Goal: Transaction & Acquisition: Purchase product/service

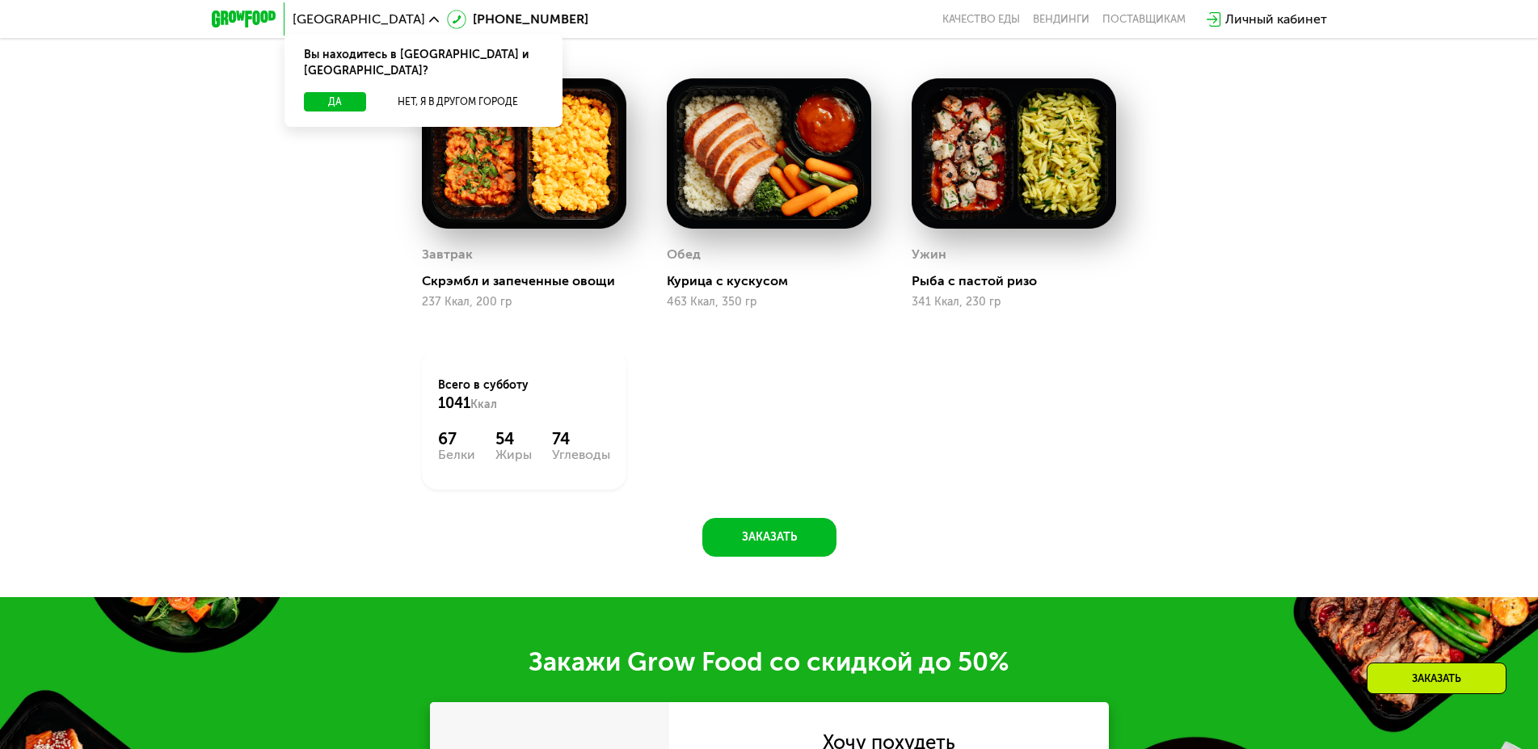
scroll to position [1319, 0]
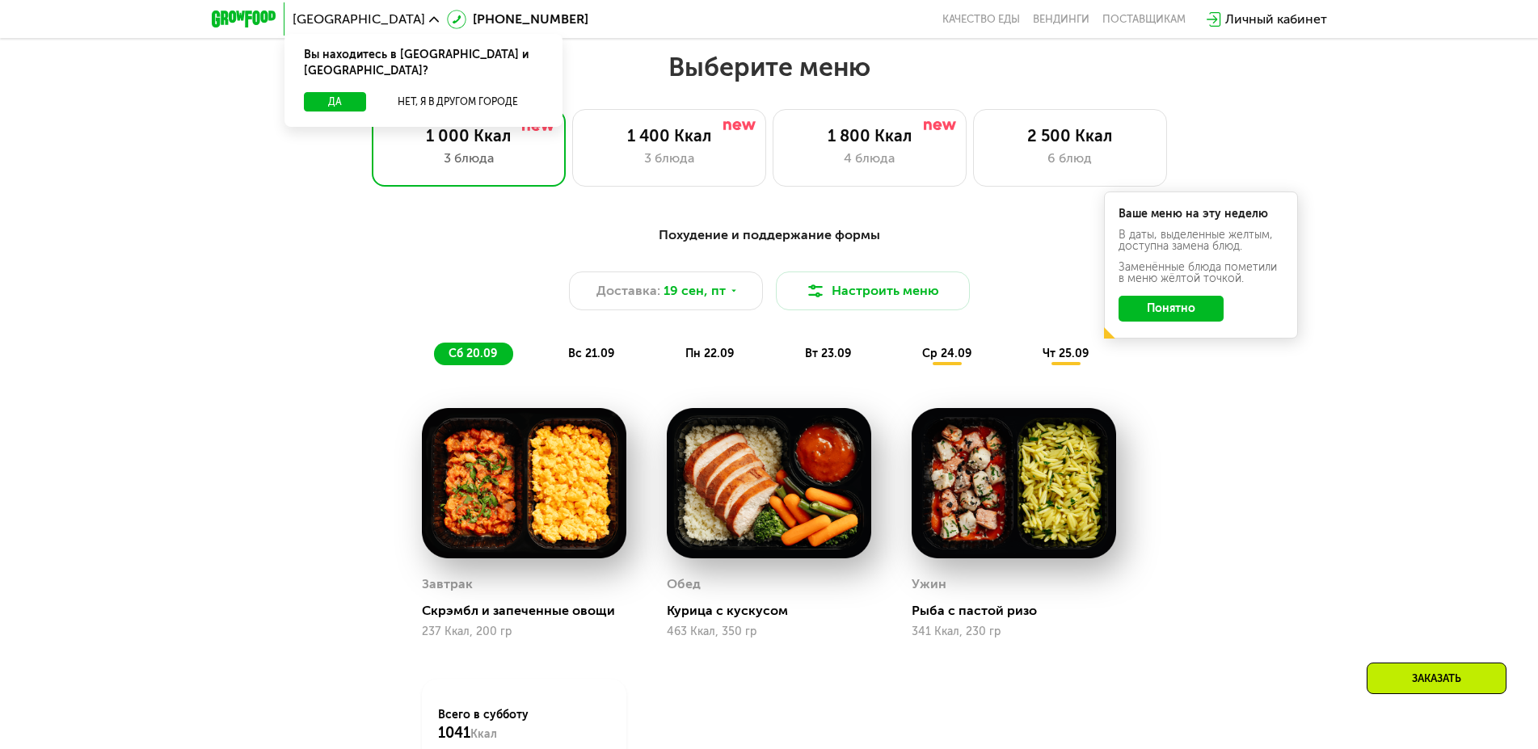
click at [1185, 322] on button "Понятно" at bounding box center [1171, 309] width 105 height 26
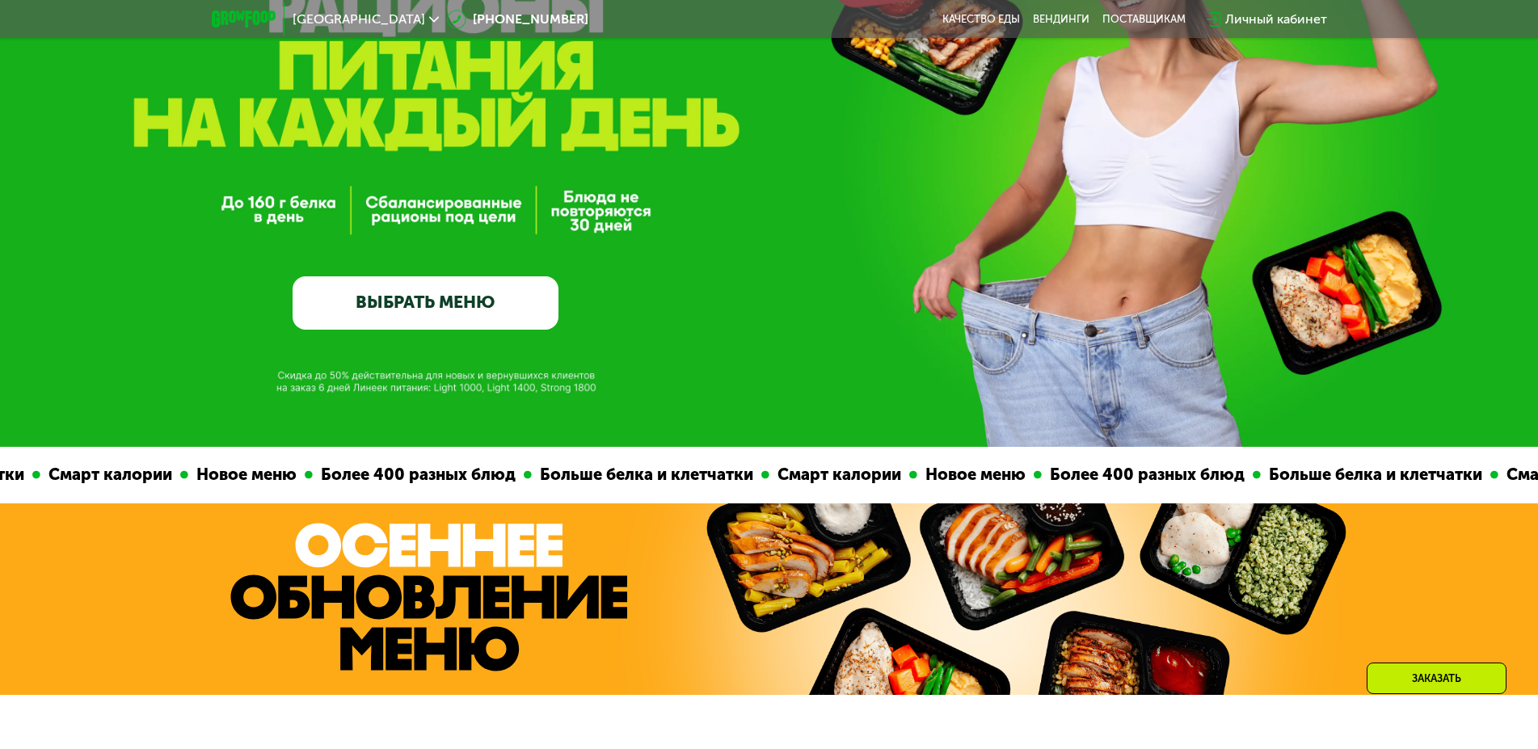
scroll to position [165, 0]
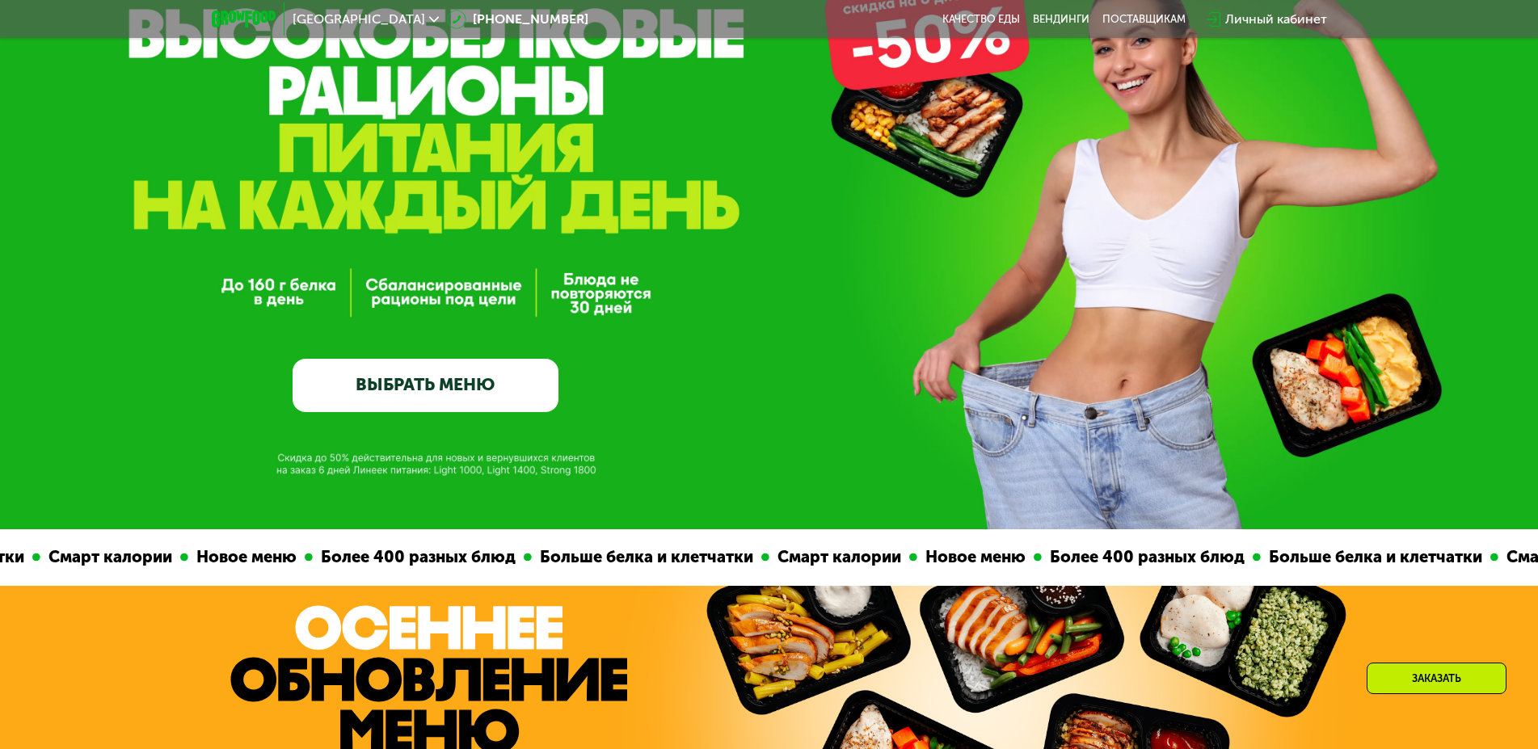
click at [533, 381] on link "ВЫБРАТЬ МЕНЮ" at bounding box center [426, 385] width 266 height 53
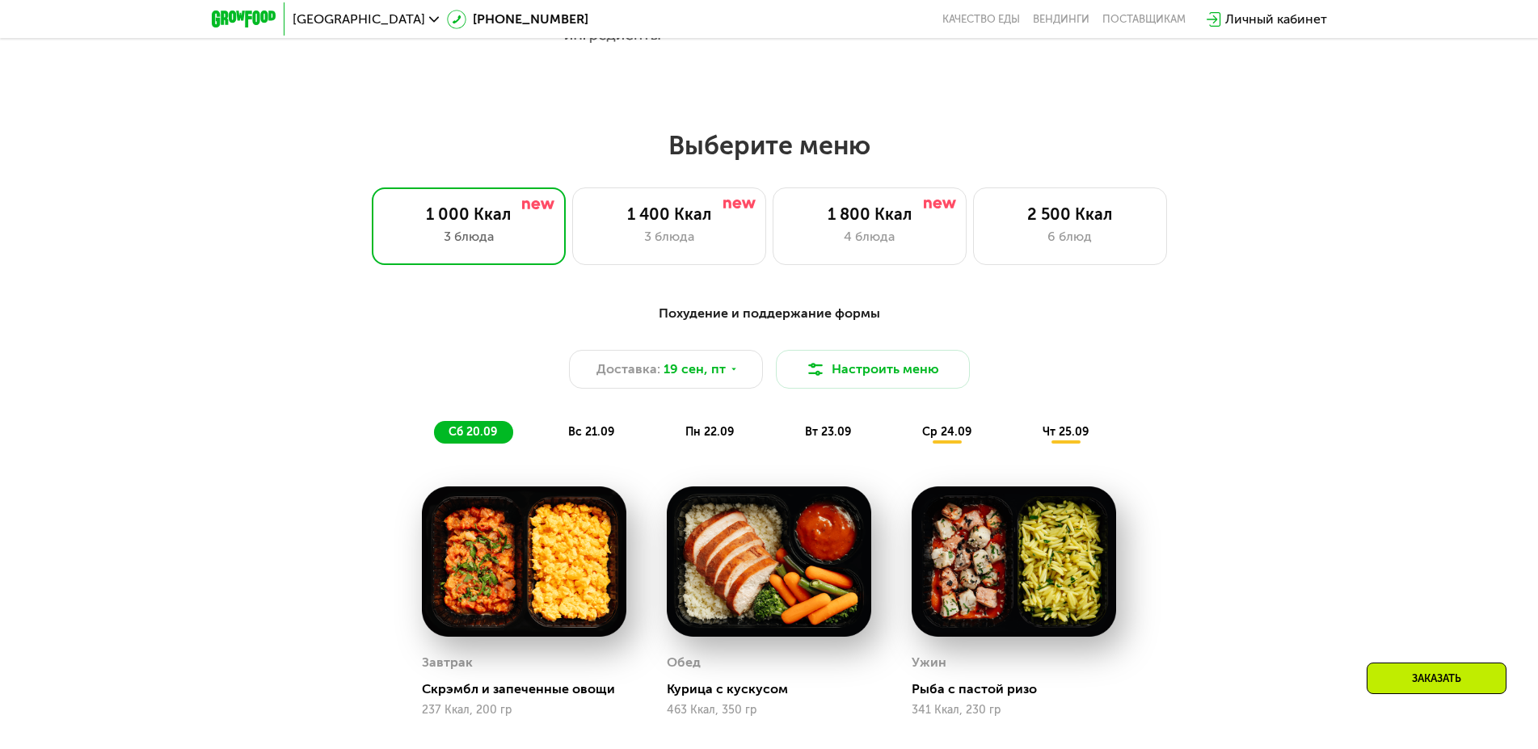
scroll to position [1338, 0]
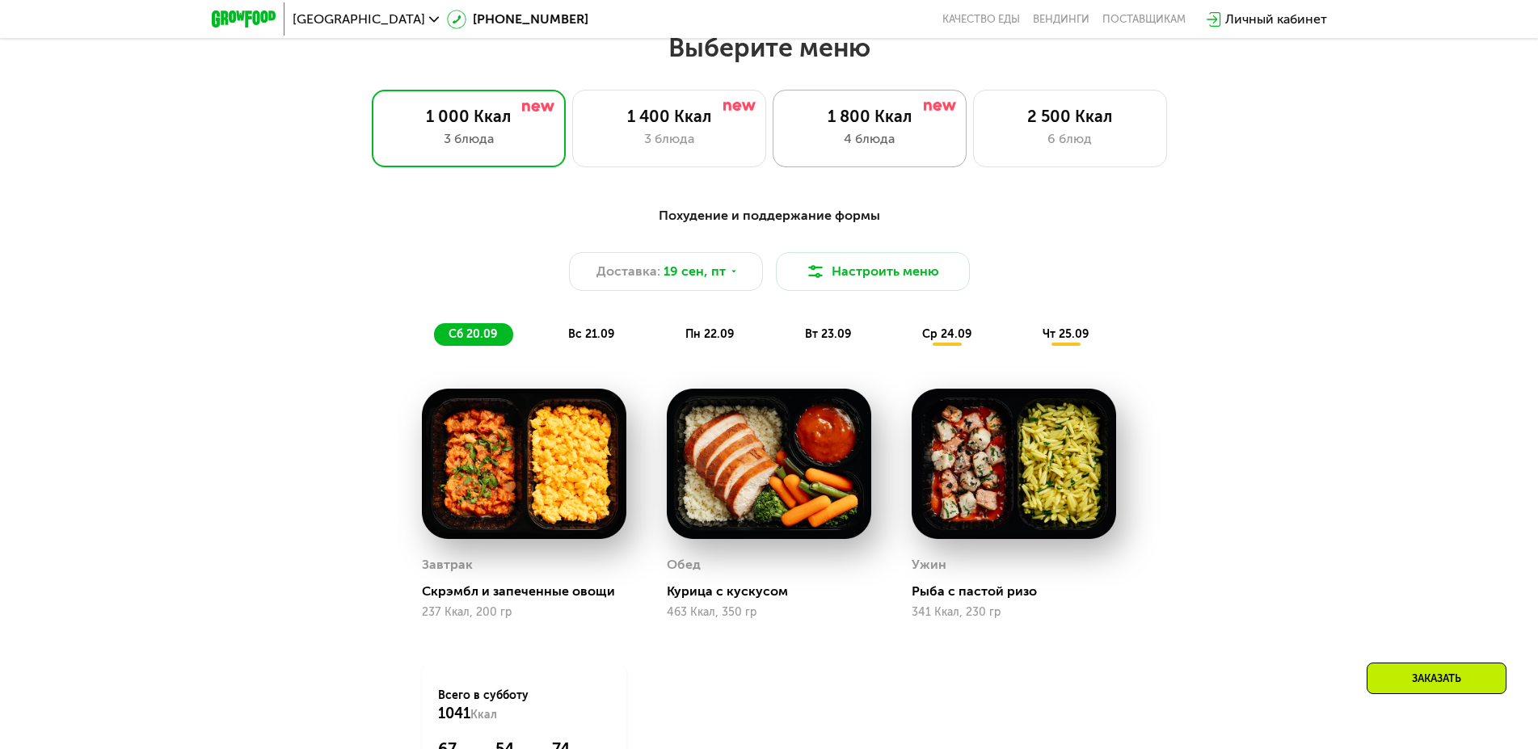
click at [831, 149] on div "4 блюда" at bounding box center [870, 138] width 160 height 19
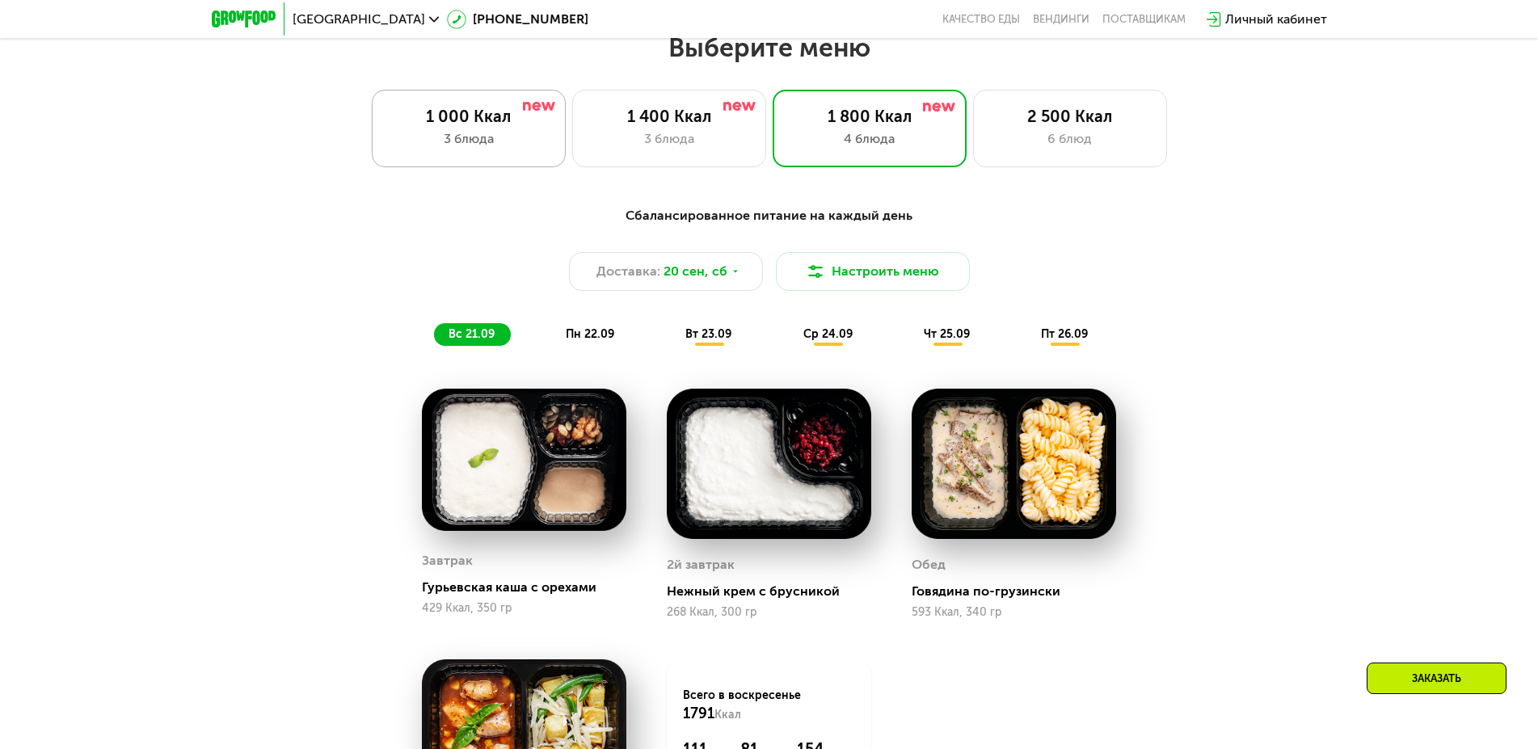
click at [499, 147] on div "3 блюда" at bounding box center [469, 138] width 160 height 19
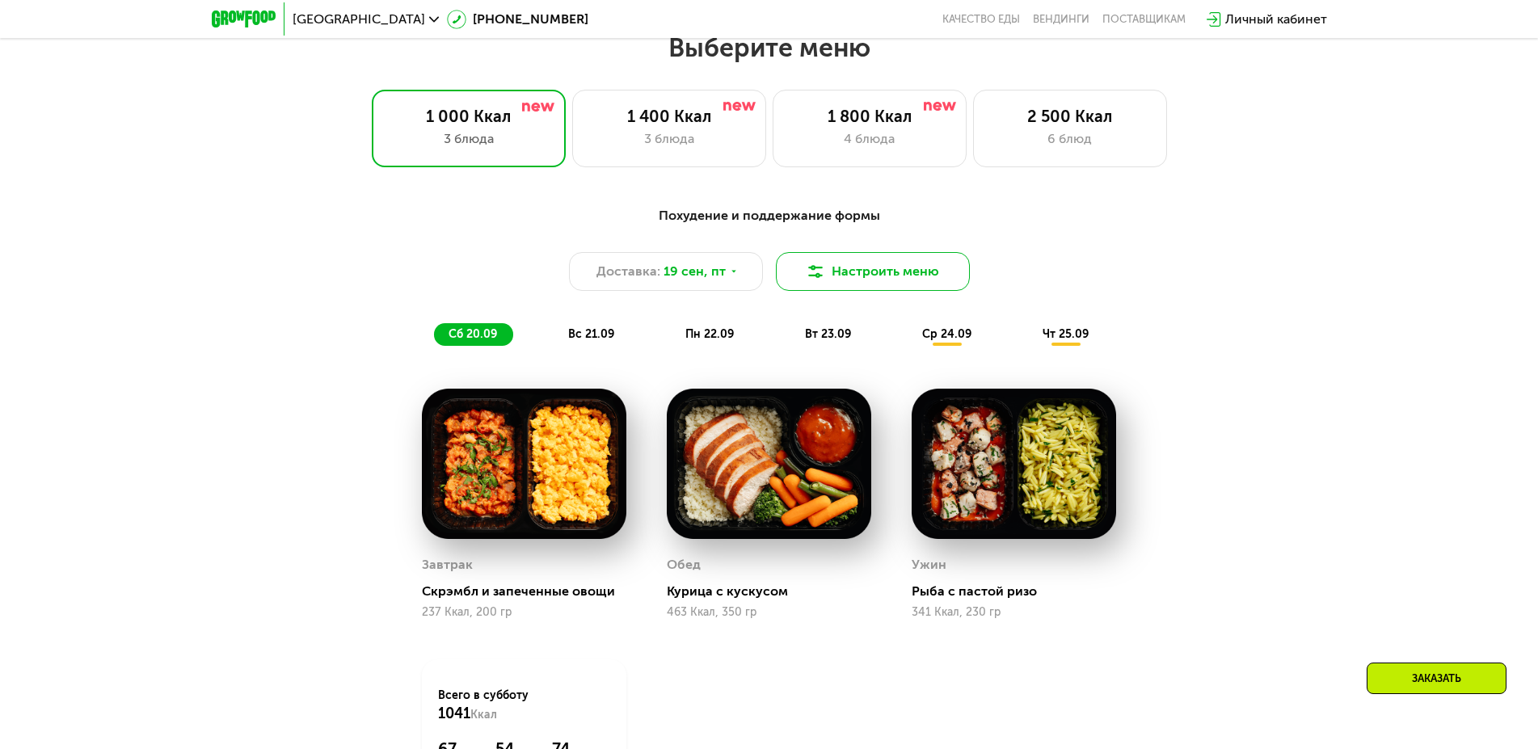
click at [929, 284] on button "Настроить меню" at bounding box center [873, 271] width 194 height 39
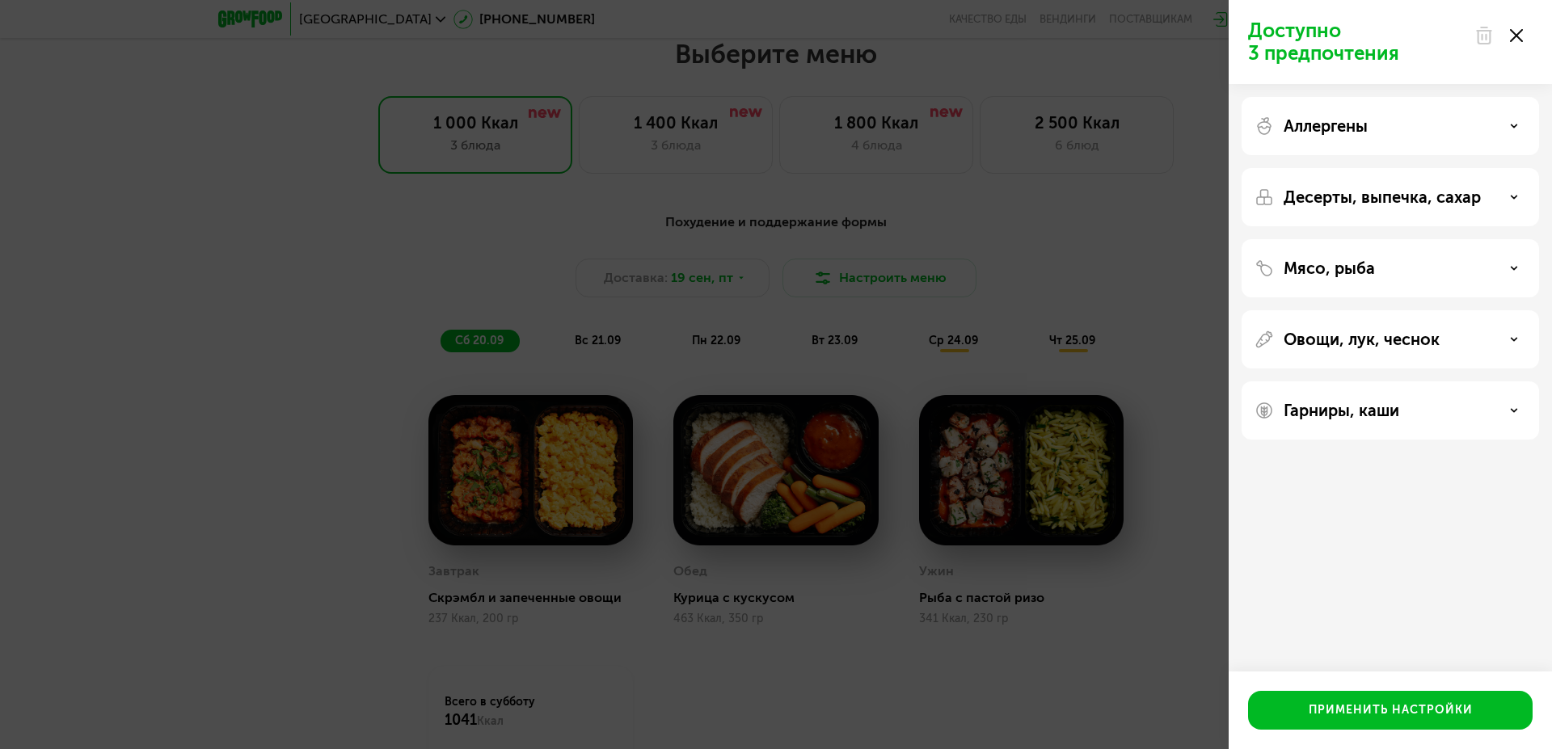
click at [1356, 137] on div "Аллергены" at bounding box center [1389, 126] width 297 height 58
click at [1480, 130] on div "Аллергены" at bounding box center [1390, 125] width 272 height 19
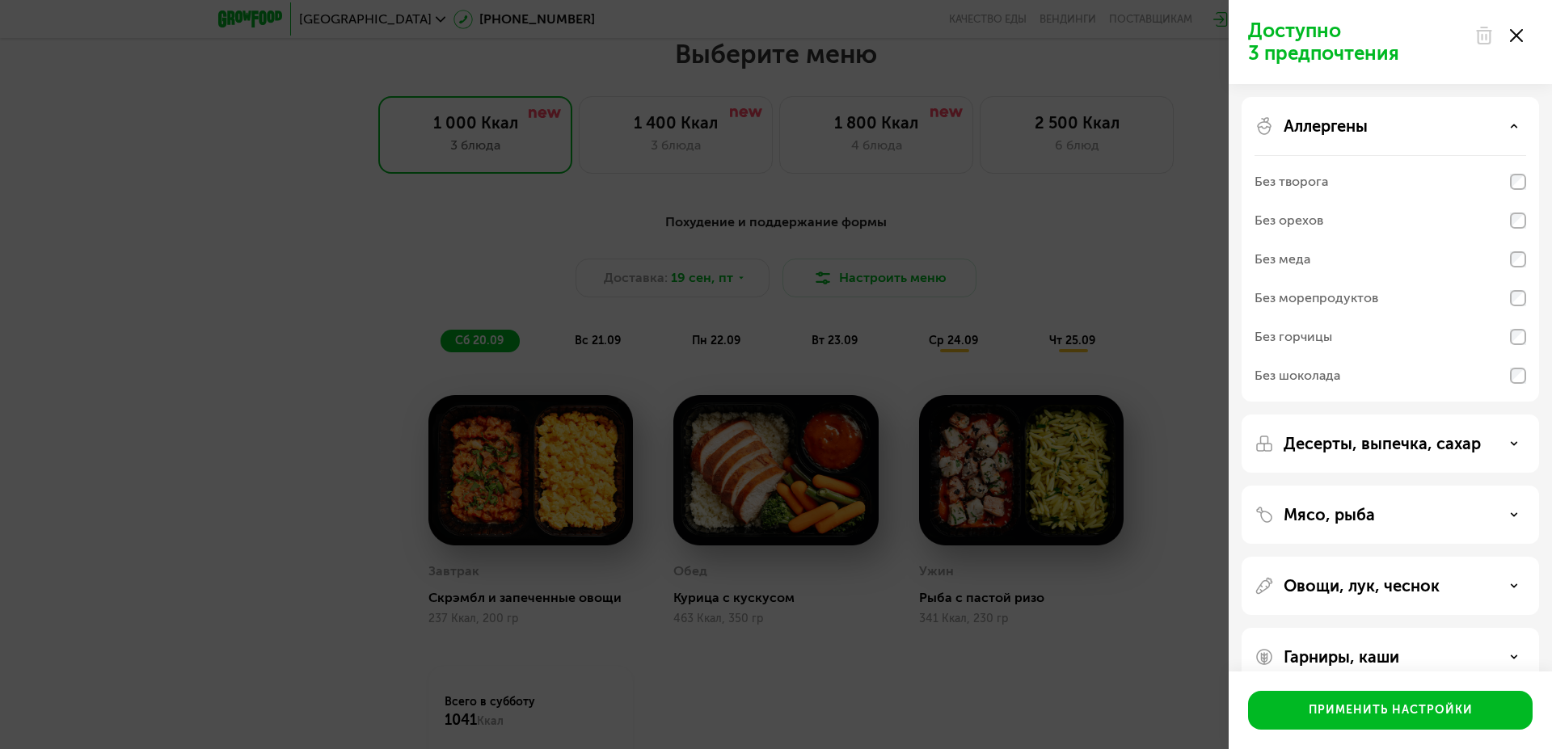
click at [1481, 129] on div "Аллергены" at bounding box center [1390, 125] width 272 height 19
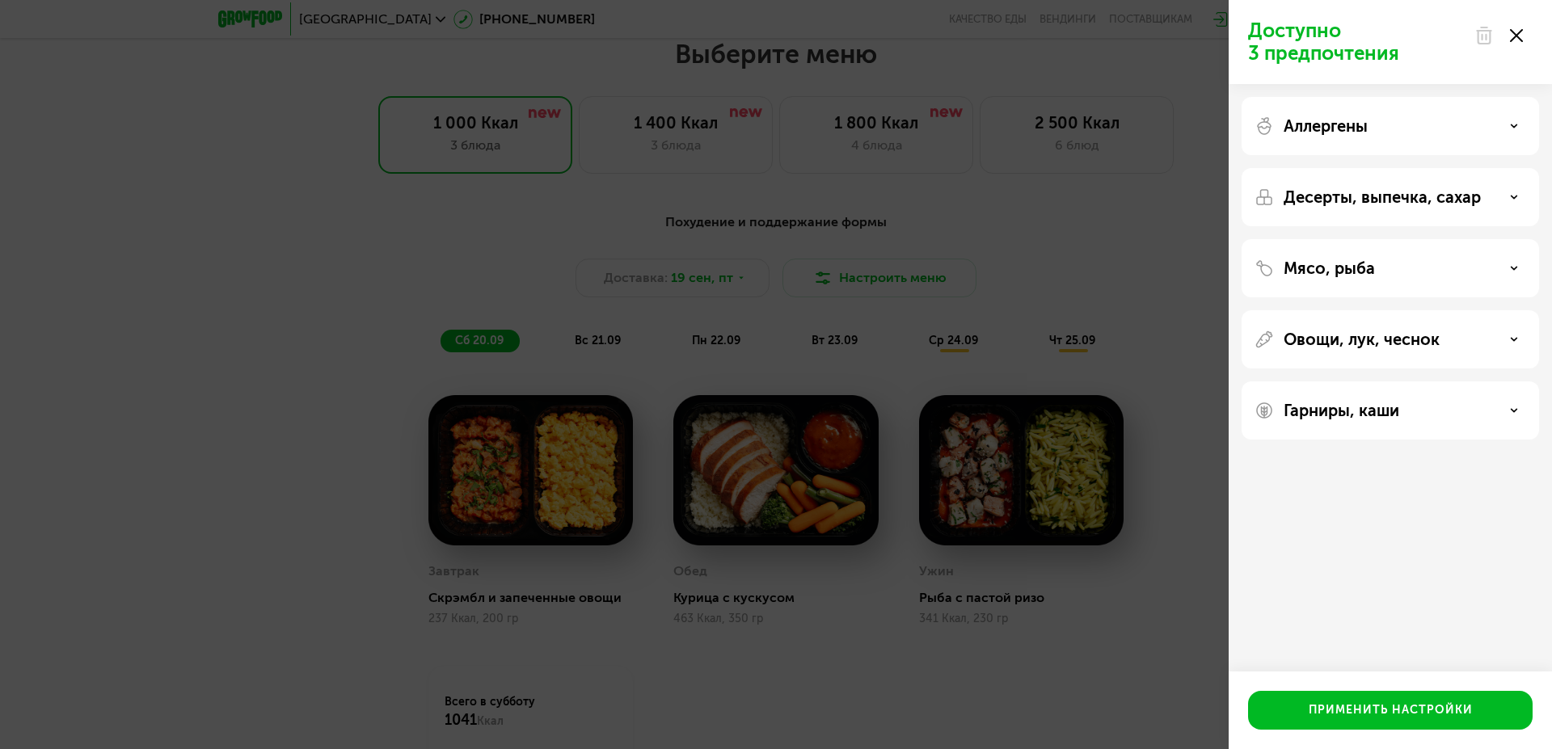
click at [1447, 399] on div "Гарниры, каши" at bounding box center [1389, 410] width 297 height 58
click at [1442, 415] on div "Гарниры, каши" at bounding box center [1390, 410] width 272 height 19
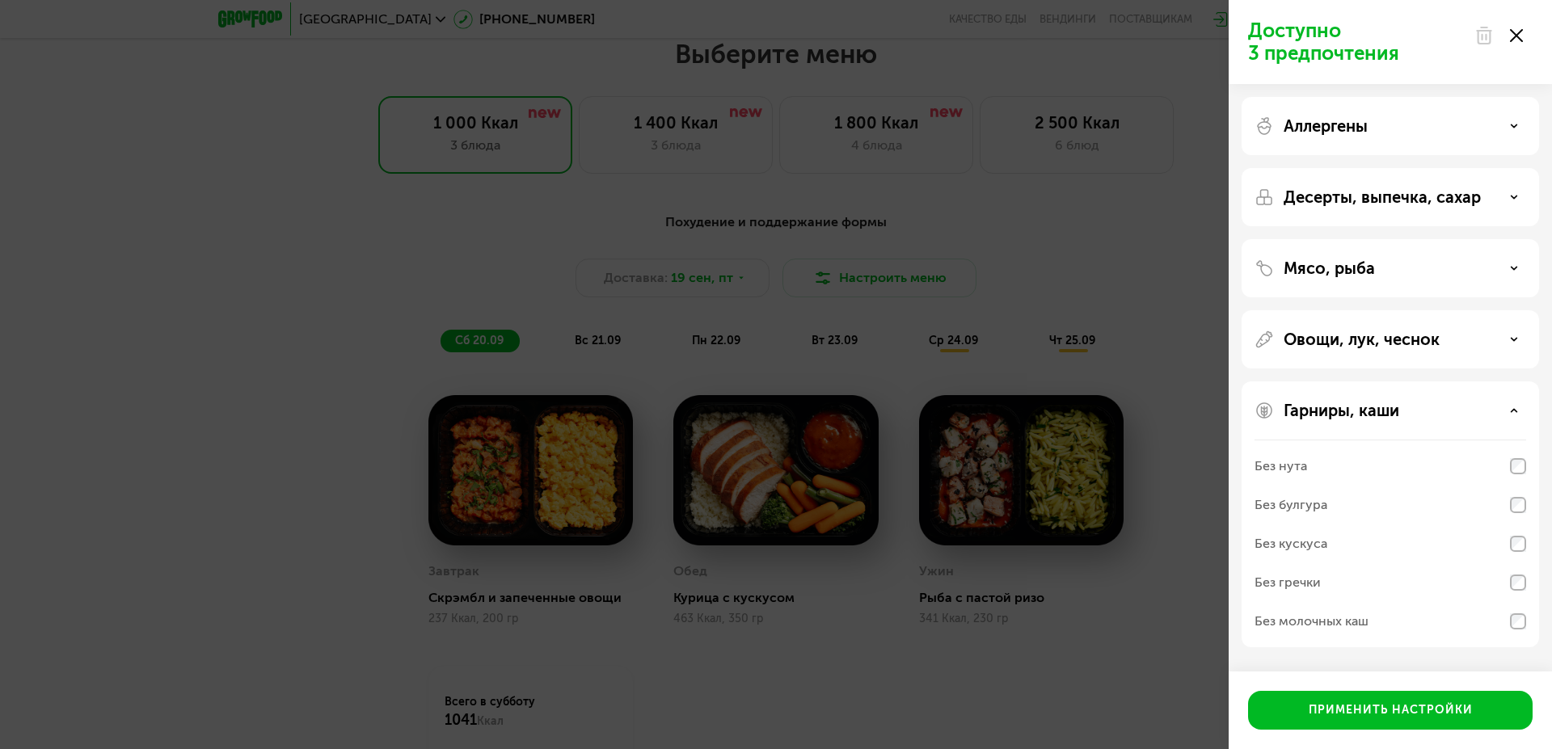
click at [1482, 416] on div "Гарниры, каши" at bounding box center [1390, 410] width 272 height 19
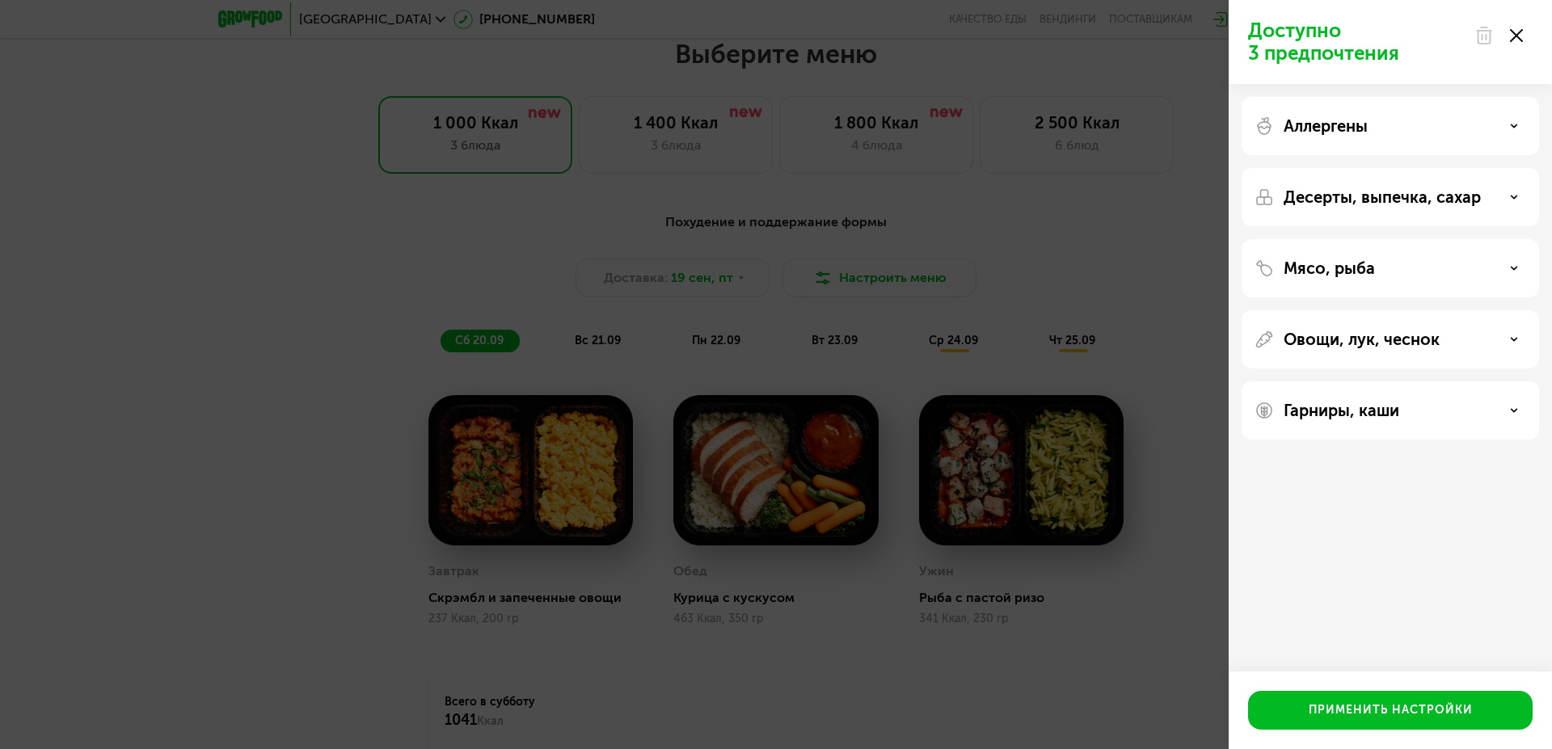
click at [1513, 38] on use at bounding box center [1516, 35] width 13 height 13
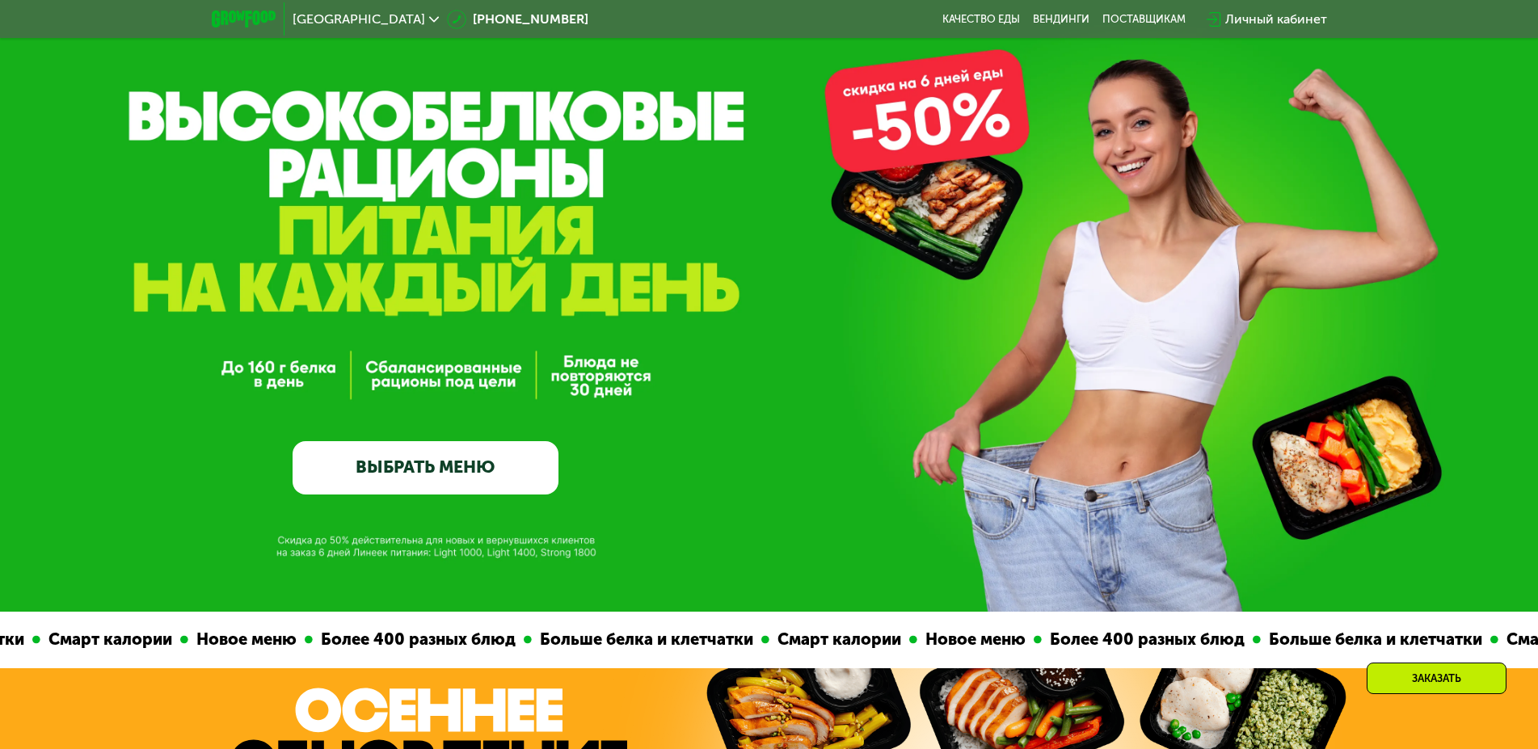
scroll to position [0, 0]
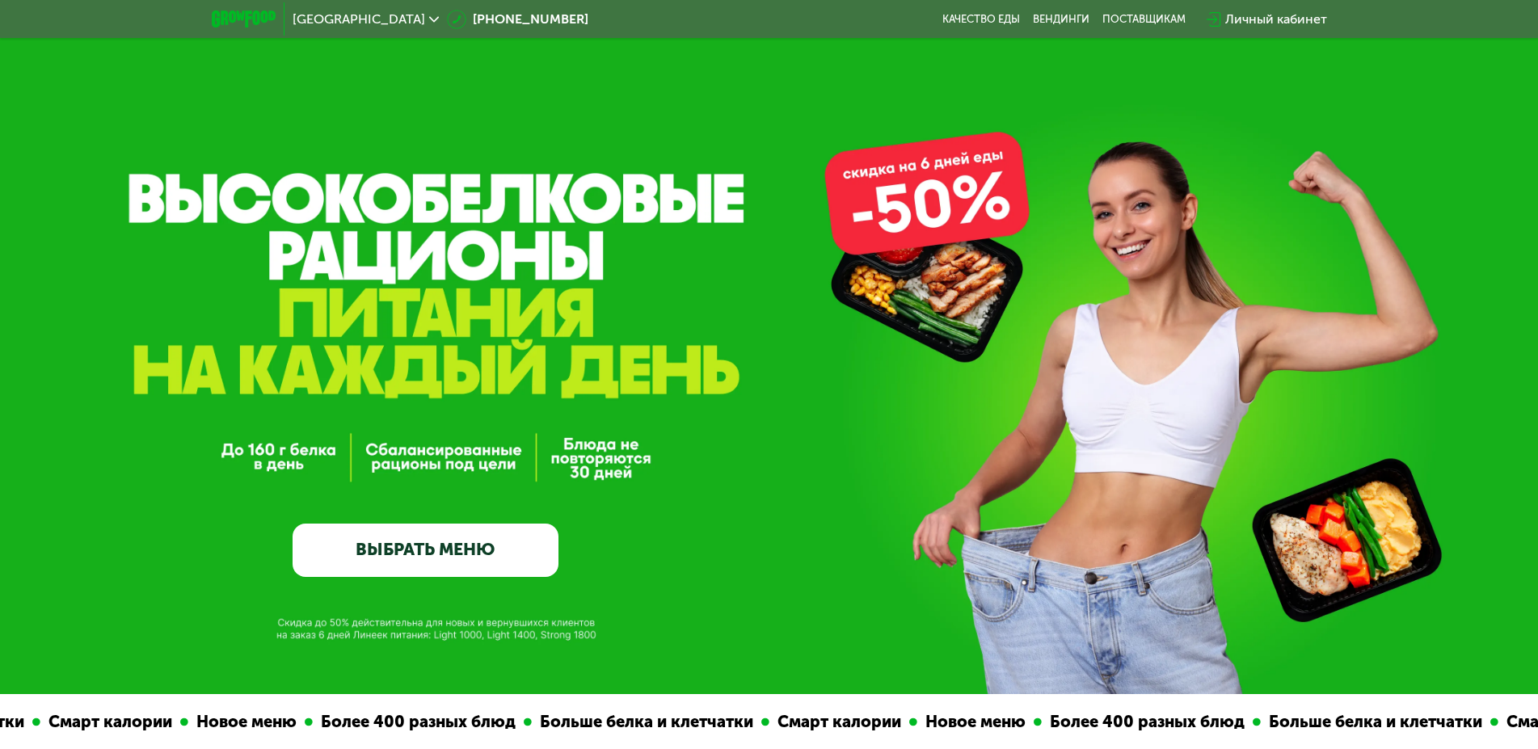
click at [508, 558] on link "ВЫБРАТЬ МЕНЮ" at bounding box center [426, 550] width 266 height 53
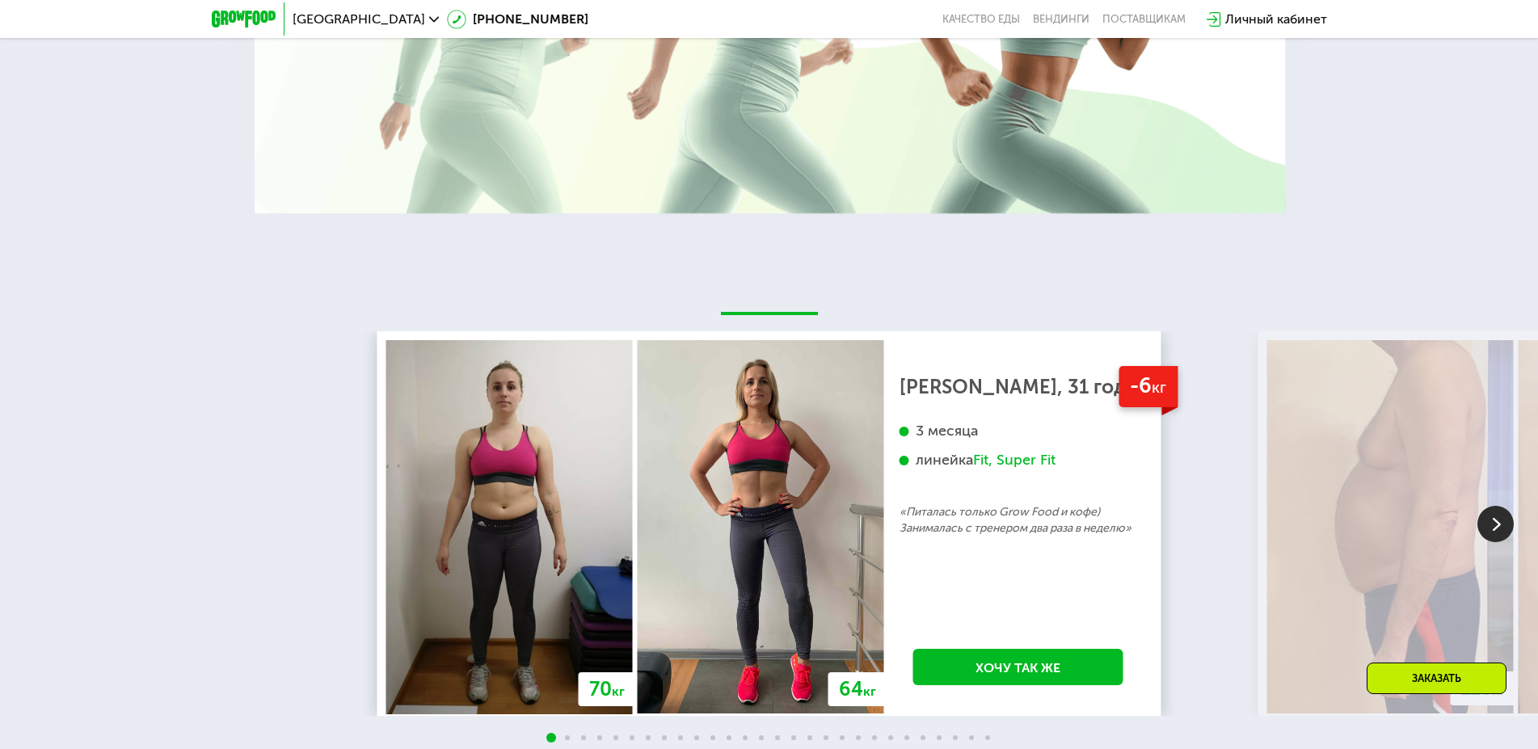
scroll to position [3399, 0]
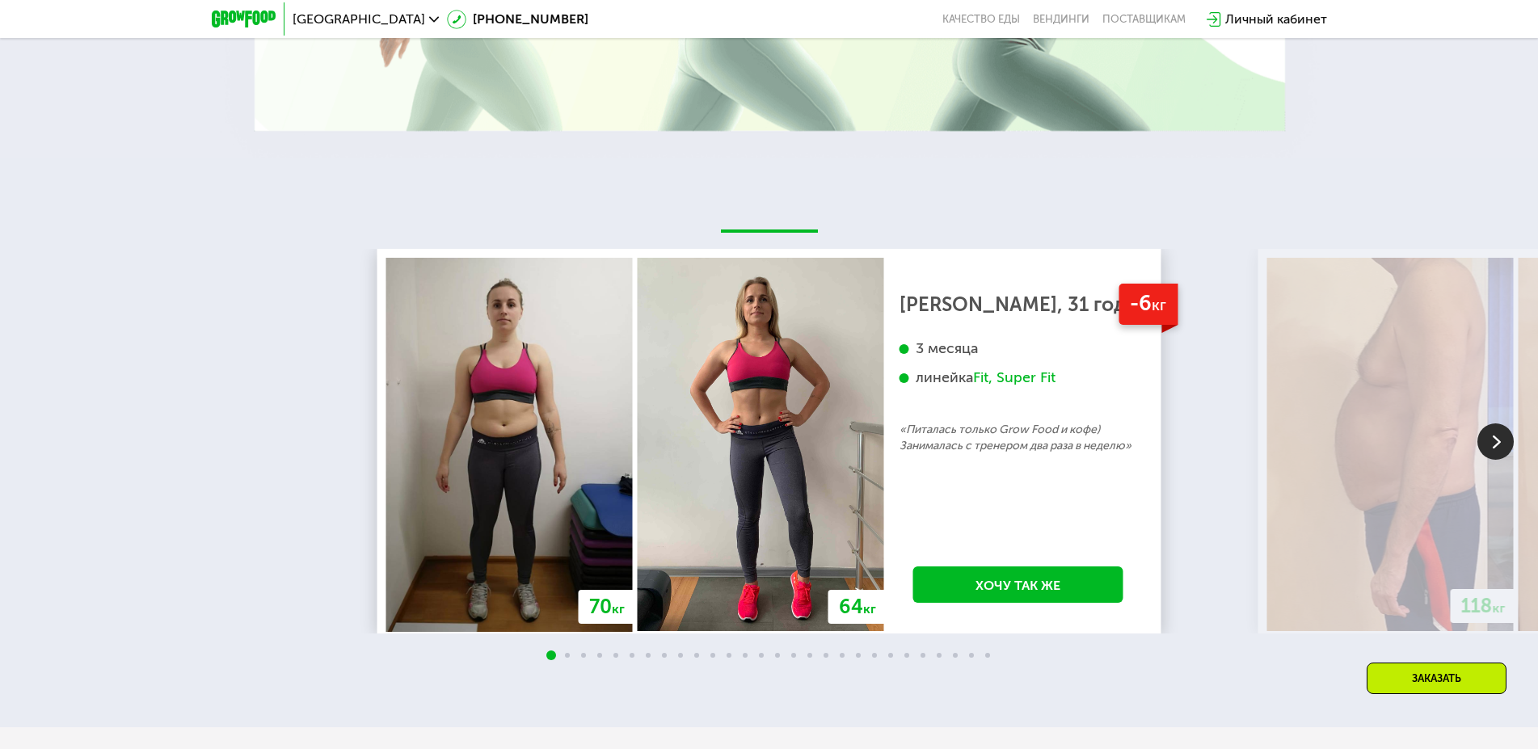
click at [1492, 446] on img at bounding box center [1495, 442] width 36 height 36
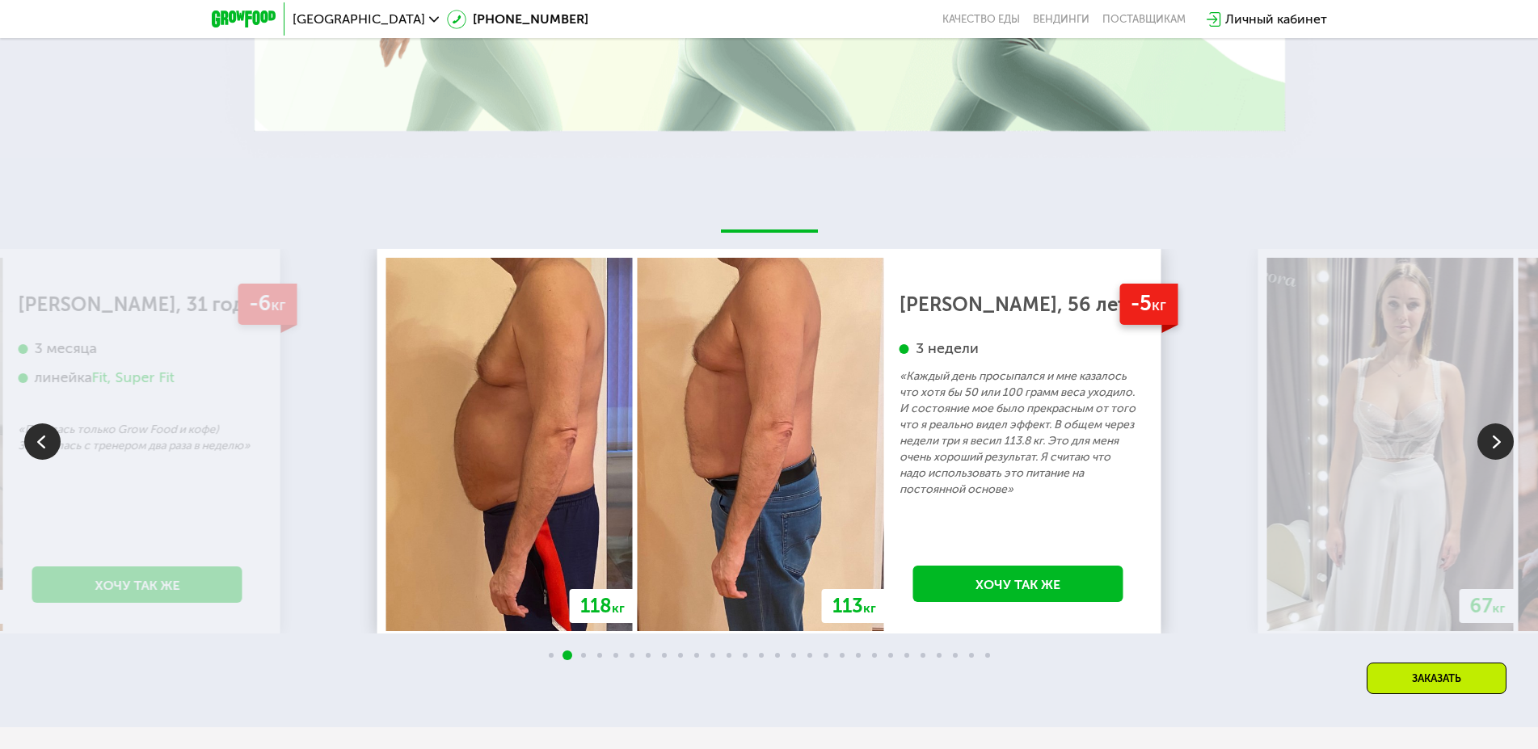
click at [1490, 445] on img at bounding box center [1495, 442] width 36 height 36
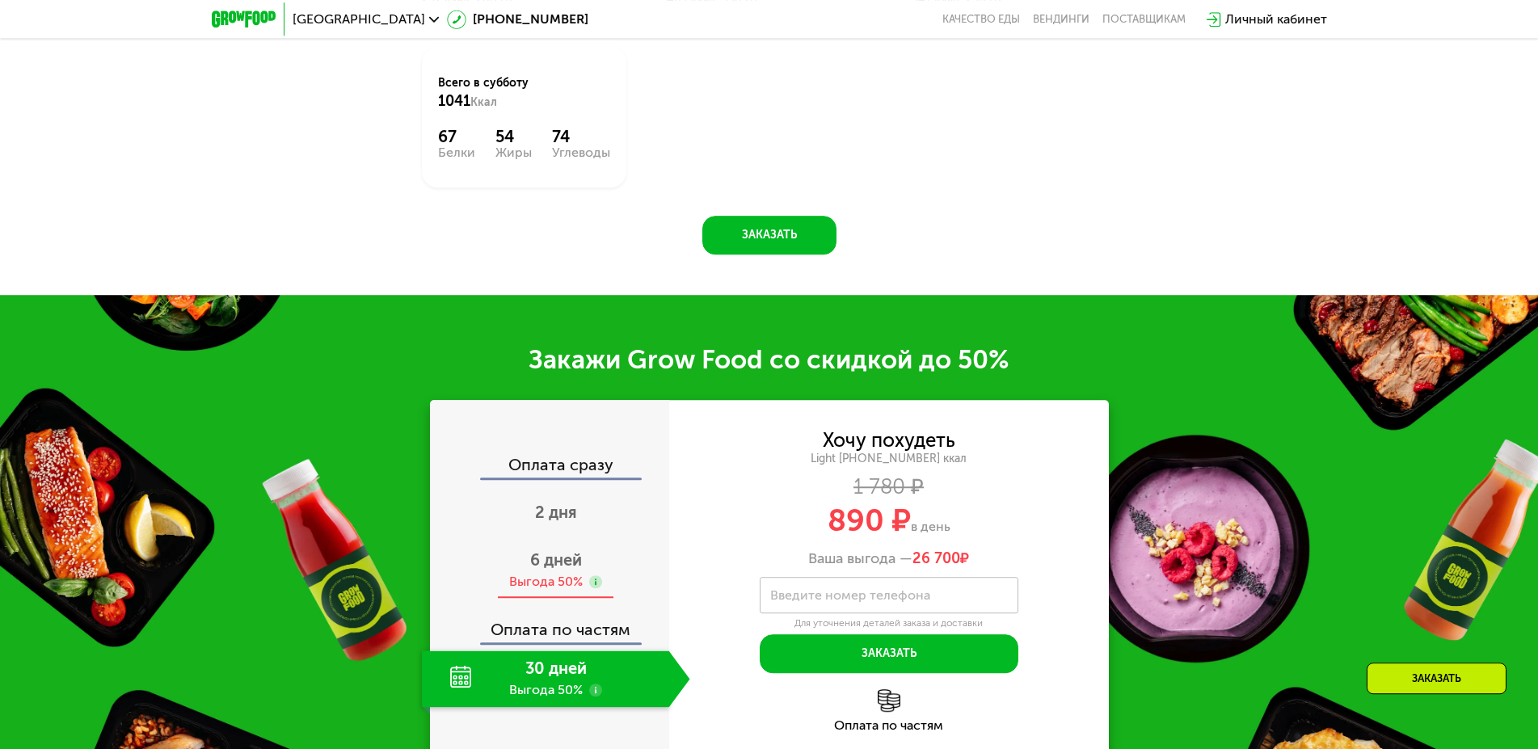
scroll to position [2116, 0]
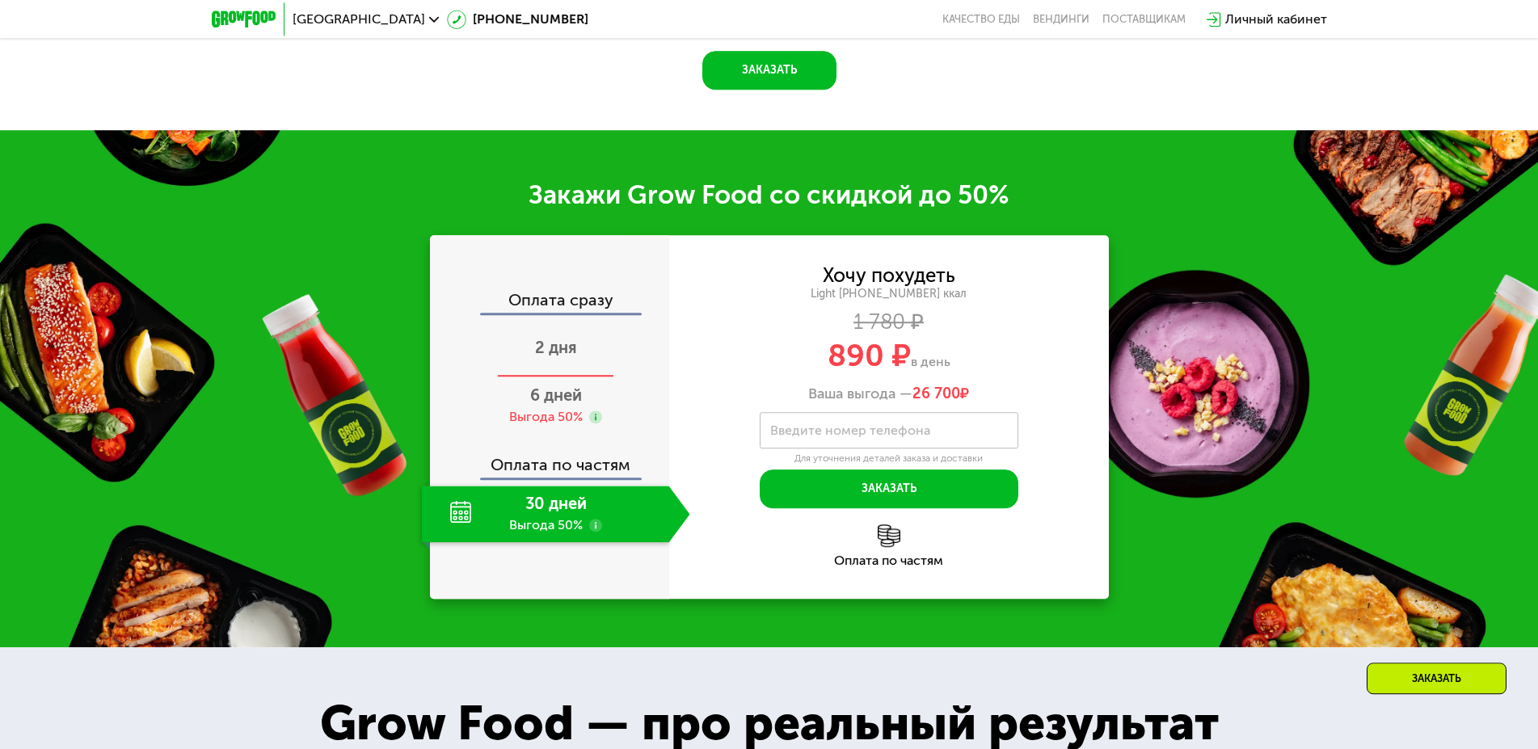
click at [558, 364] on div "2 дня" at bounding box center [556, 349] width 268 height 57
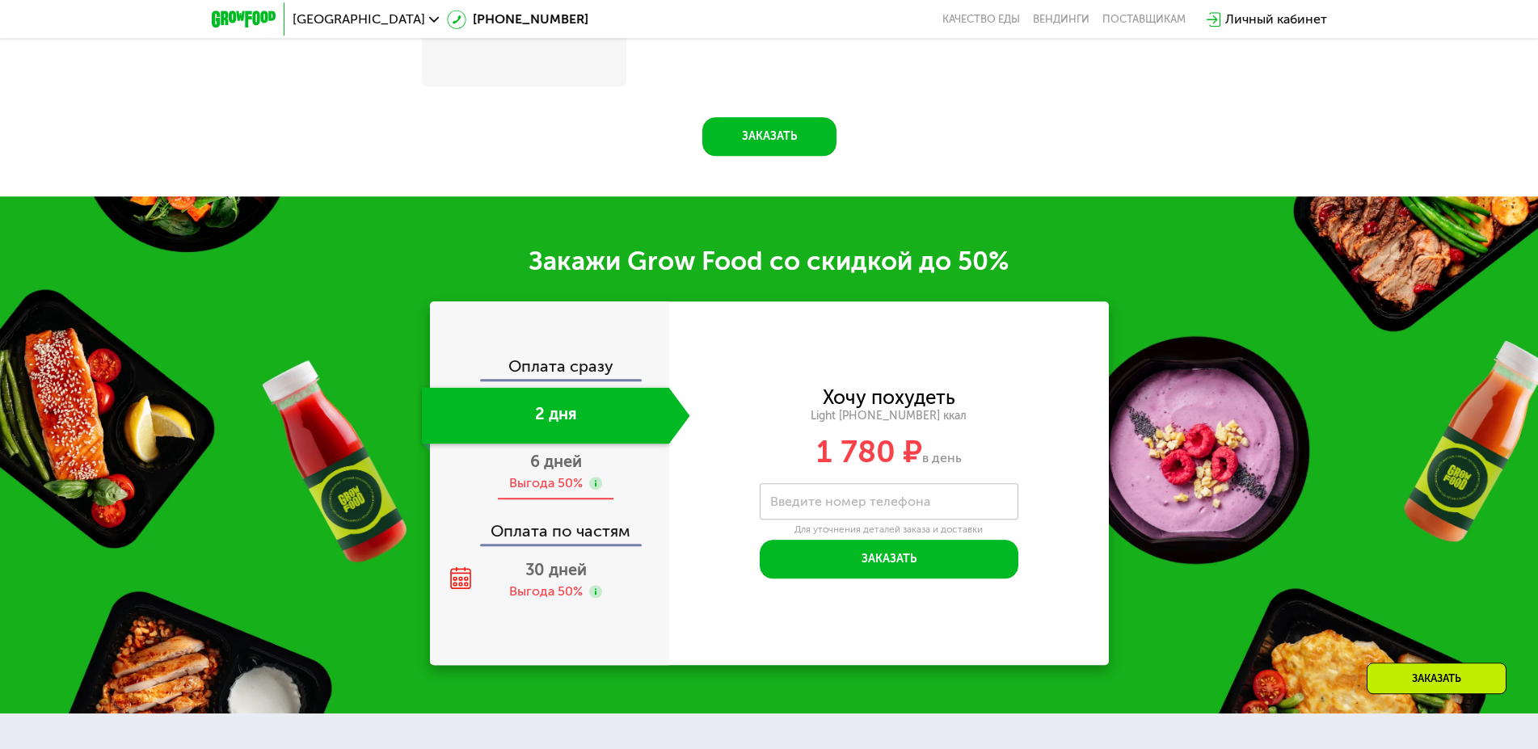
click at [575, 462] on span "6 дней" at bounding box center [556, 461] width 52 height 19
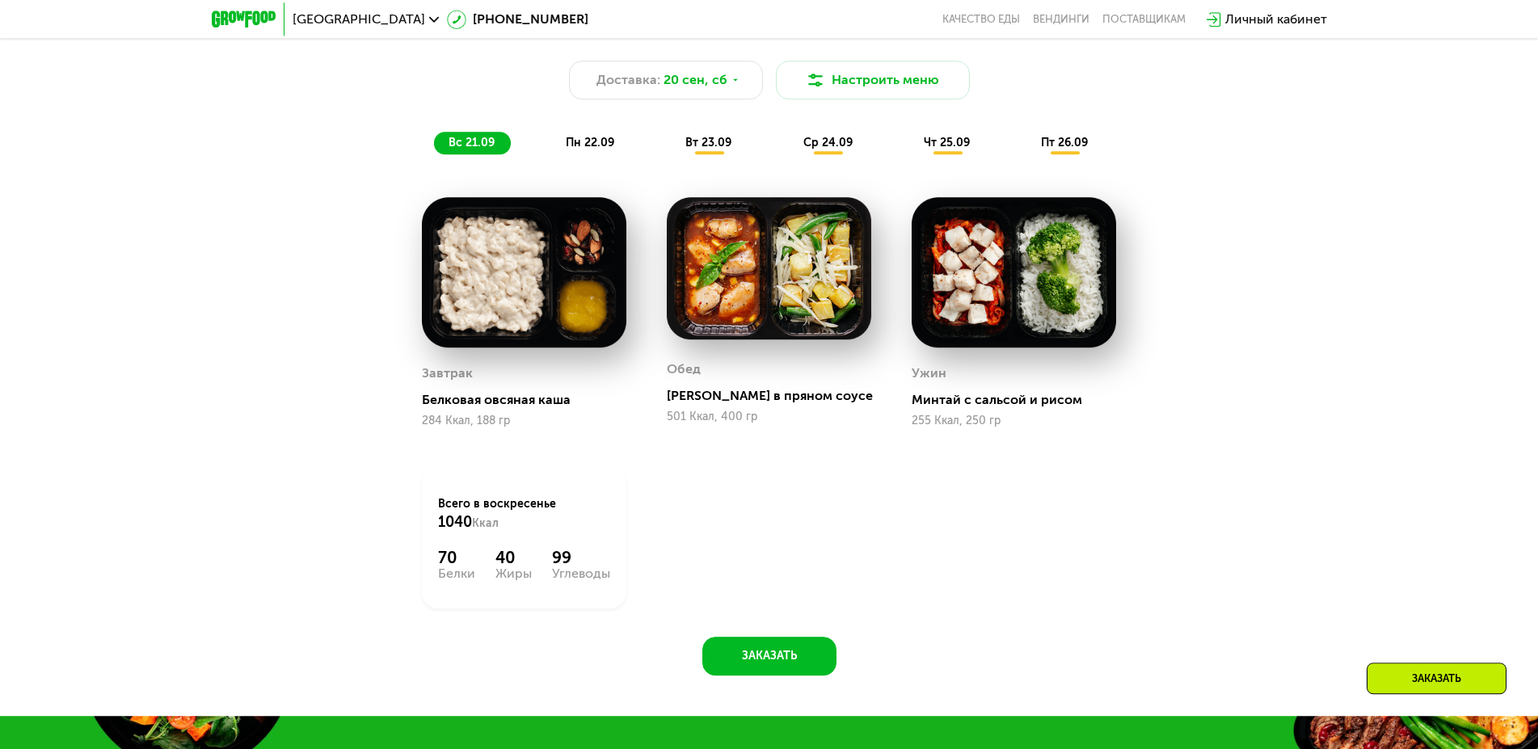
scroll to position [2189, 0]
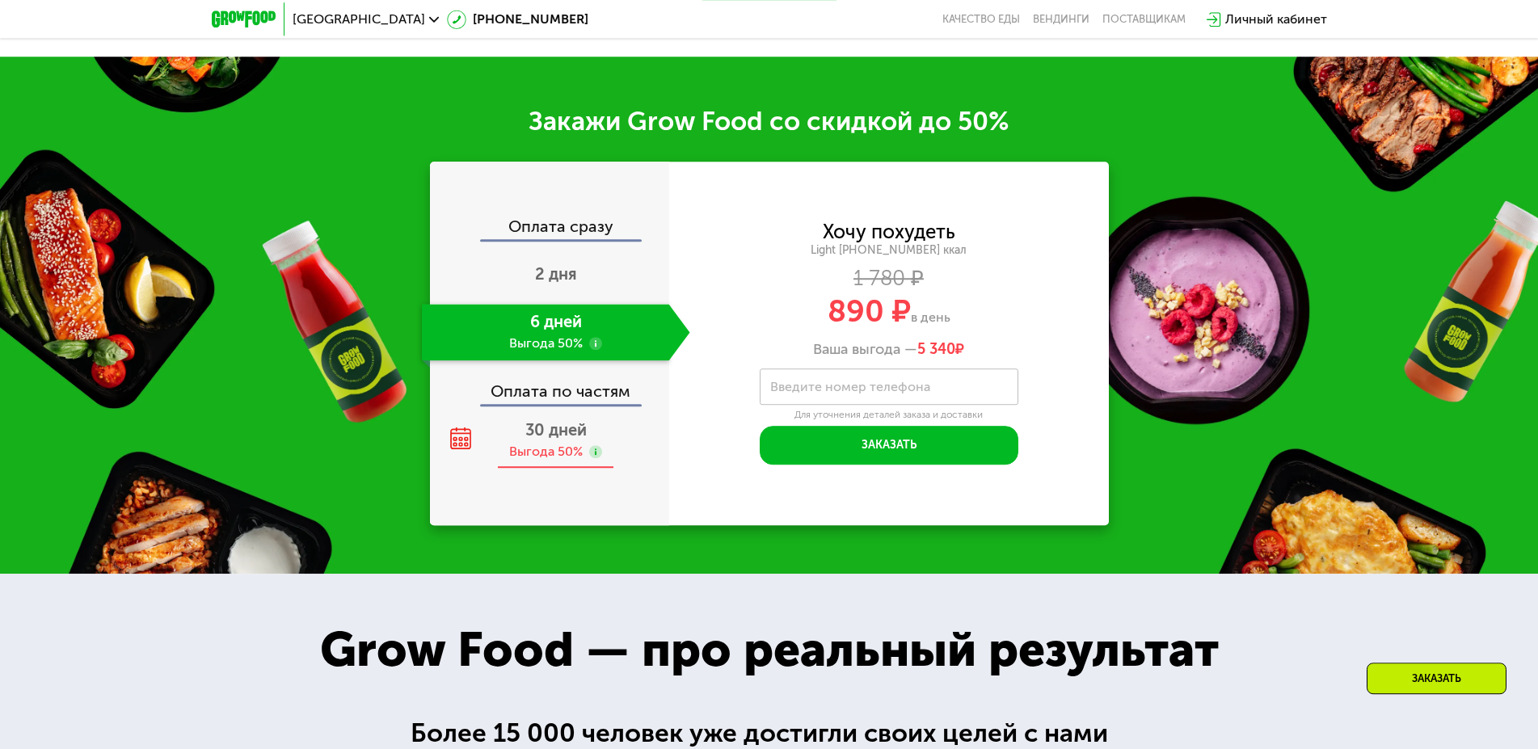
click at [557, 446] on div "30 дней Выгода 50%" at bounding box center [556, 440] width 268 height 57
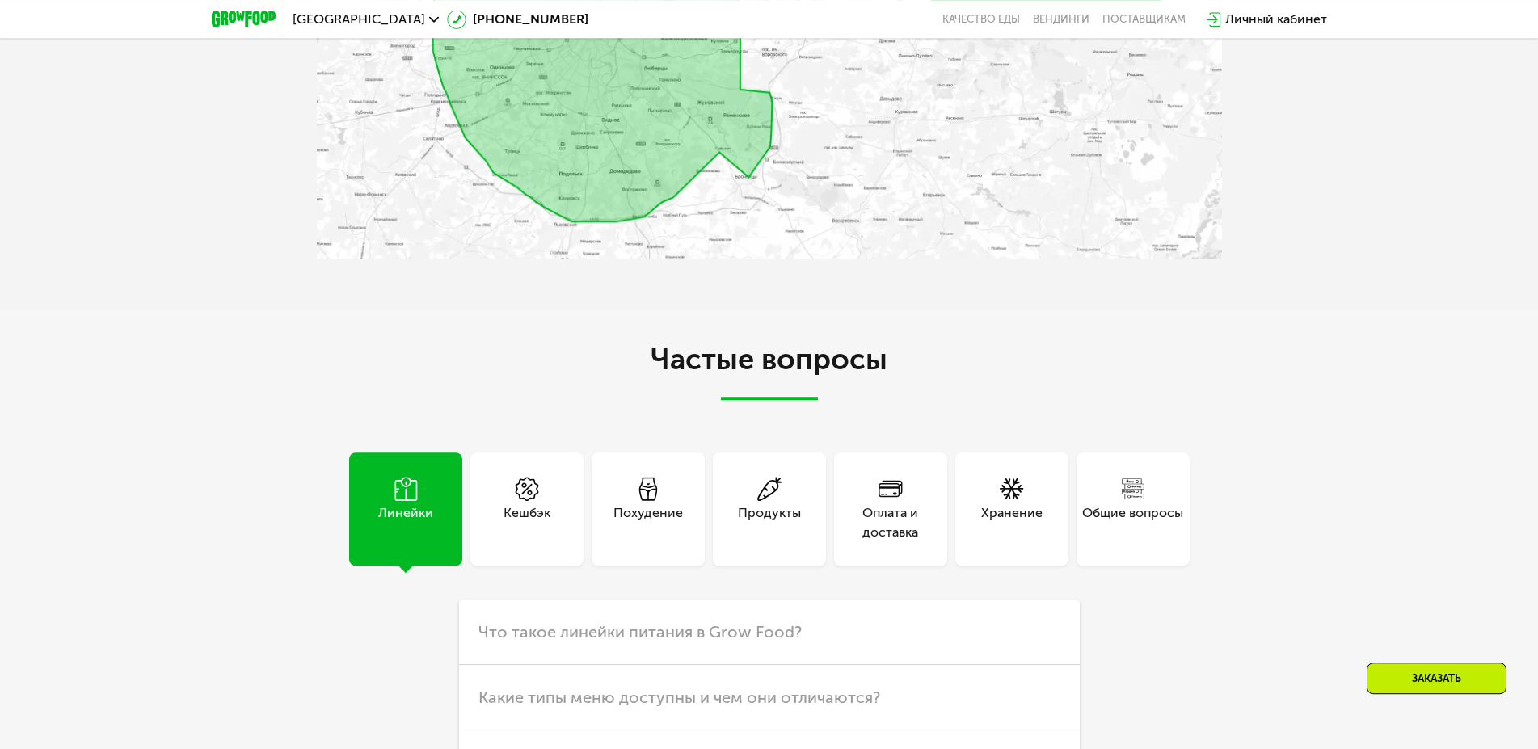
scroll to position [4580, 0]
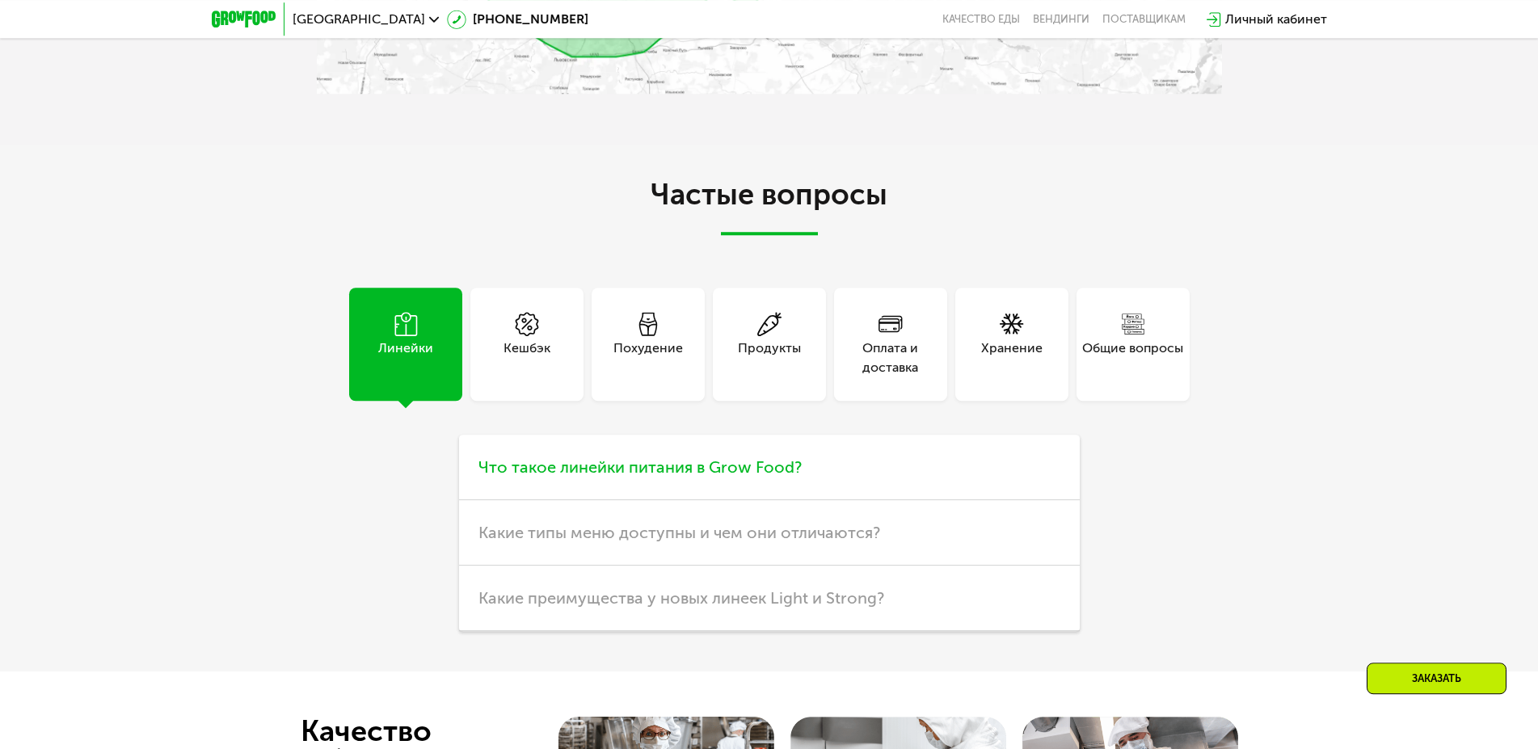
click at [686, 474] on span "Что такое линейки питания в Grow Food?" at bounding box center [639, 466] width 323 height 19
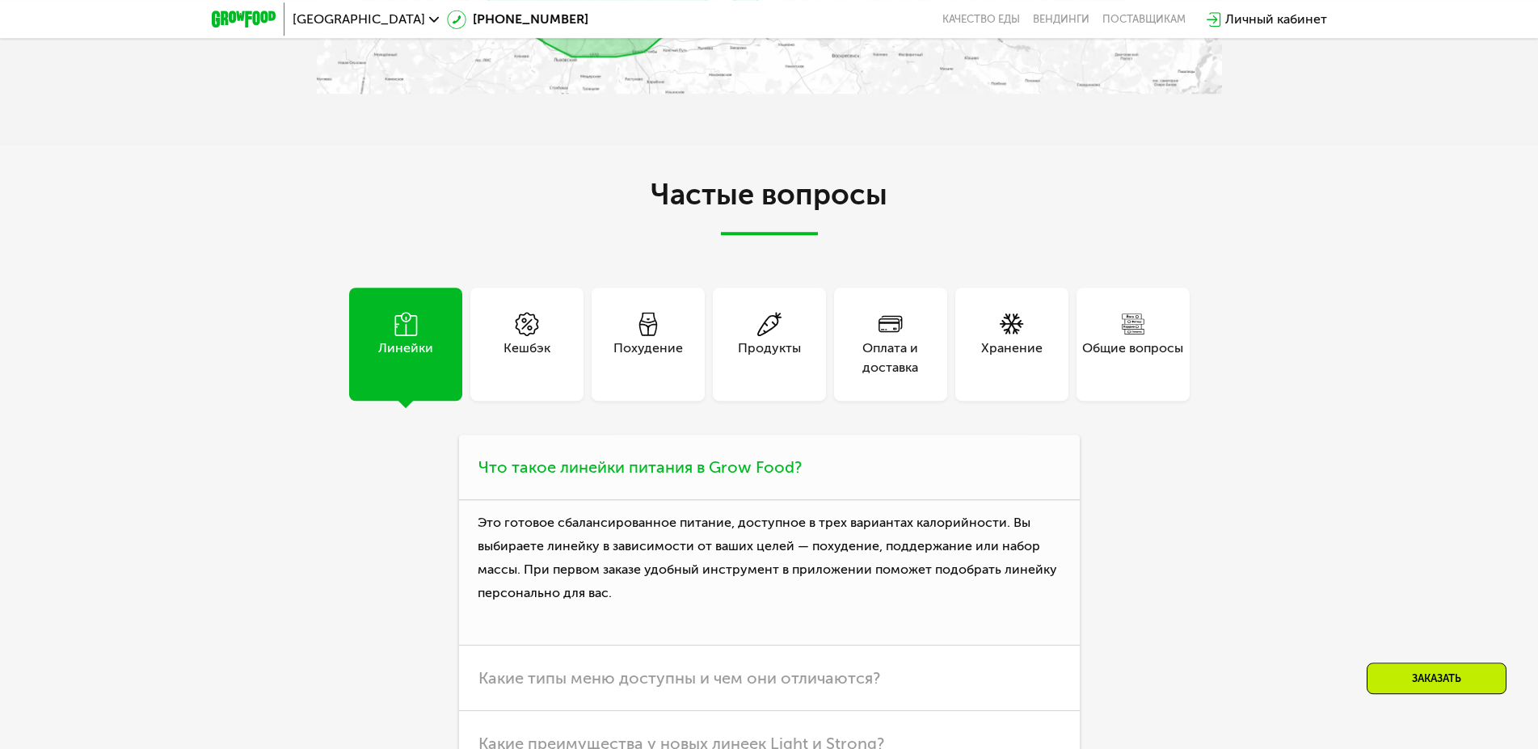
scroll to position [4828, 0]
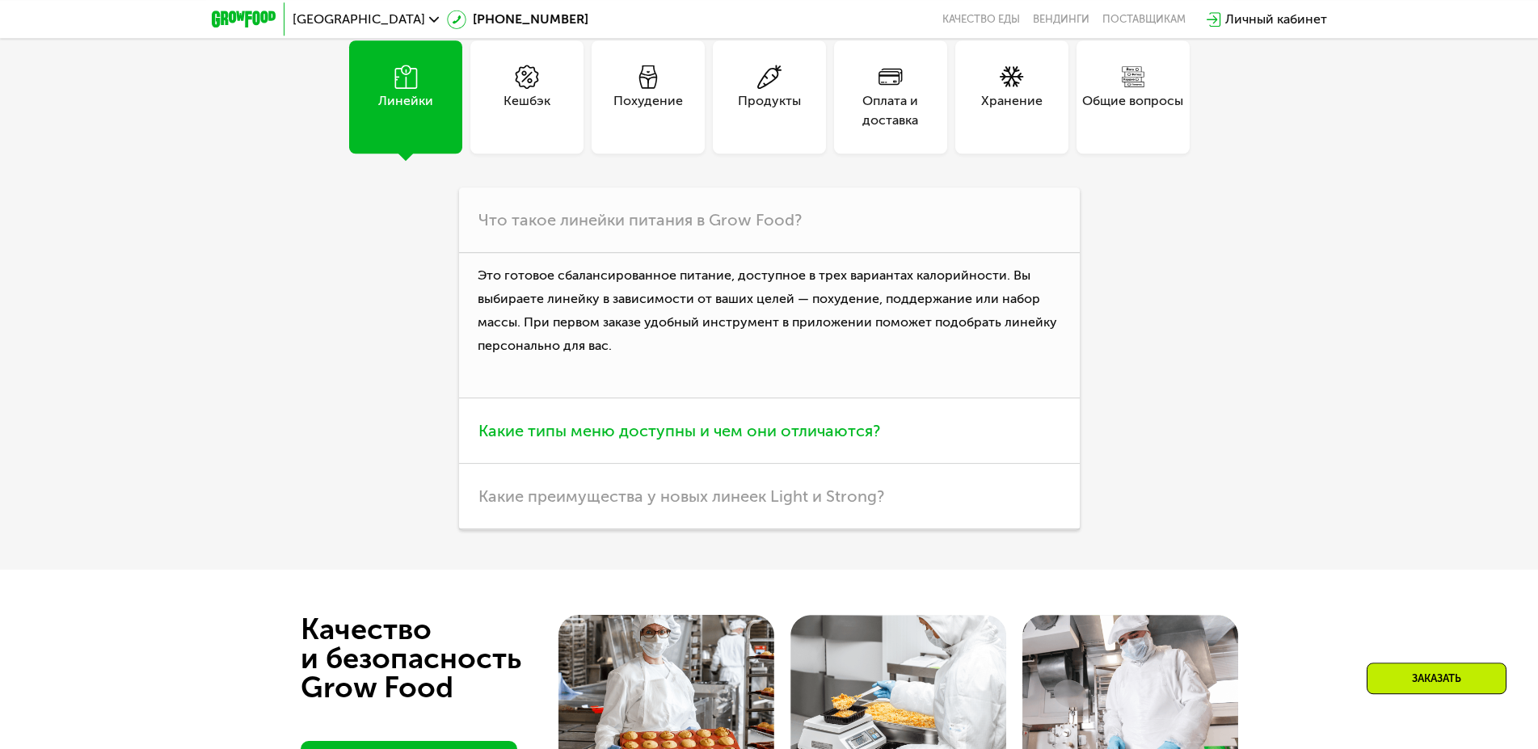
click at [824, 440] on span "Какие типы меню доступны и чем они отличаются?" at bounding box center [679, 430] width 402 height 19
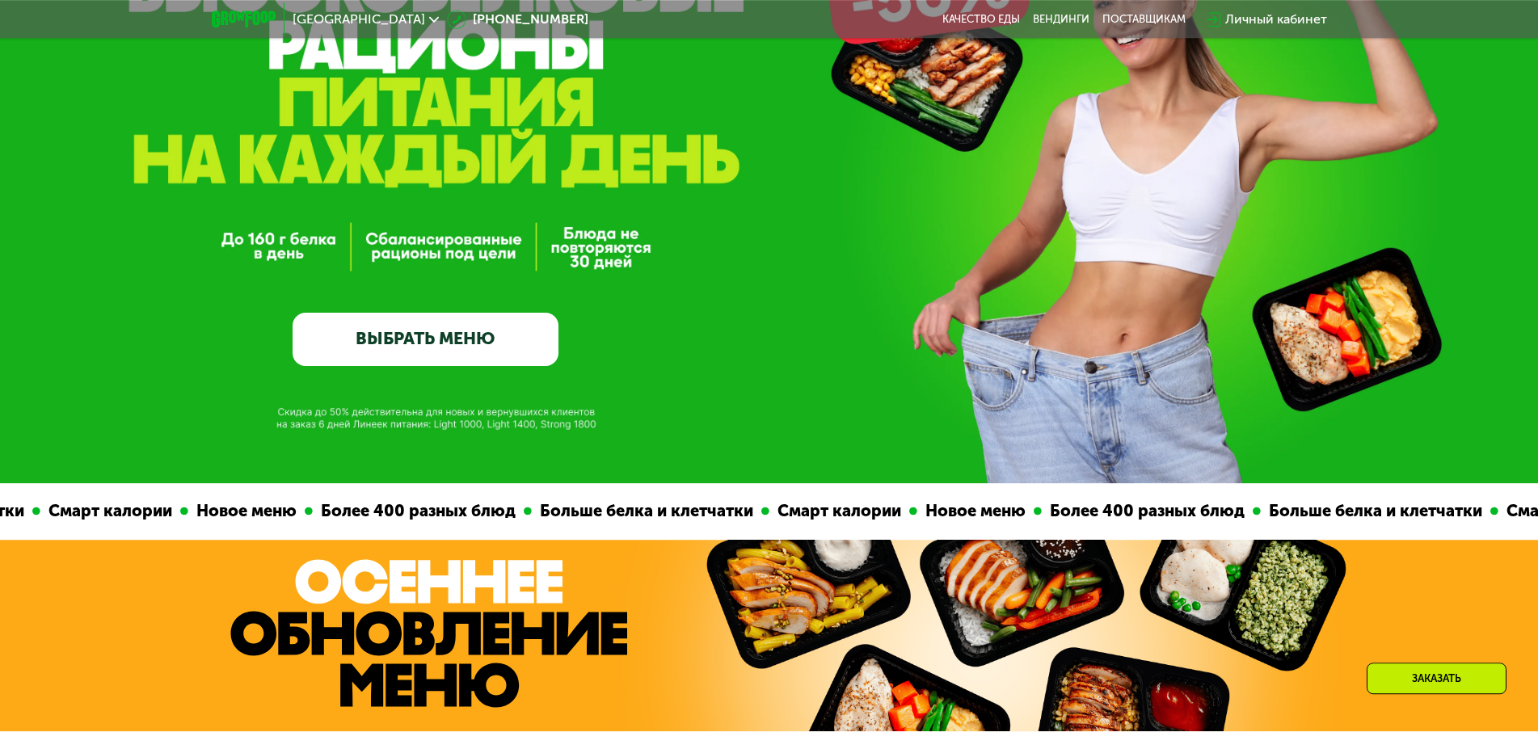
scroll to position [953, 0]
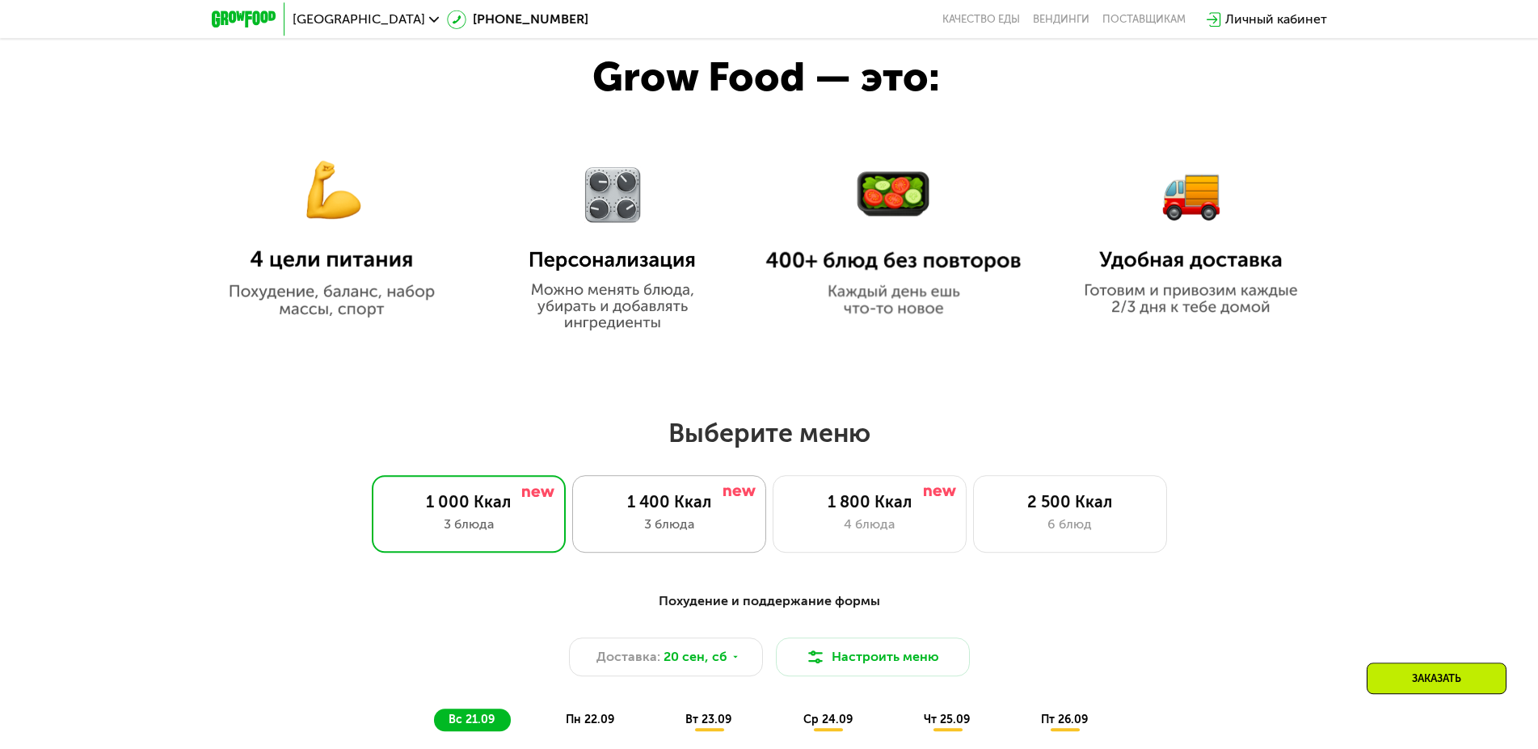
click at [727, 523] on div "3 блюда" at bounding box center [669, 524] width 160 height 19
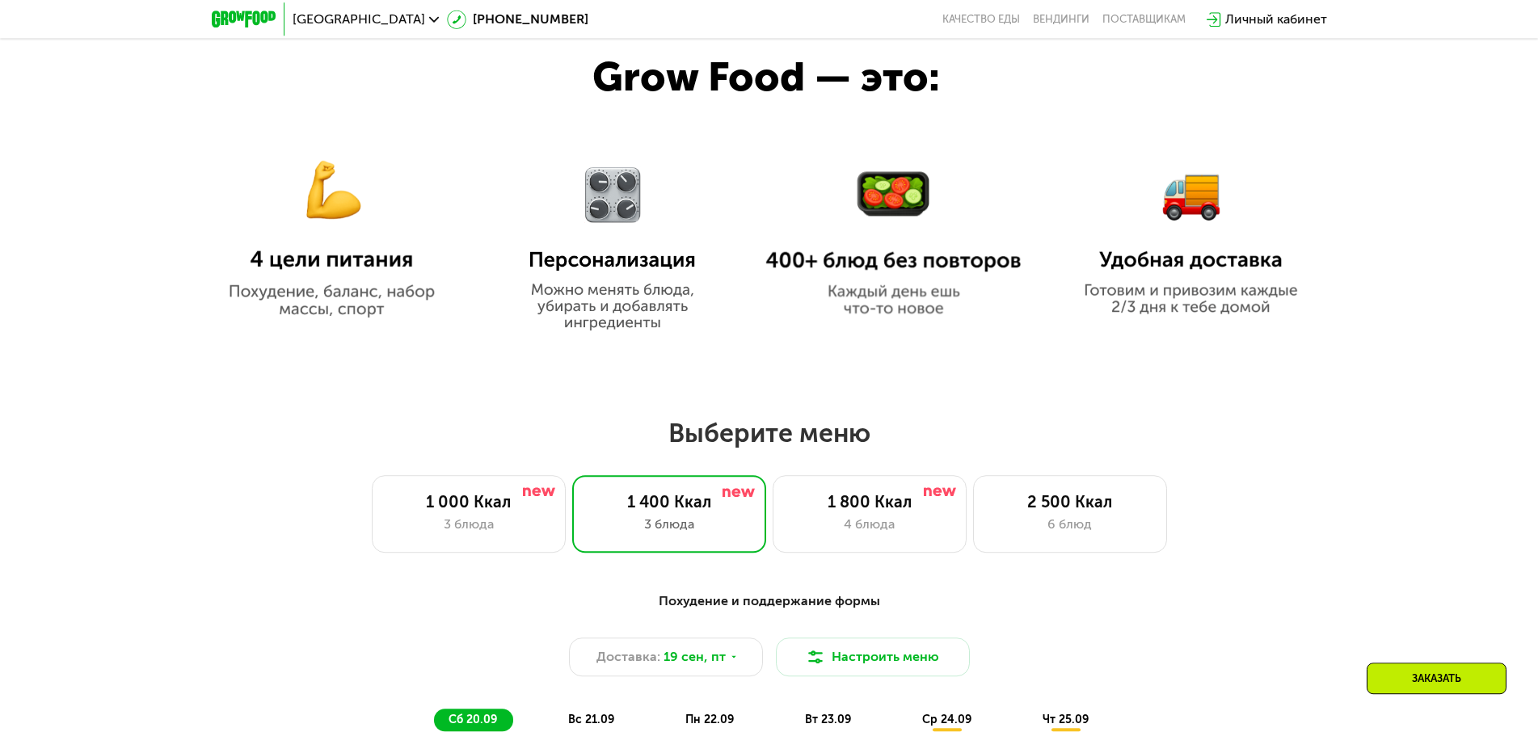
scroll to position [1118, 0]
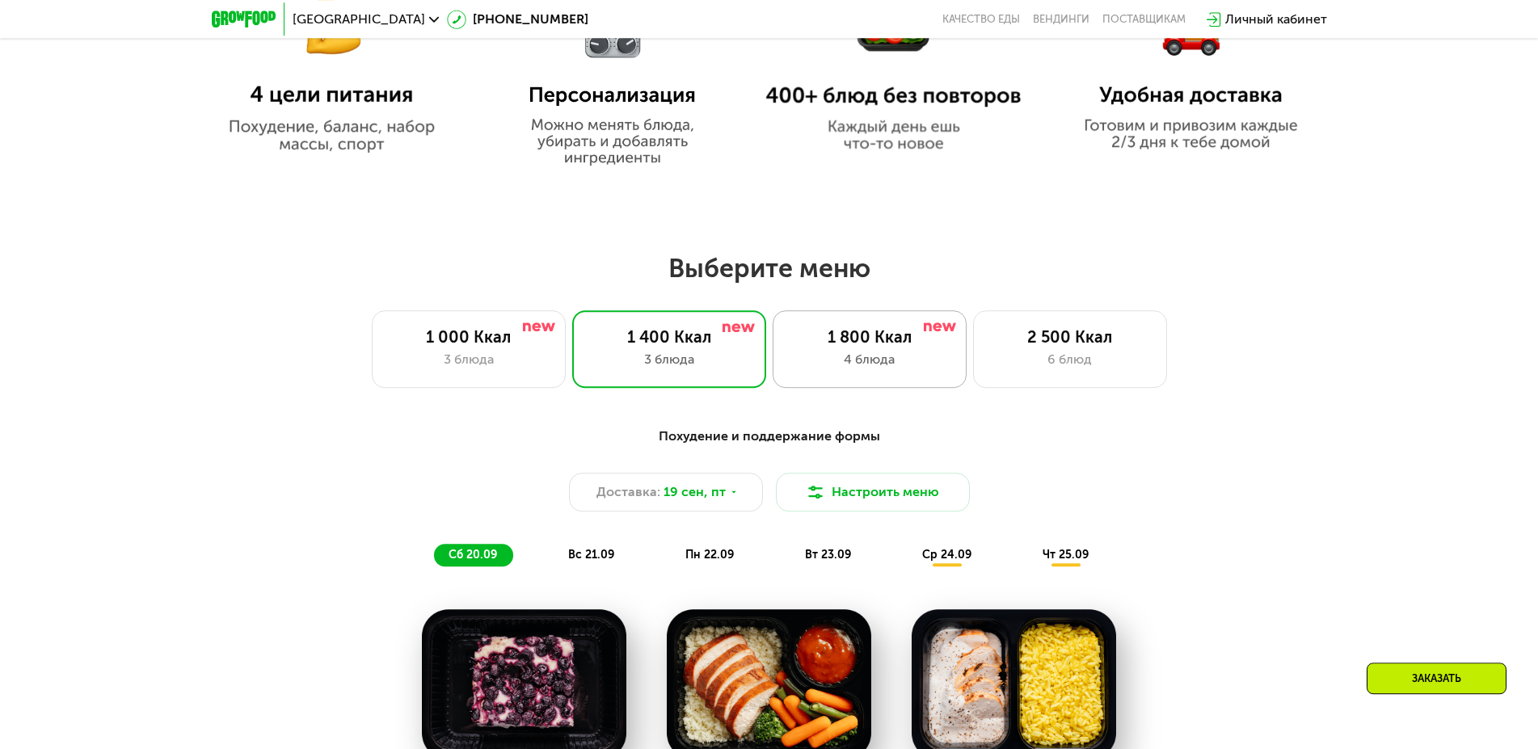
click at [896, 347] on div "1 800 Ккал" at bounding box center [870, 336] width 160 height 19
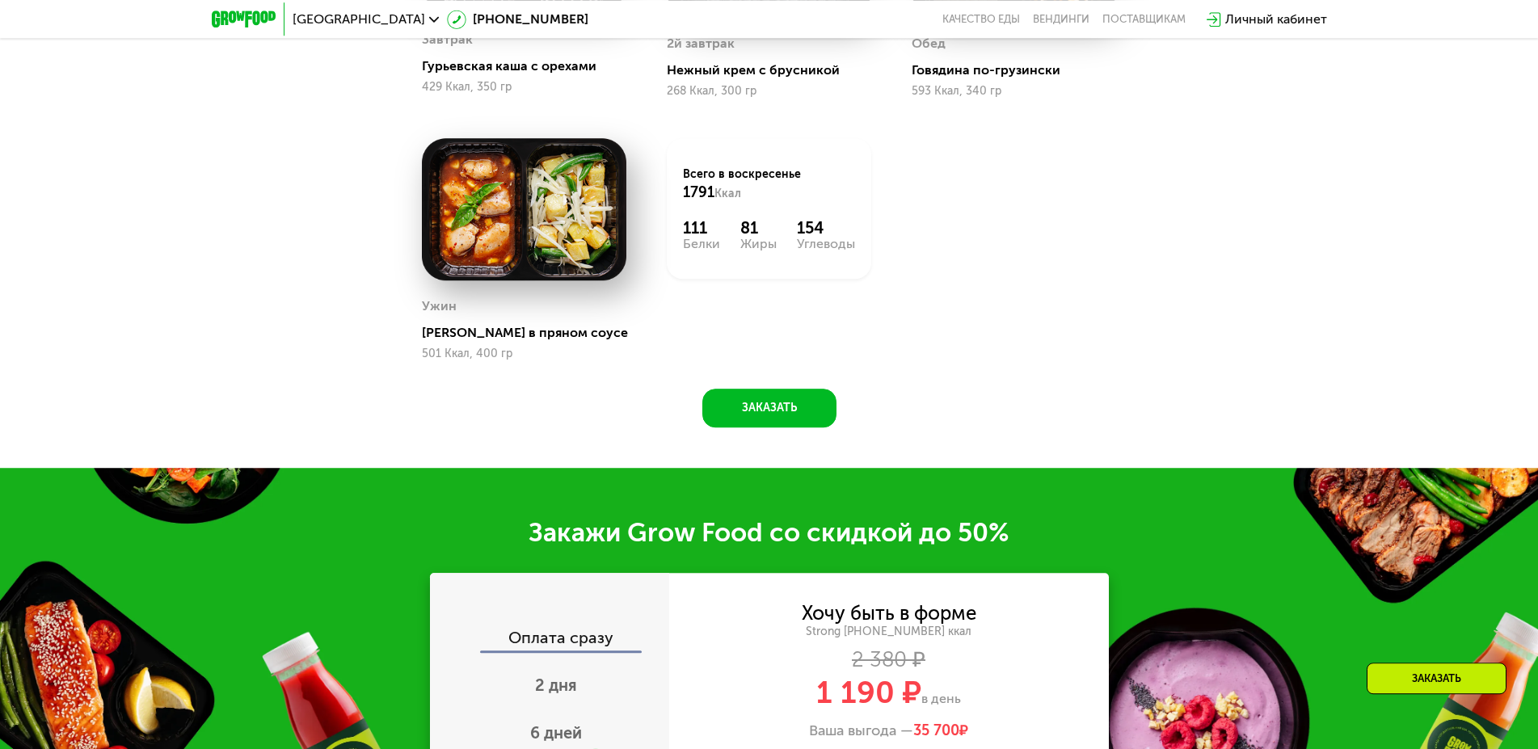
scroll to position [2189, 0]
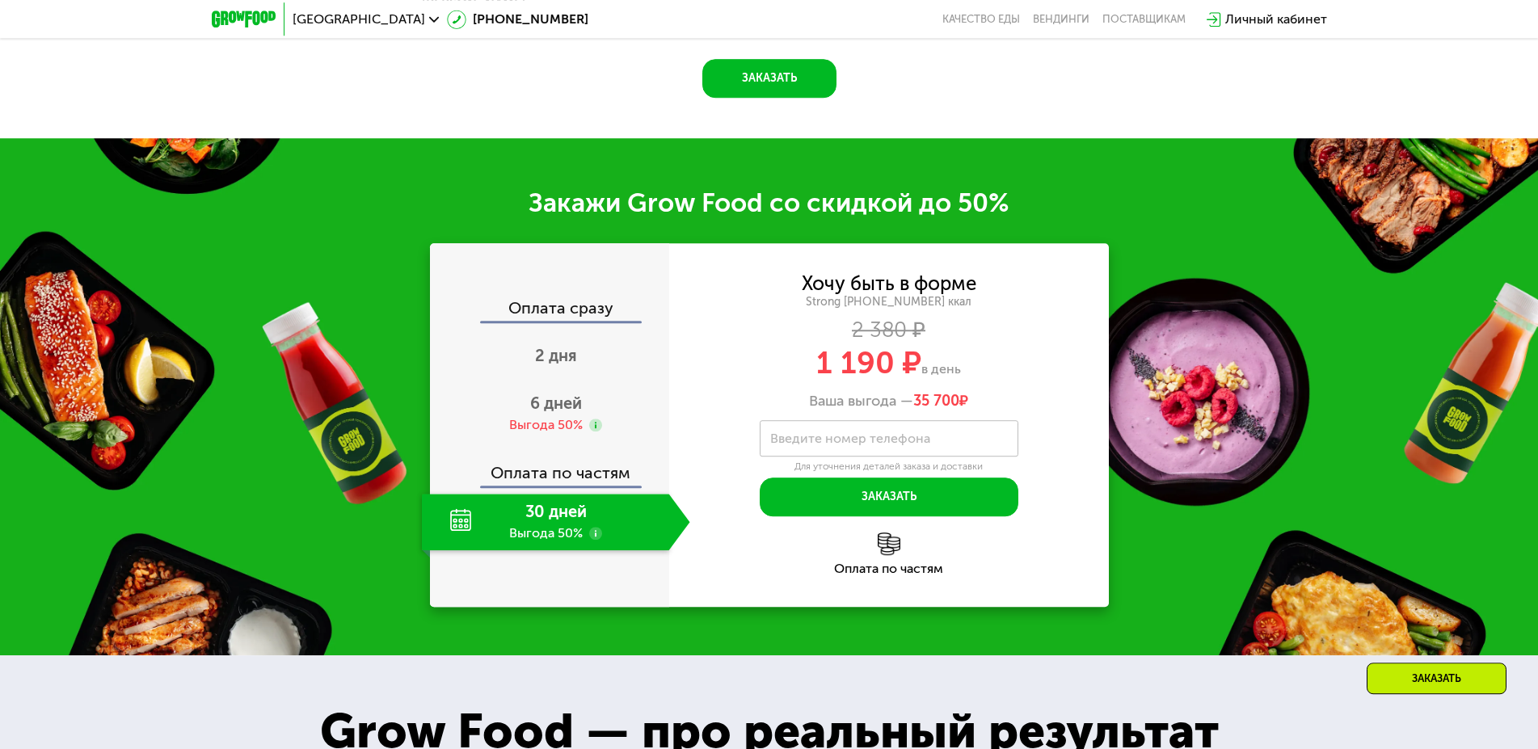
click at [597, 540] on use at bounding box center [595, 533] width 13 height 13
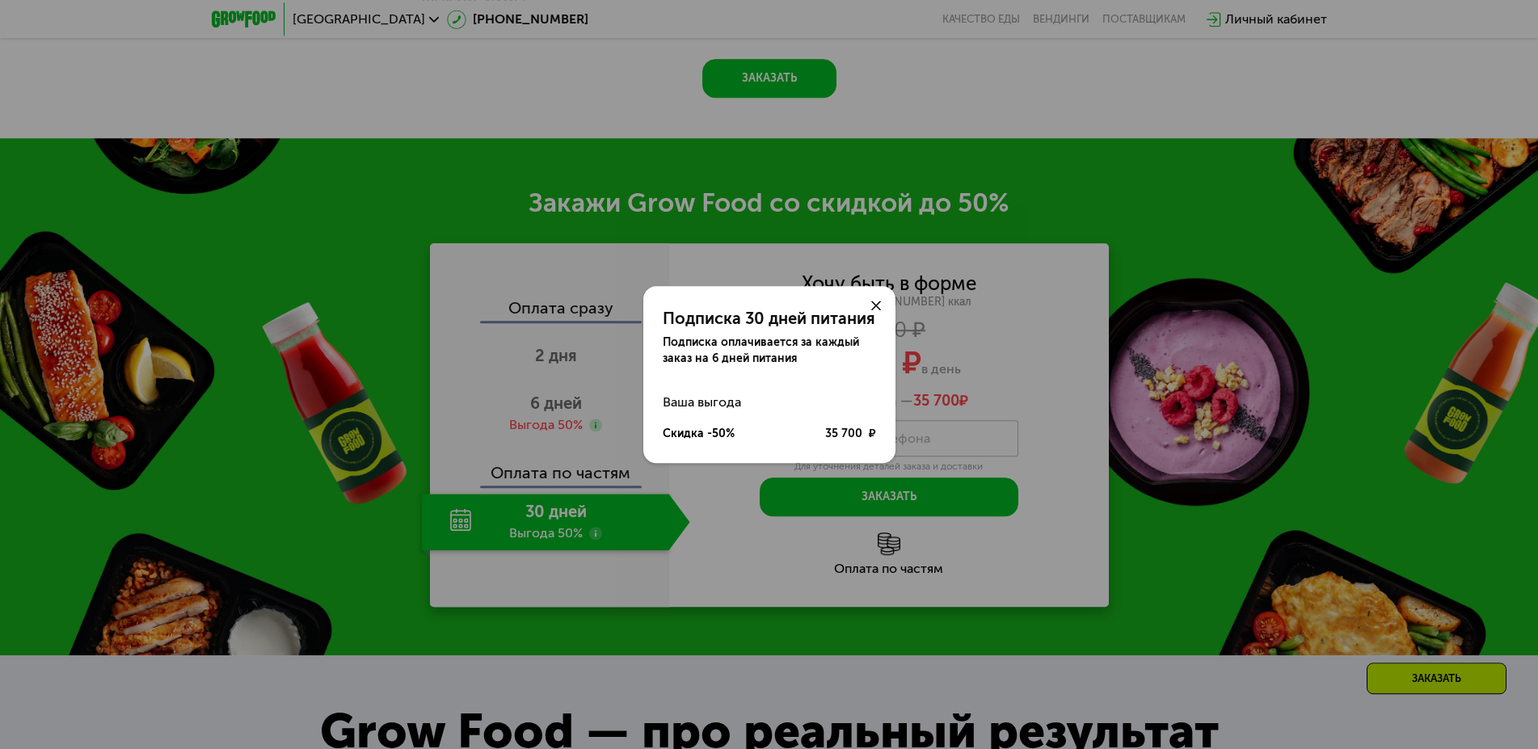
click at [876, 303] on icon at bounding box center [876, 306] width 10 height 10
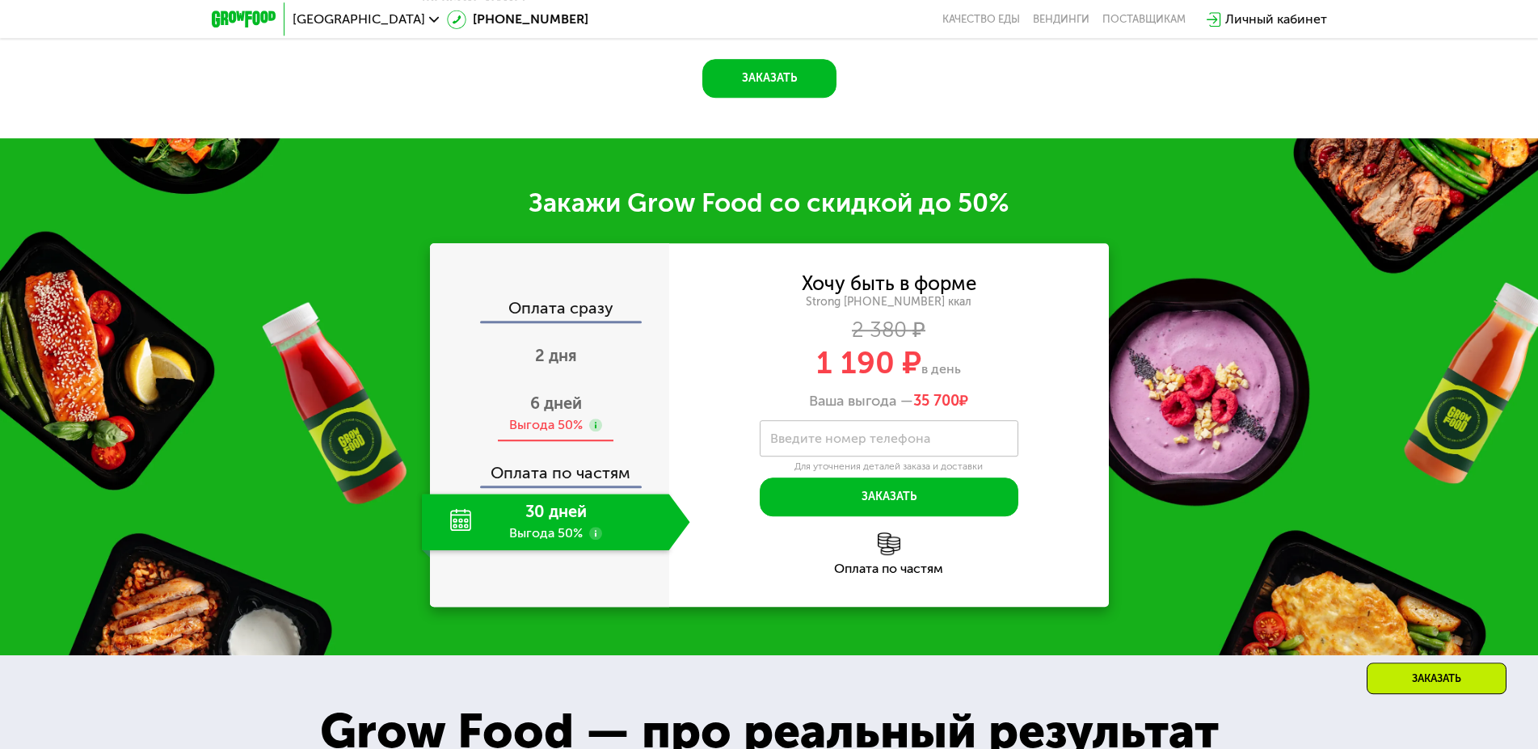
click at [587, 410] on div "6 дней Выгода 50%" at bounding box center [556, 414] width 268 height 57
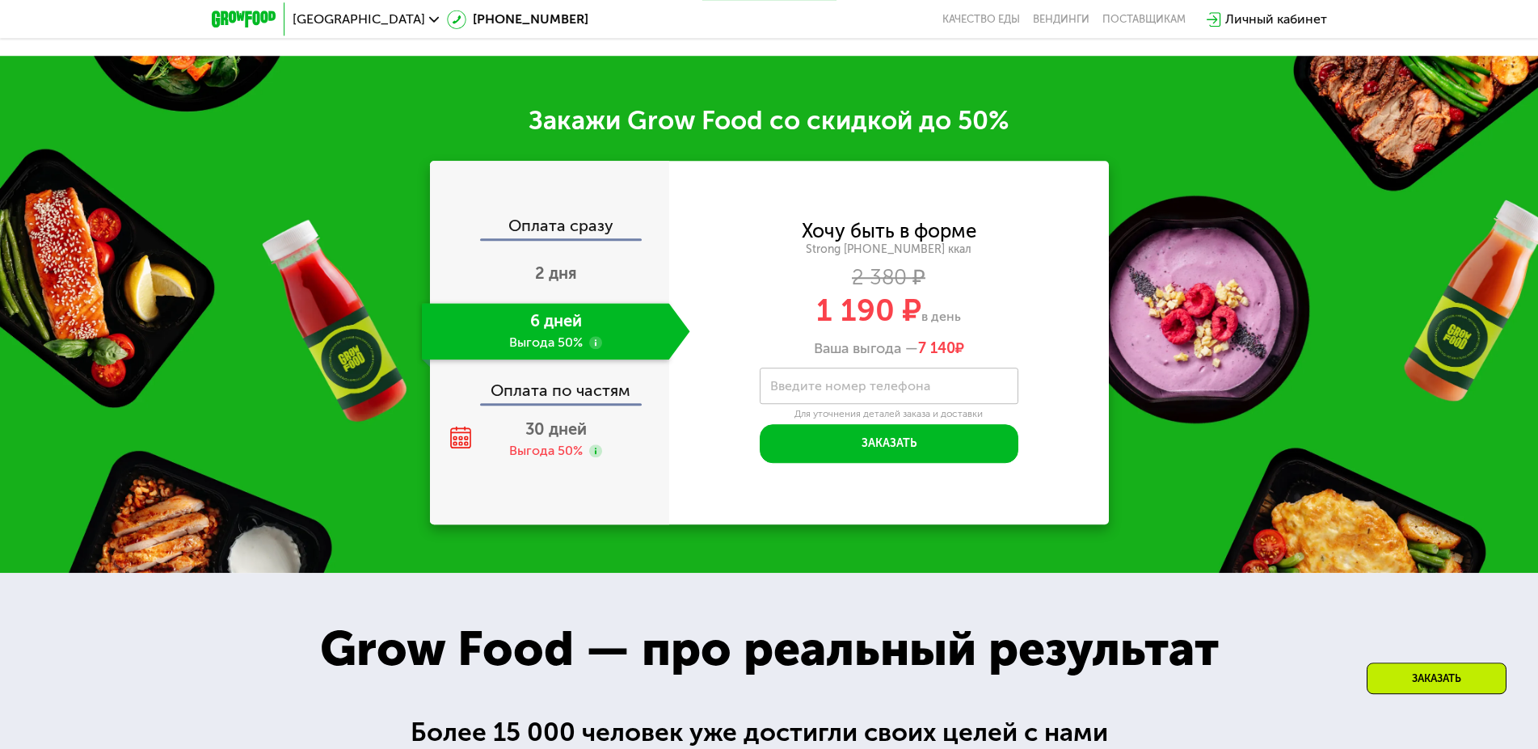
scroll to position [2107, 0]
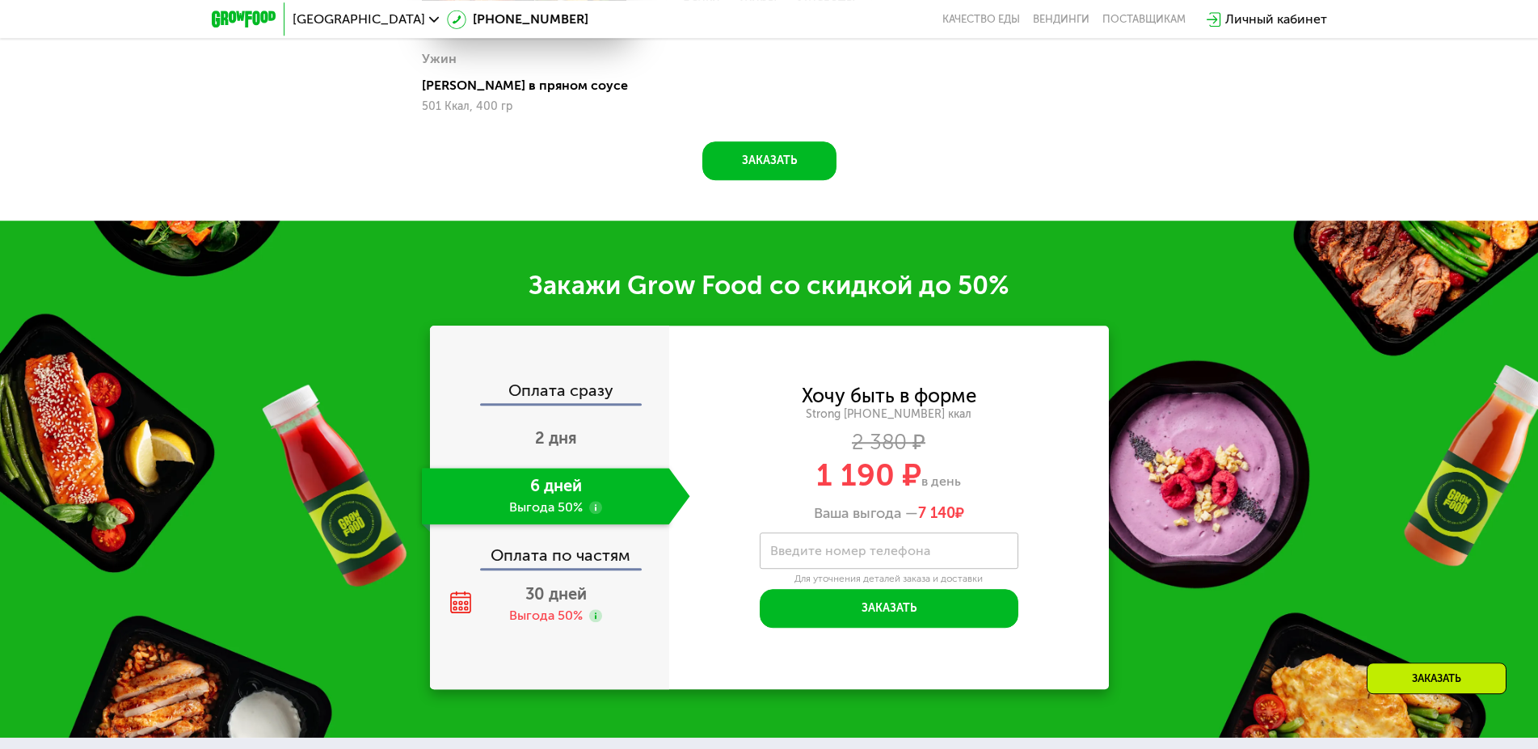
click at [874, 520] on div "Ваша выгода — 7 140 ₽" at bounding box center [889, 514] width 440 height 18
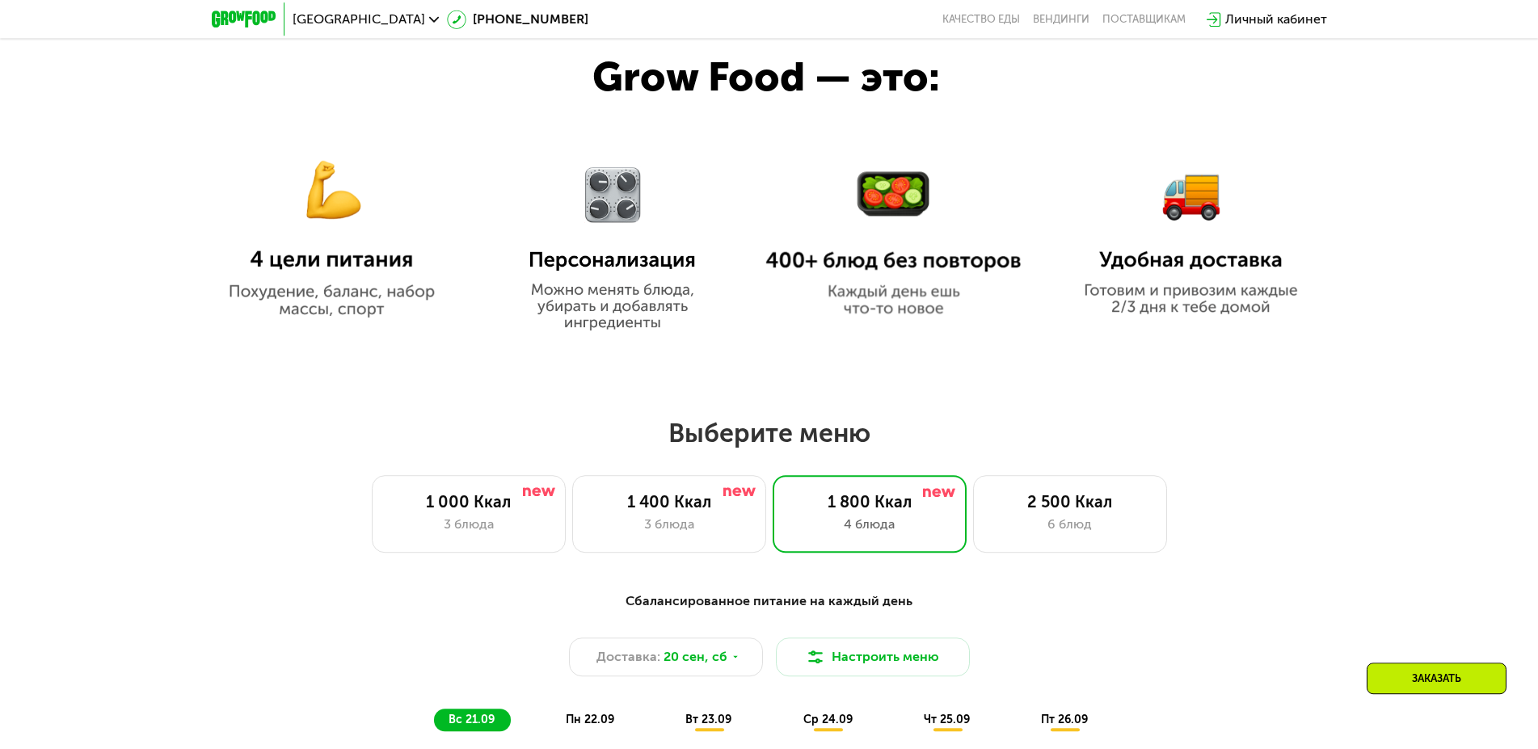
scroll to position [1200, 0]
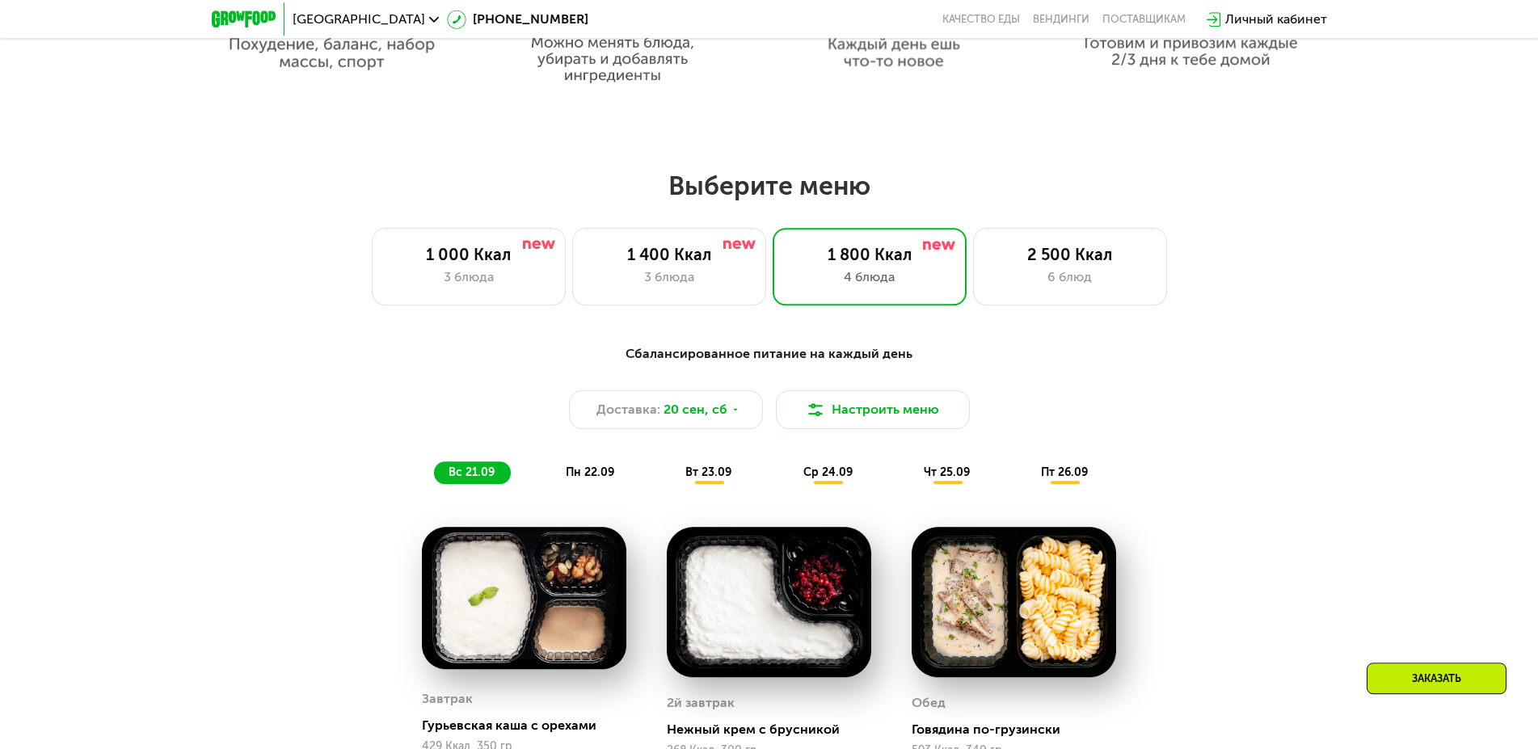
click at [604, 474] on span "пн 22.09" at bounding box center [590, 473] width 48 height 14
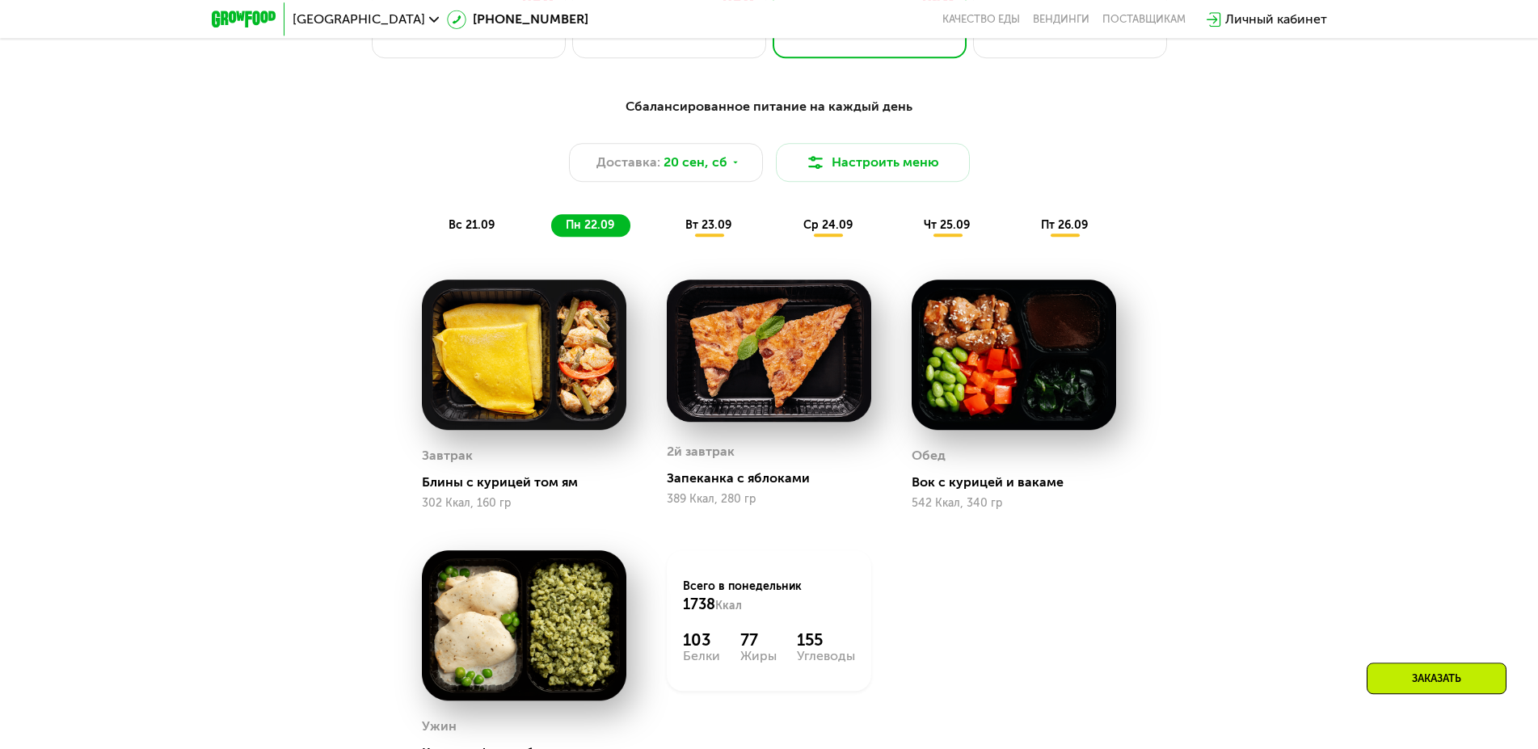
scroll to position [1530, 0]
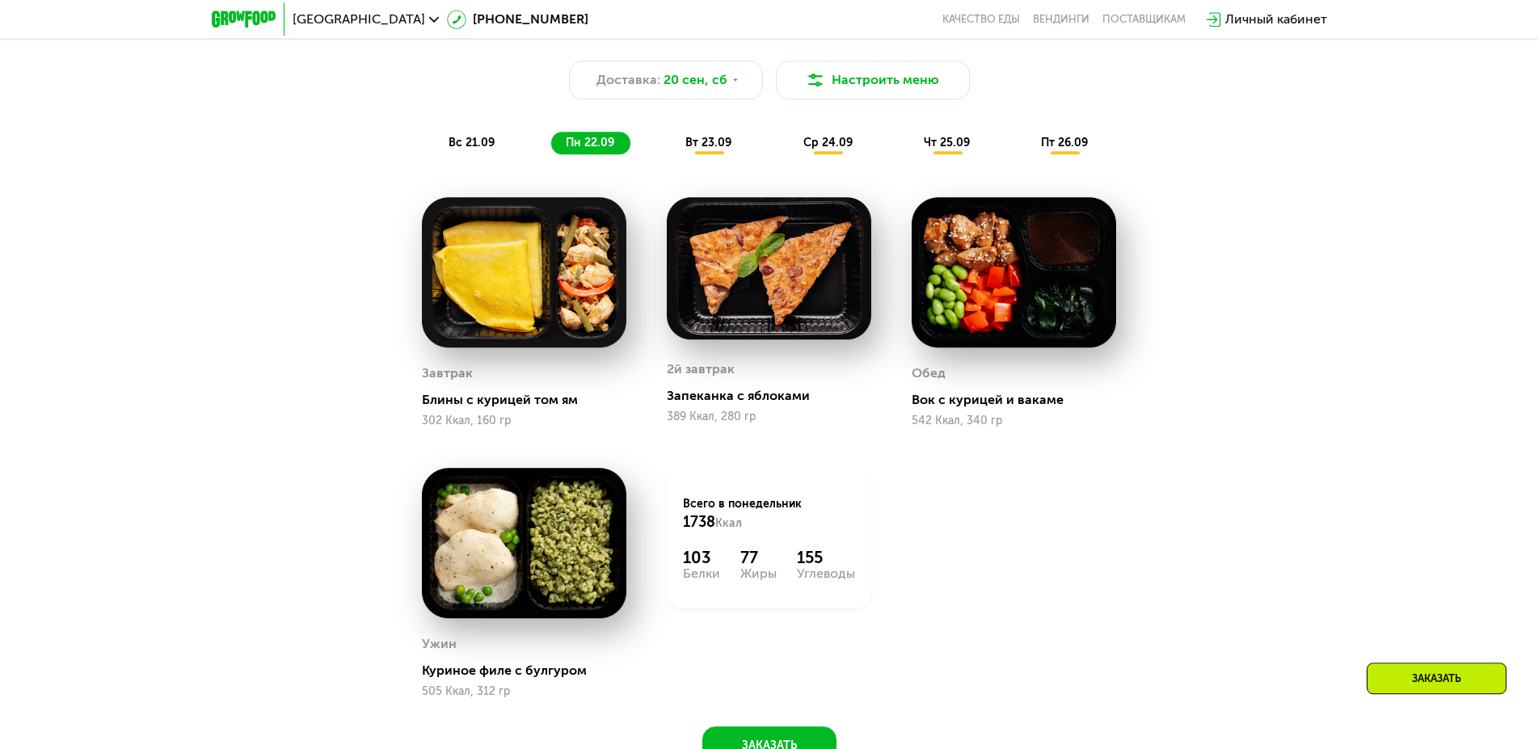
click at [699, 154] on div "вт 23.09" at bounding box center [709, 143] width 77 height 23
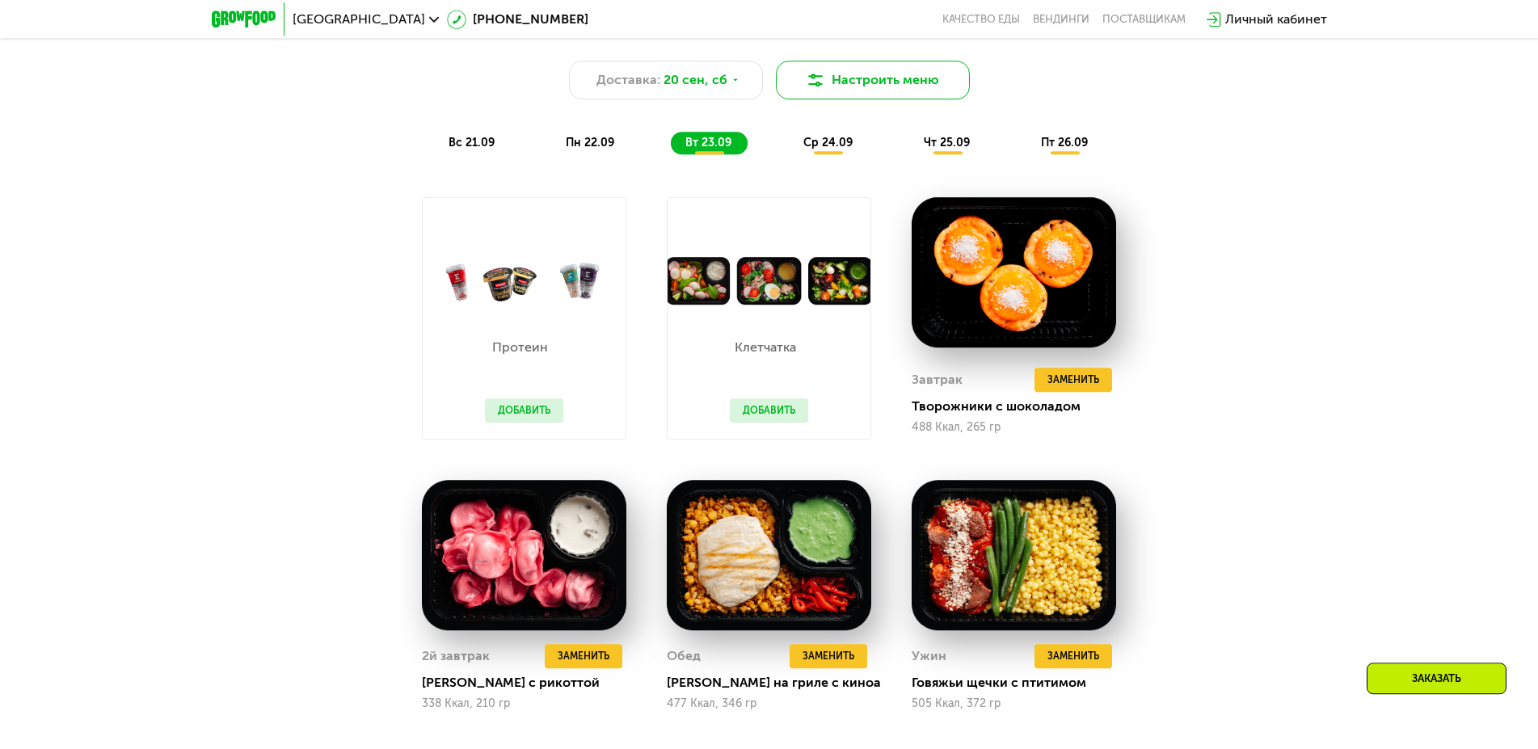
click at [860, 91] on button "Настроить меню" at bounding box center [873, 80] width 194 height 39
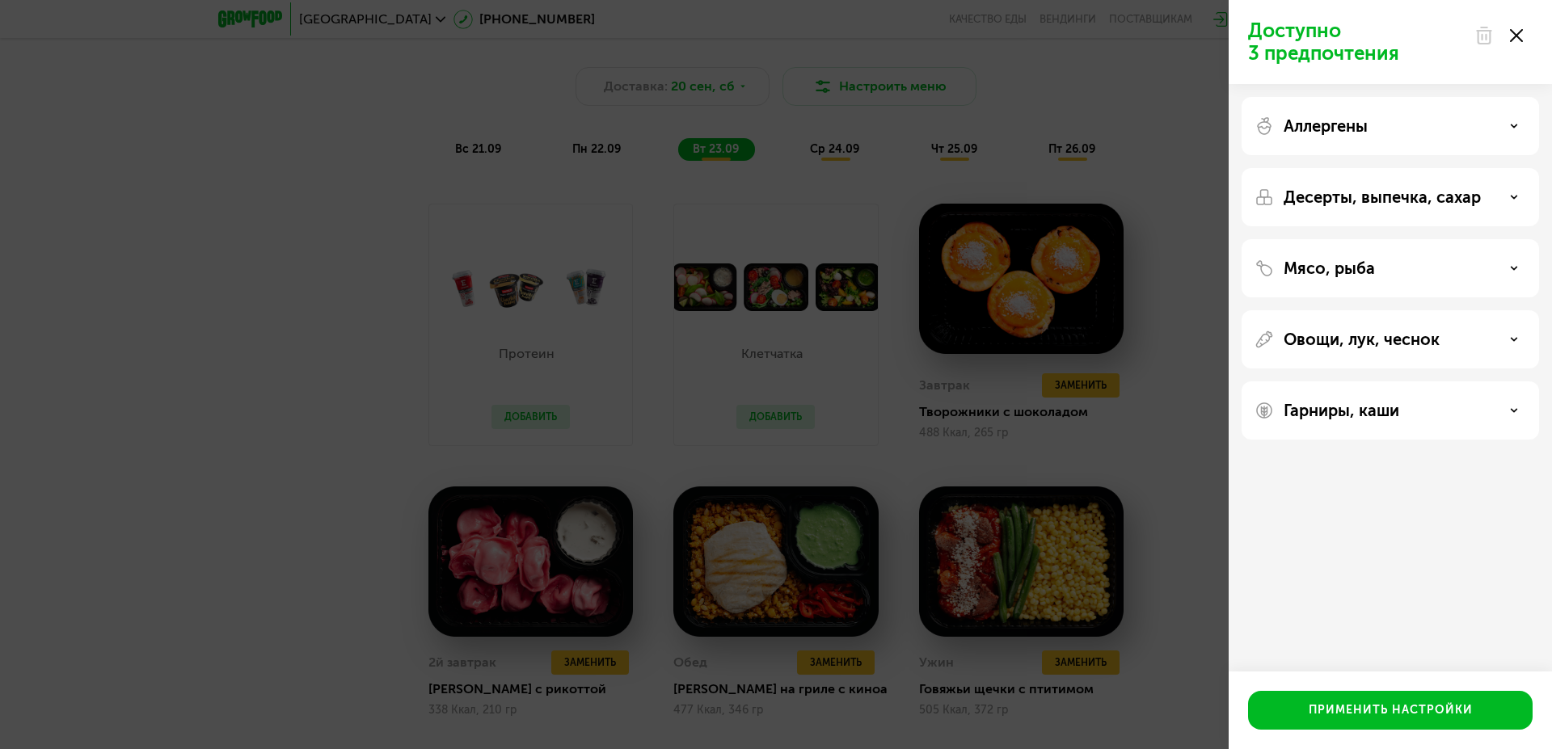
click at [1519, 32] on icon at bounding box center [1516, 35] width 13 height 13
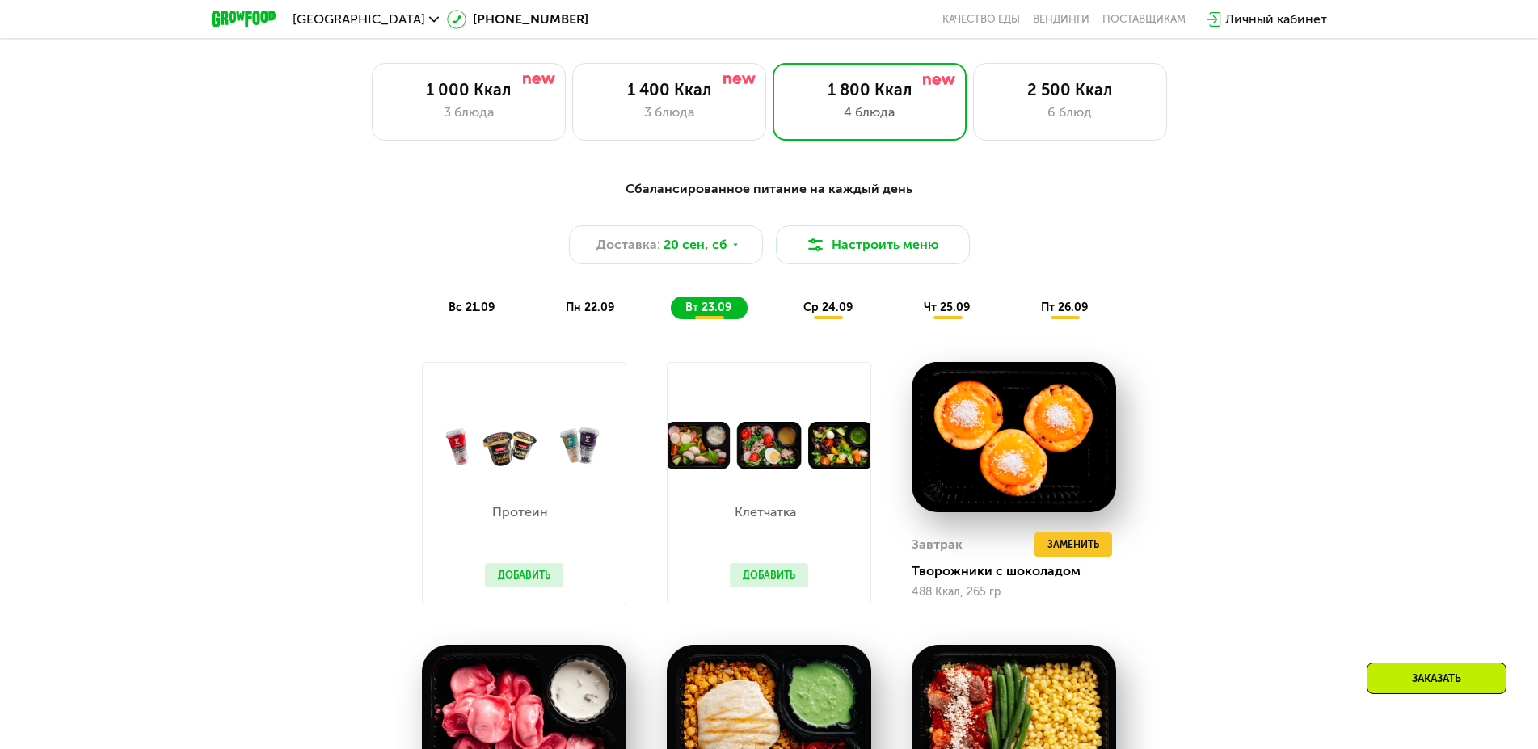
scroll to position [1283, 0]
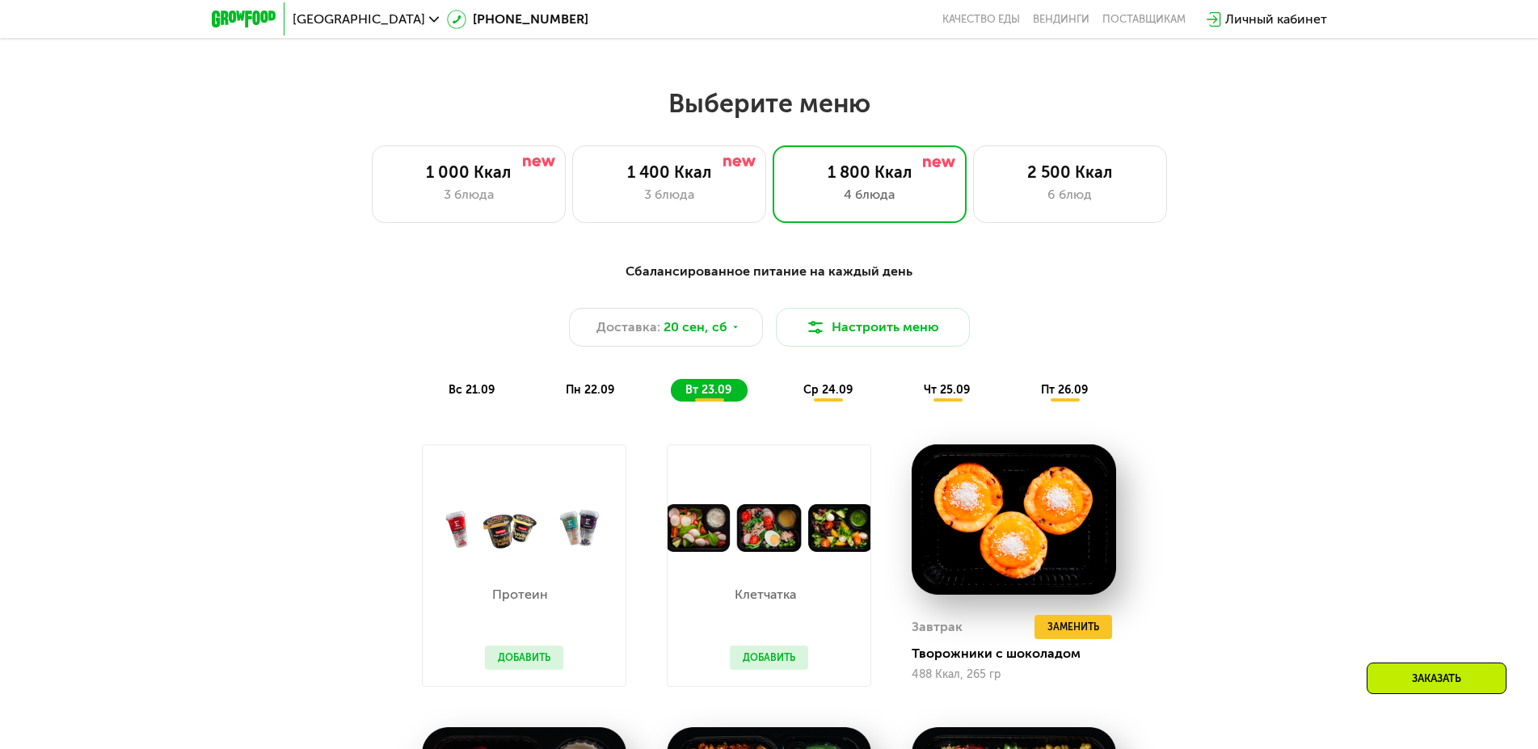
click at [827, 395] on span "ср 24.09" at bounding box center [827, 390] width 49 height 14
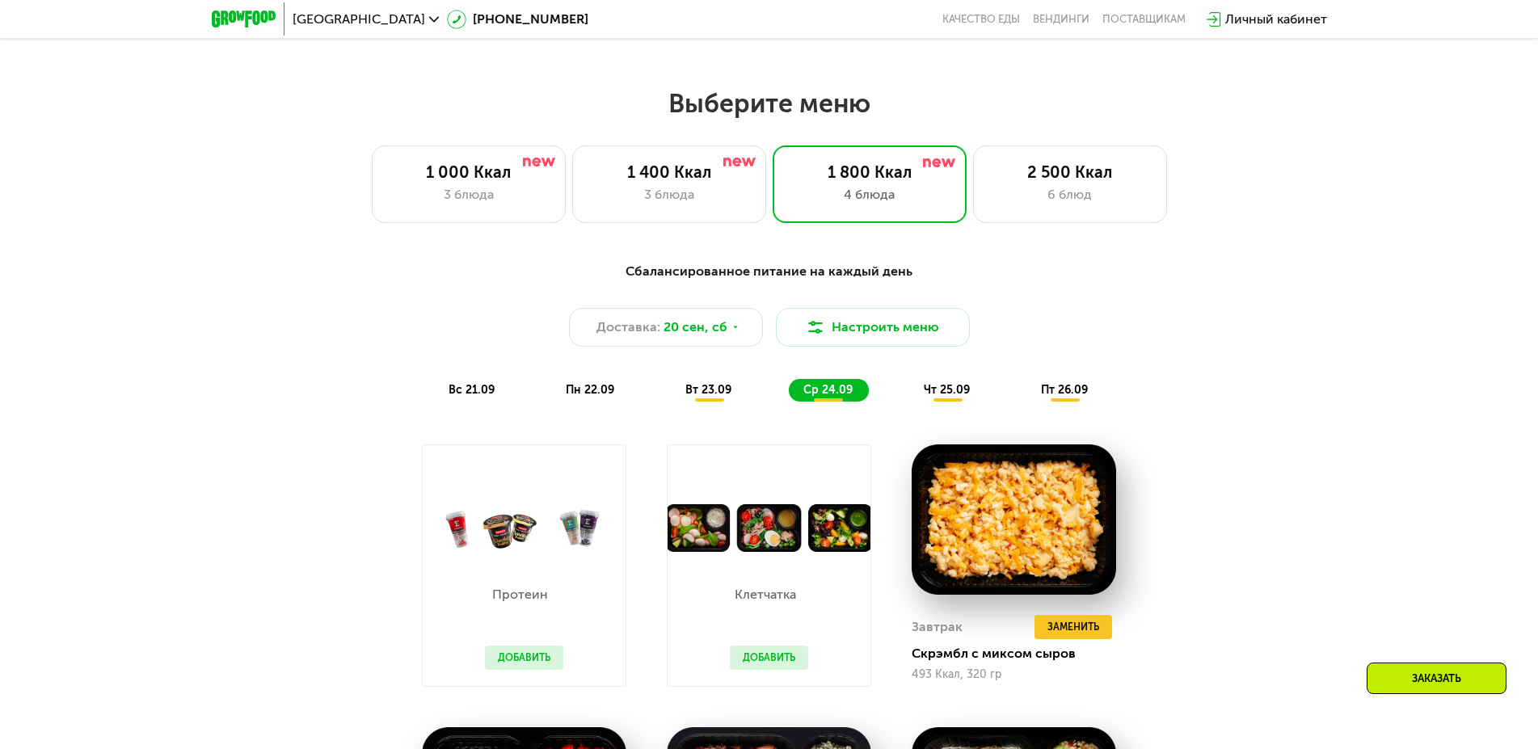
scroll to position [1365, 0]
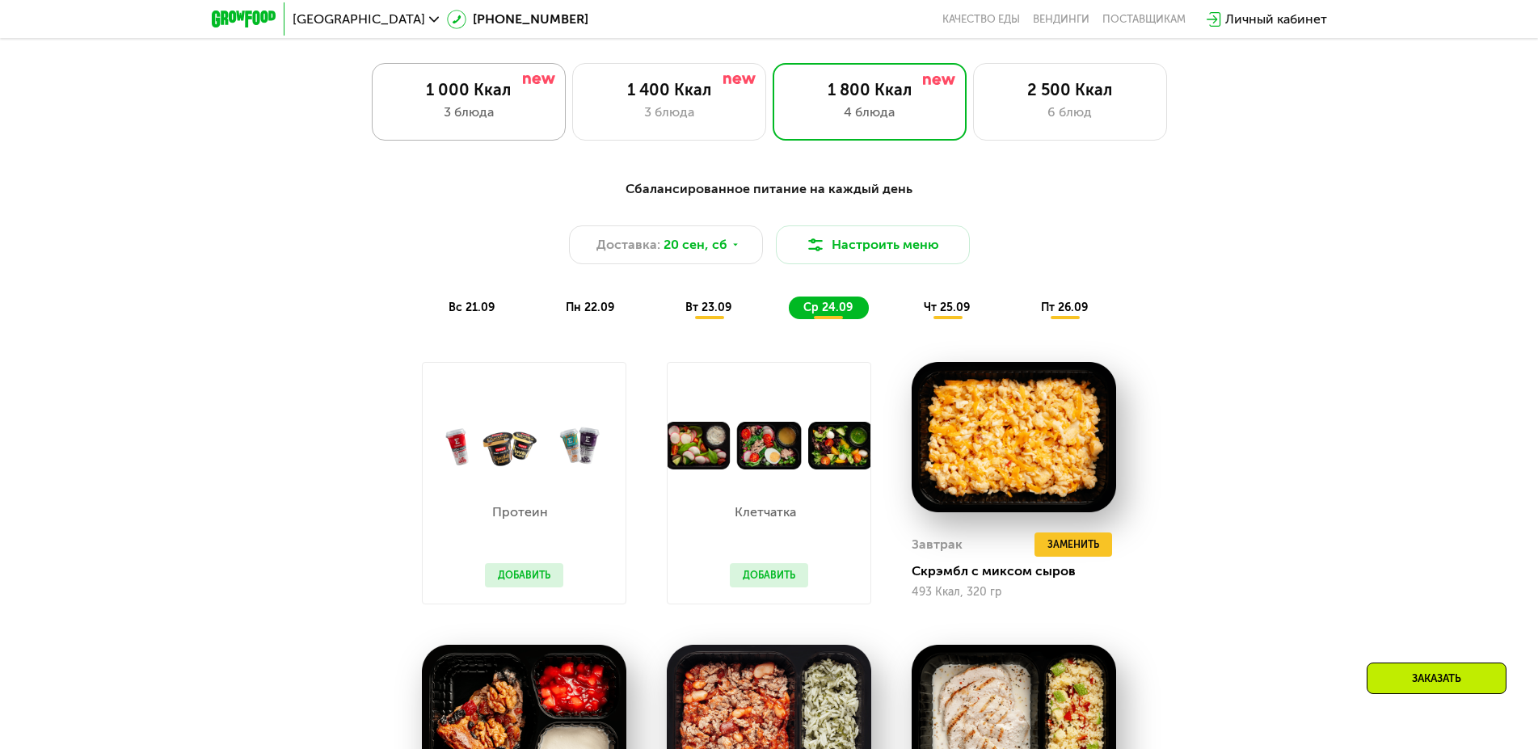
click at [474, 122] on div "3 блюда" at bounding box center [469, 112] width 160 height 19
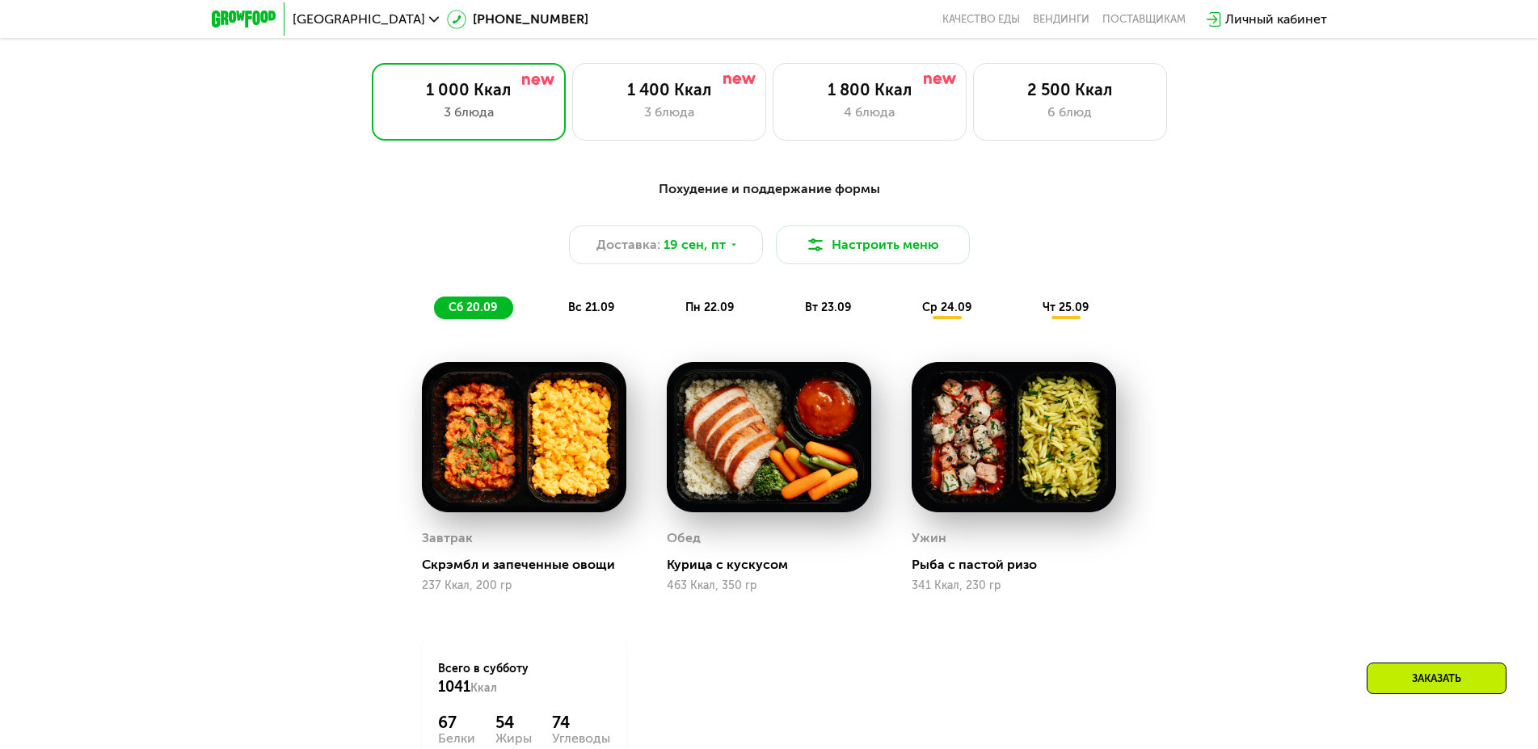
click at [603, 314] on span "вс 21.09" at bounding box center [591, 308] width 46 height 14
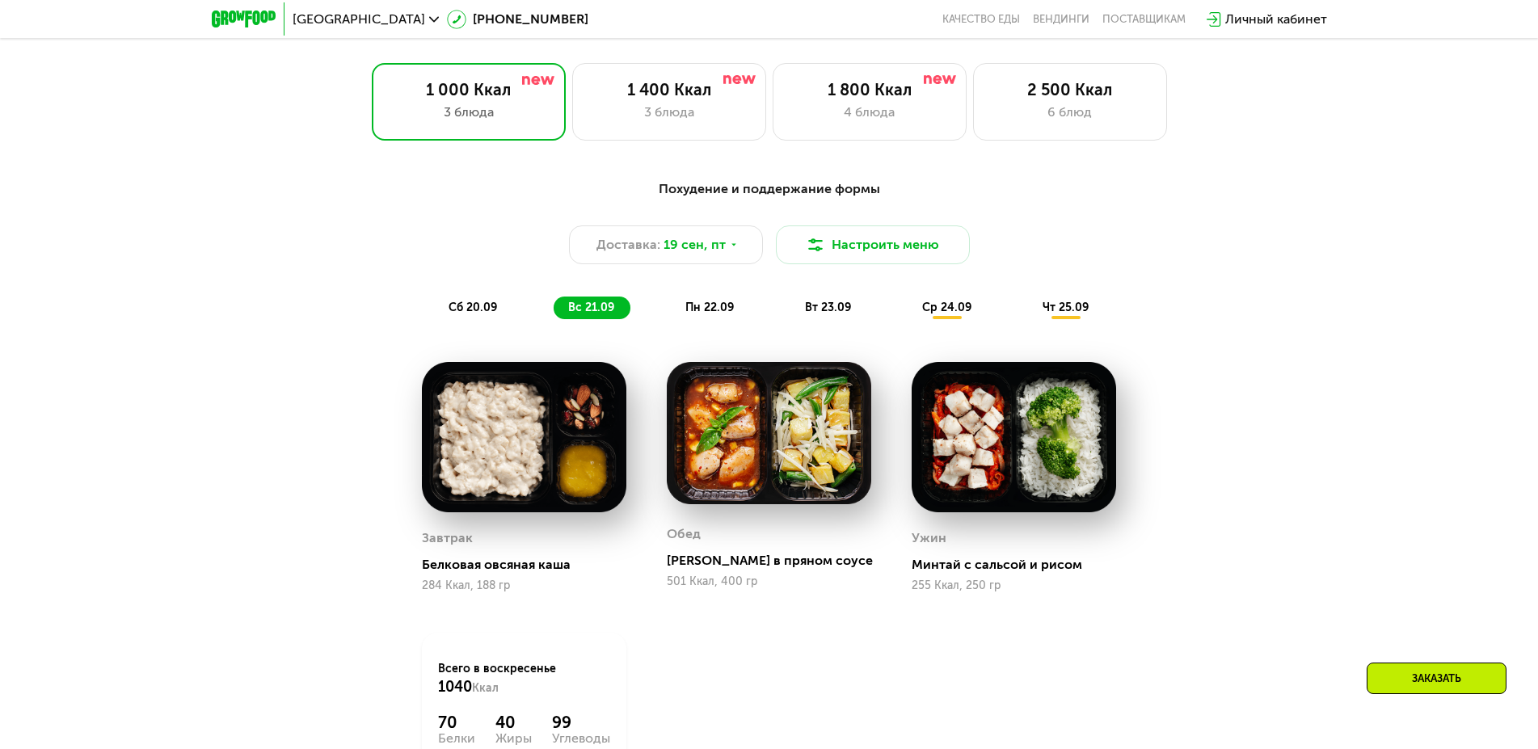
click at [711, 312] on span "пн 22.09" at bounding box center [709, 308] width 48 height 14
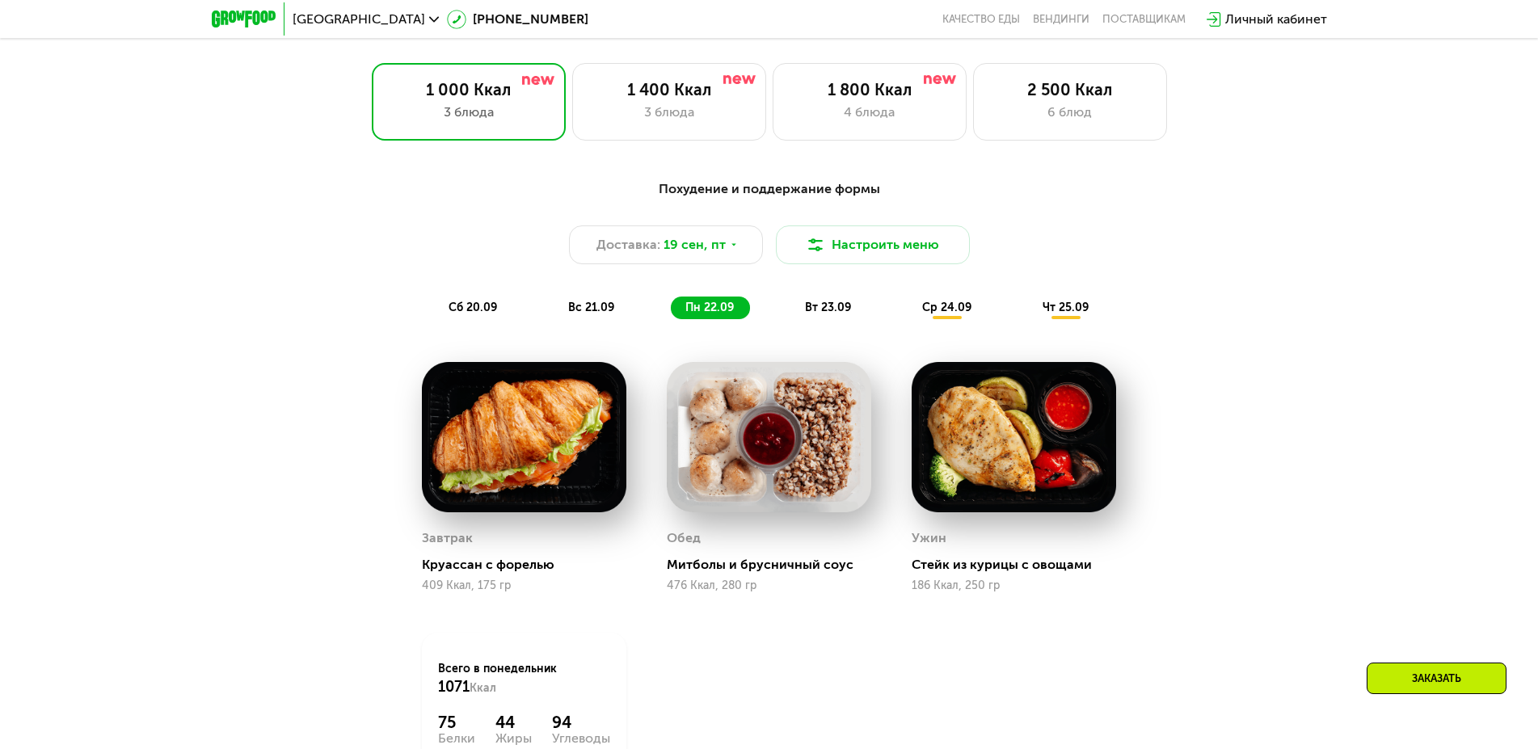
click at [826, 312] on span "вт 23.09" at bounding box center [828, 308] width 46 height 14
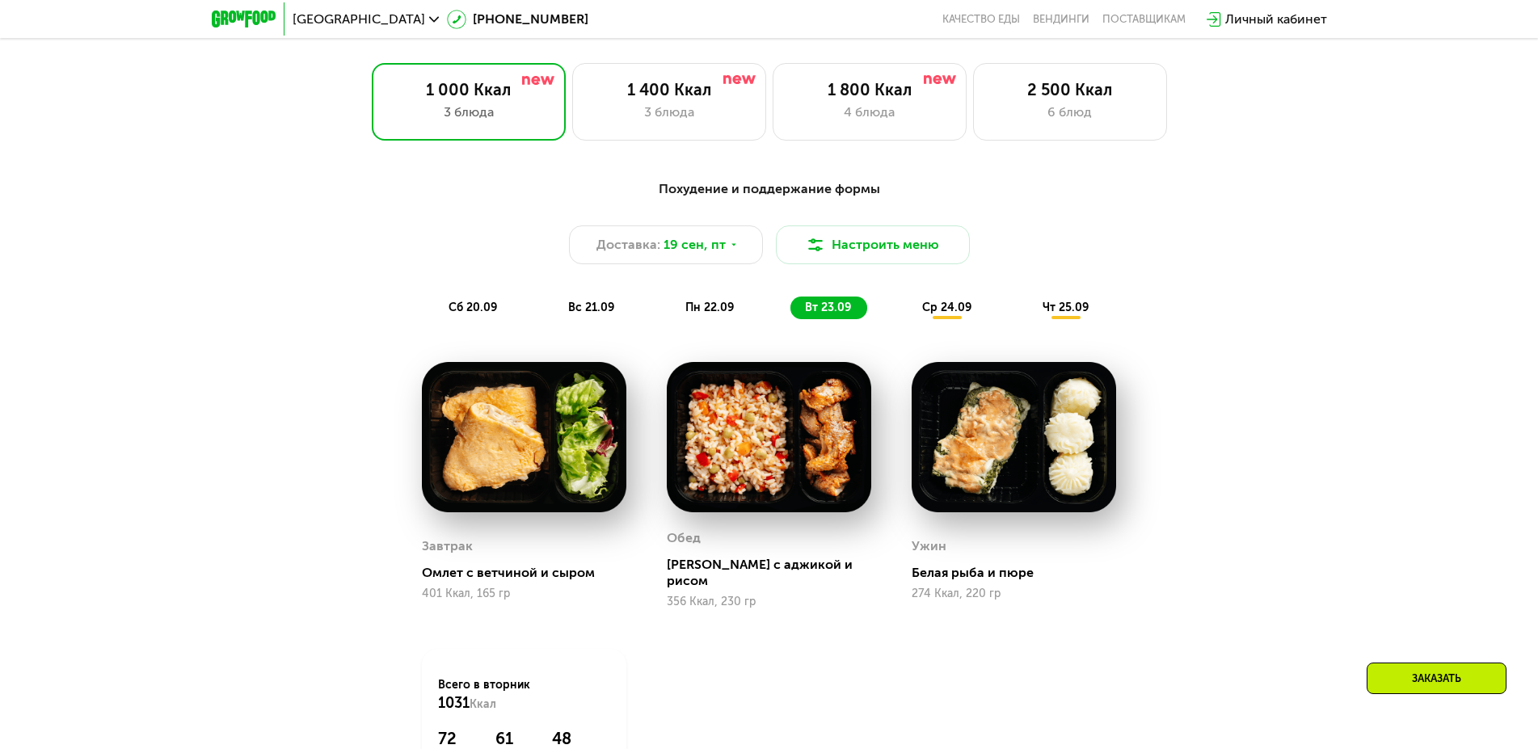
click at [928, 314] on span "ср 24.09" at bounding box center [946, 308] width 49 height 14
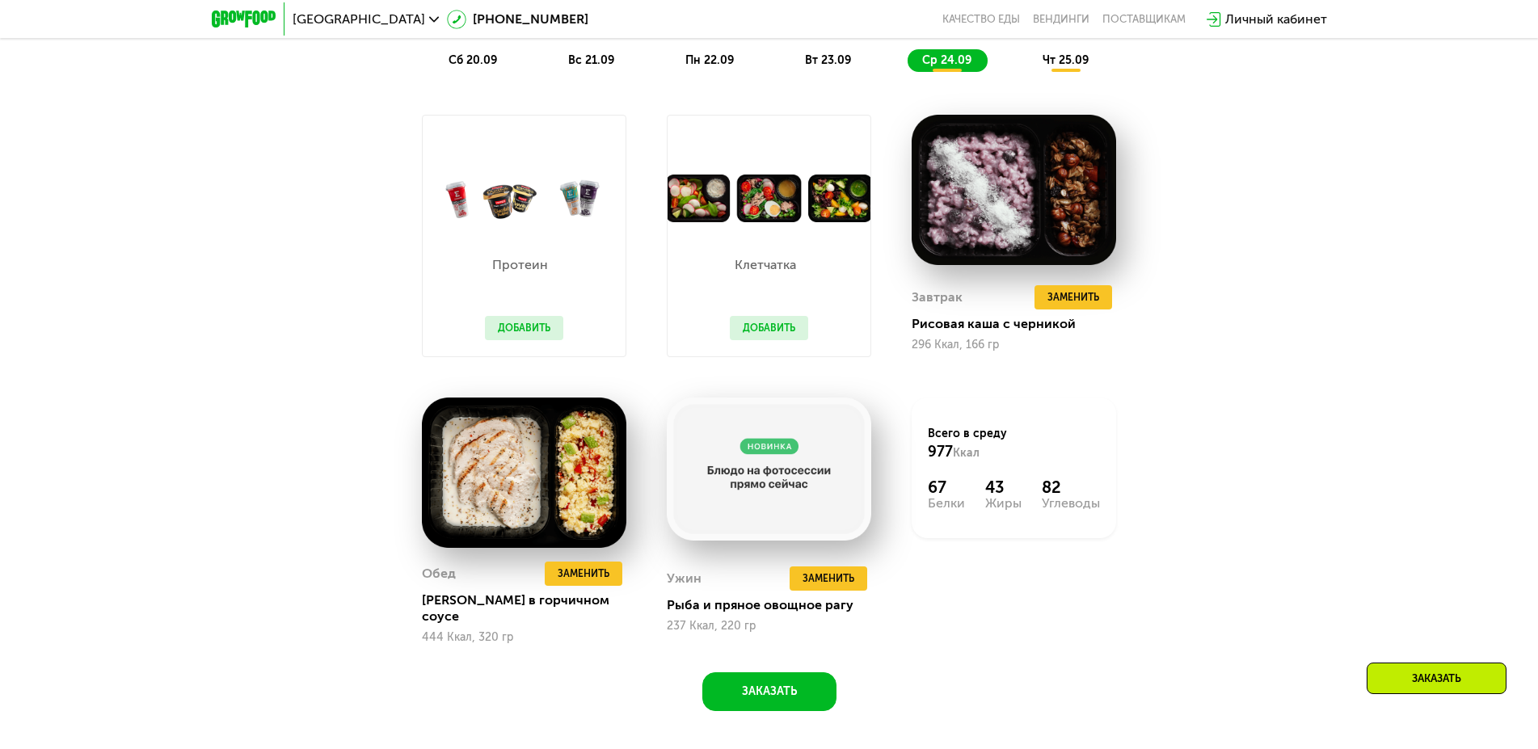
scroll to position [1448, 0]
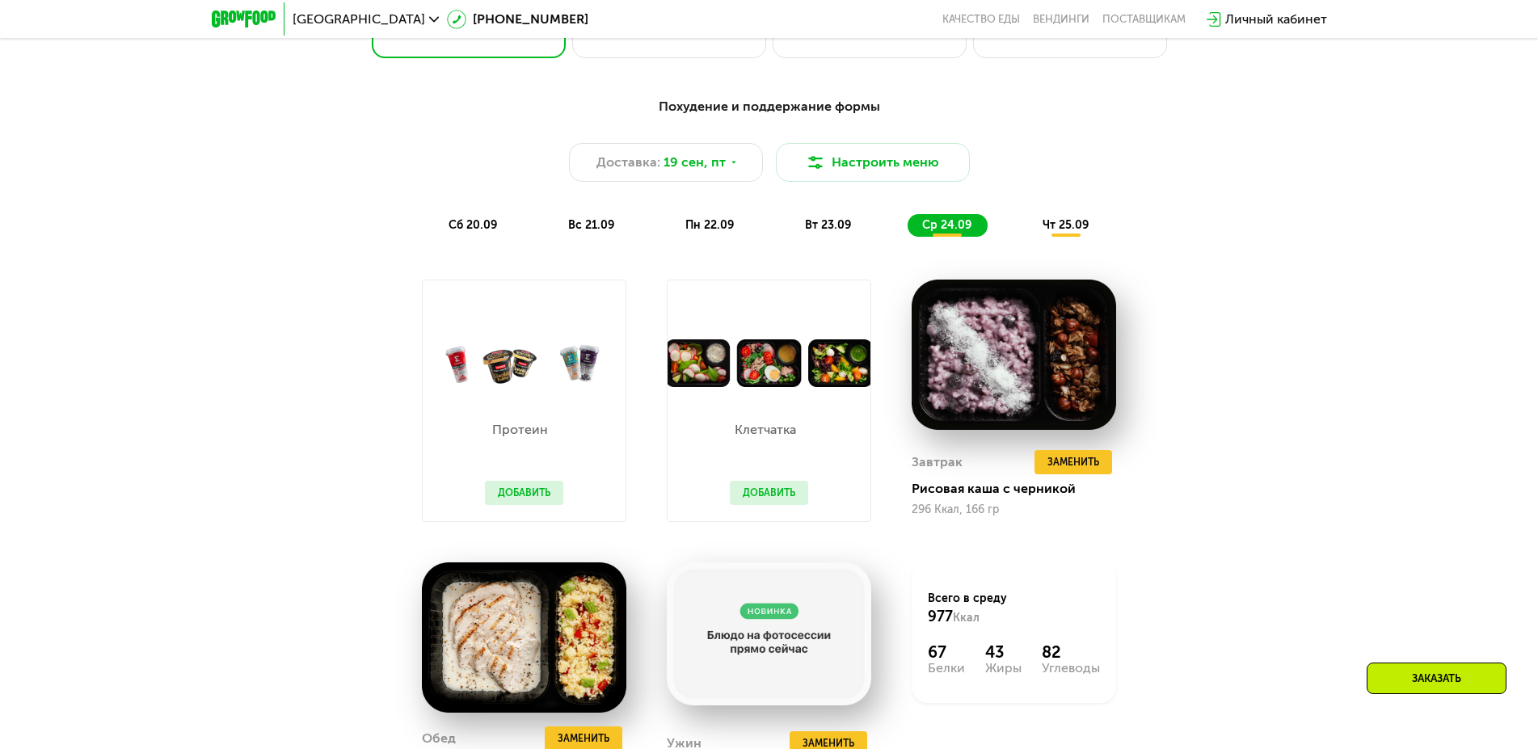
click at [1062, 232] on span "чт 25.09" at bounding box center [1066, 225] width 46 height 14
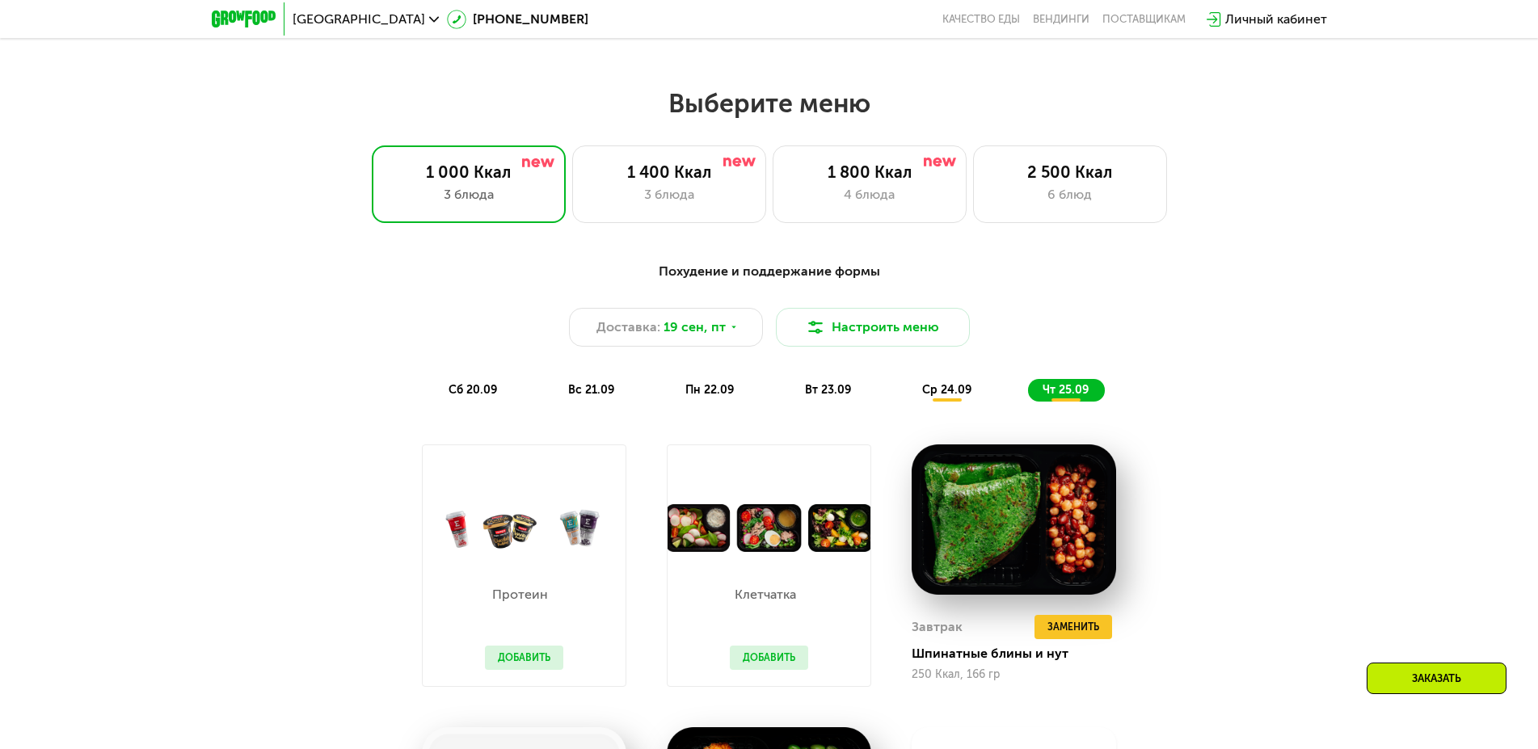
scroll to position [1200, 0]
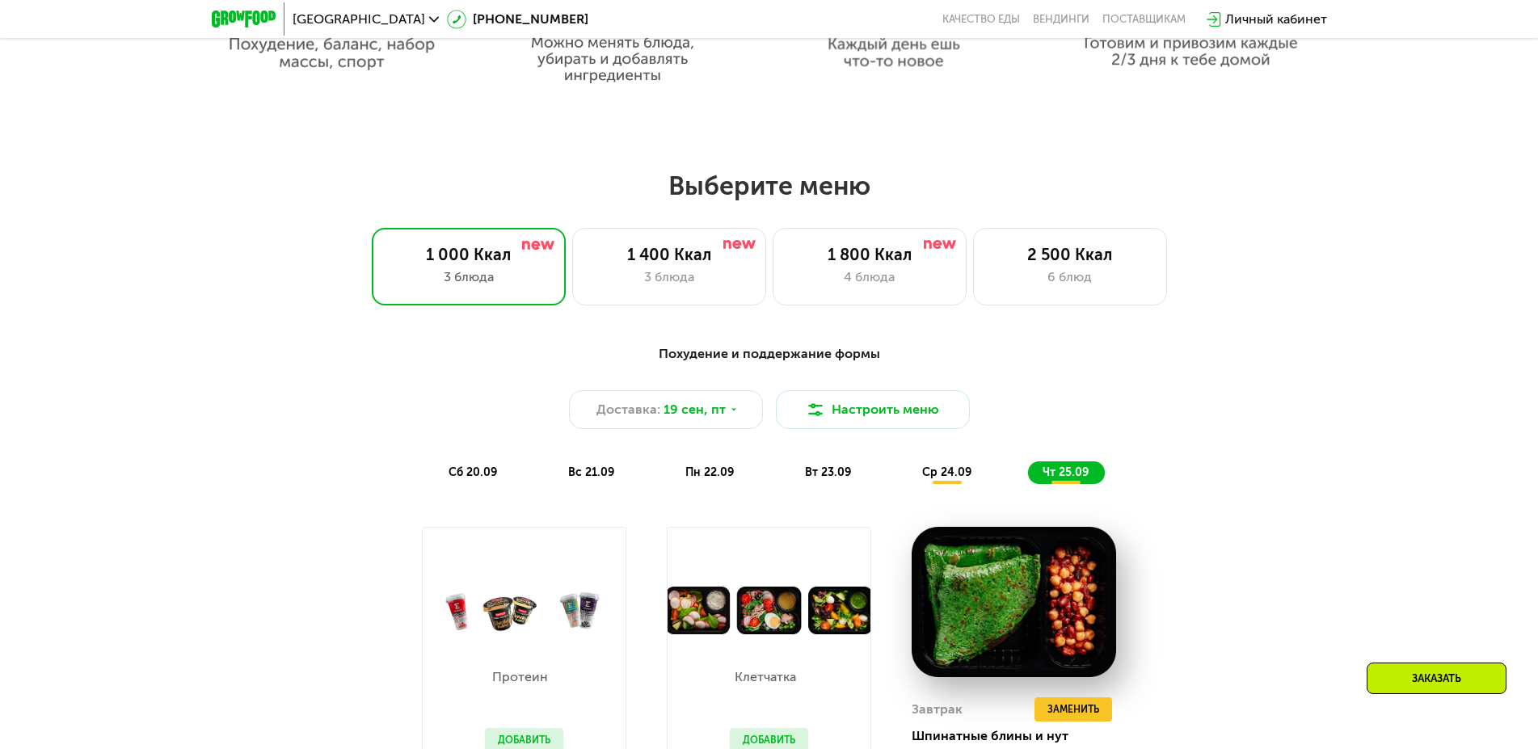
click at [483, 469] on div "сб 20.09" at bounding box center [473, 472] width 79 height 23
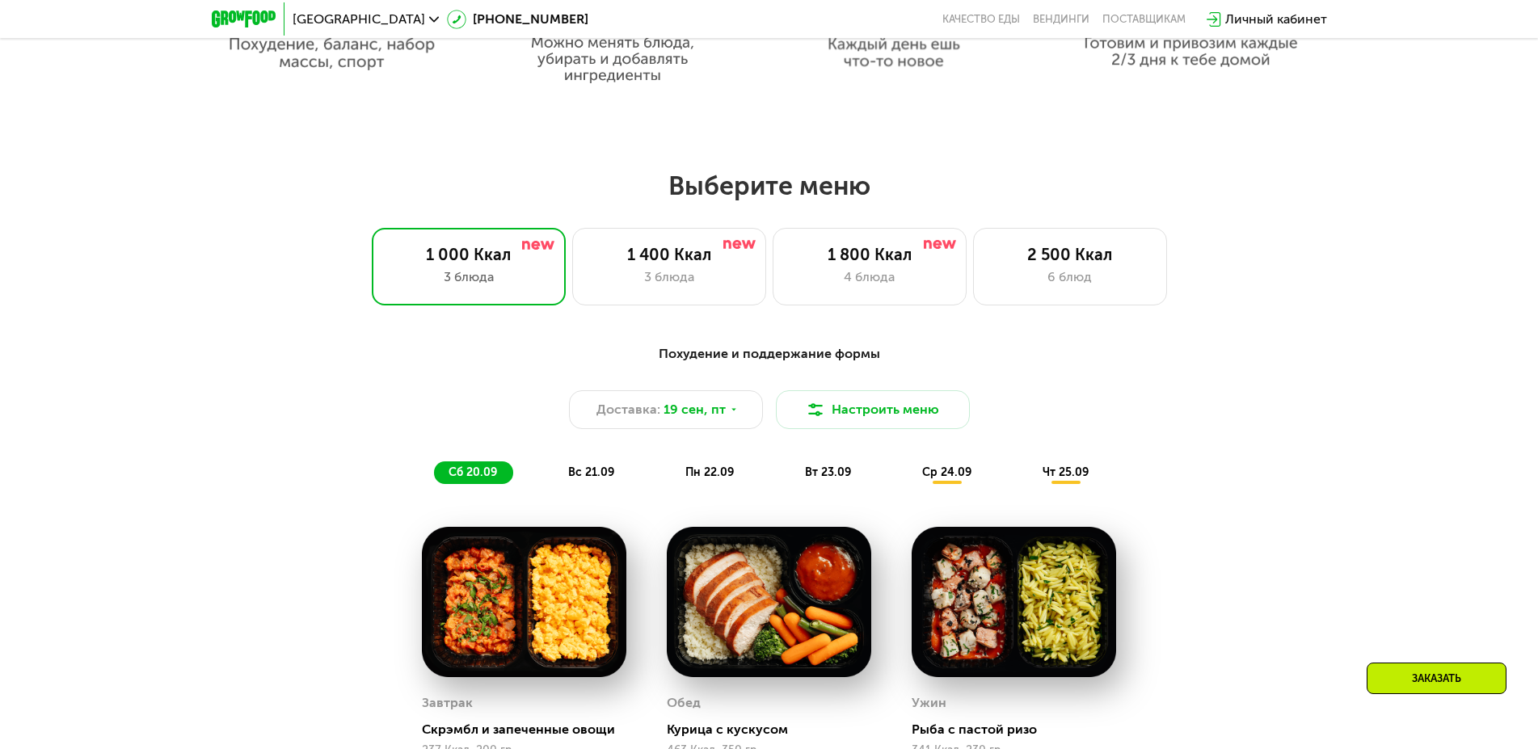
scroll to position [1365, 0]
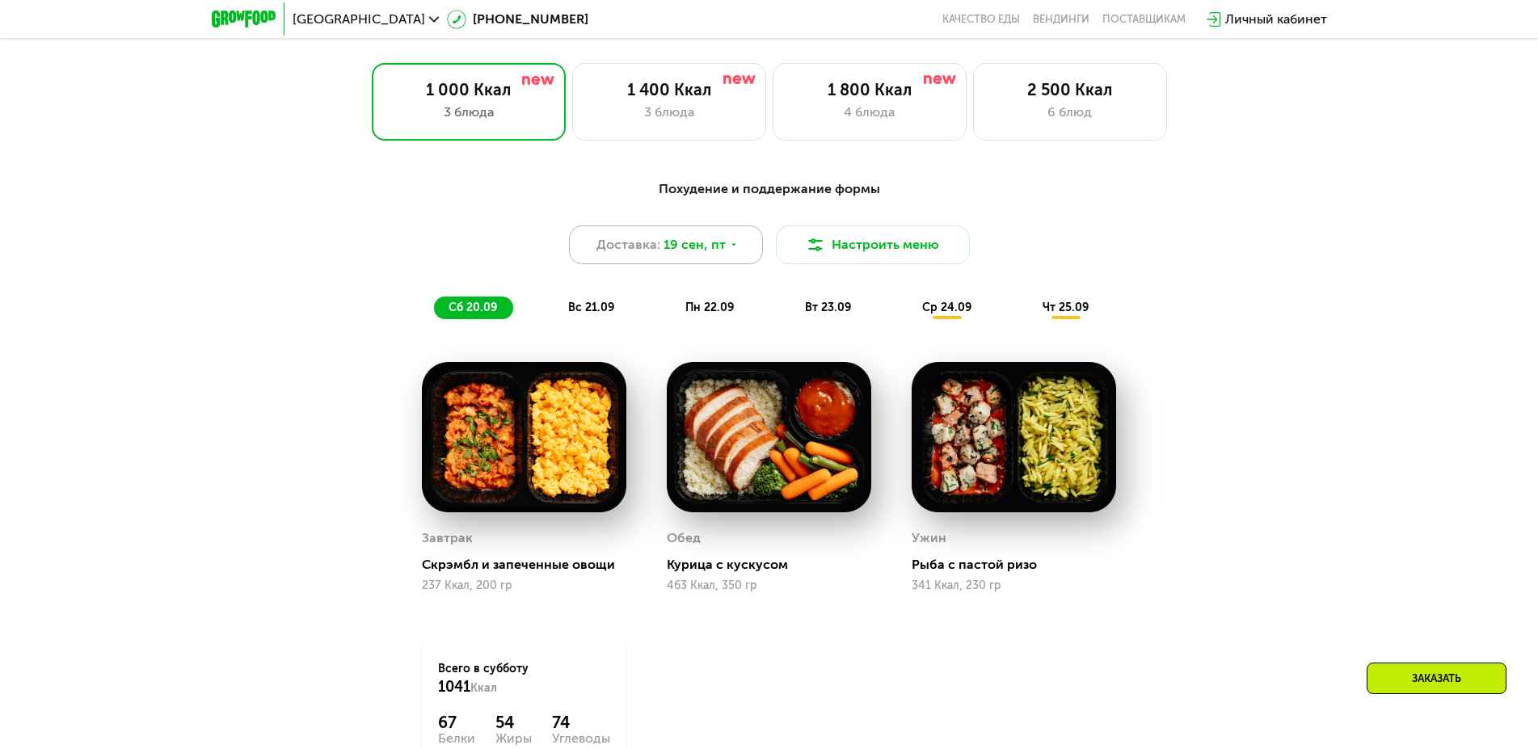
click at [744, 259] on div "Доставка: [DATE]" at bounding box center [666, 244] width 194 height 39
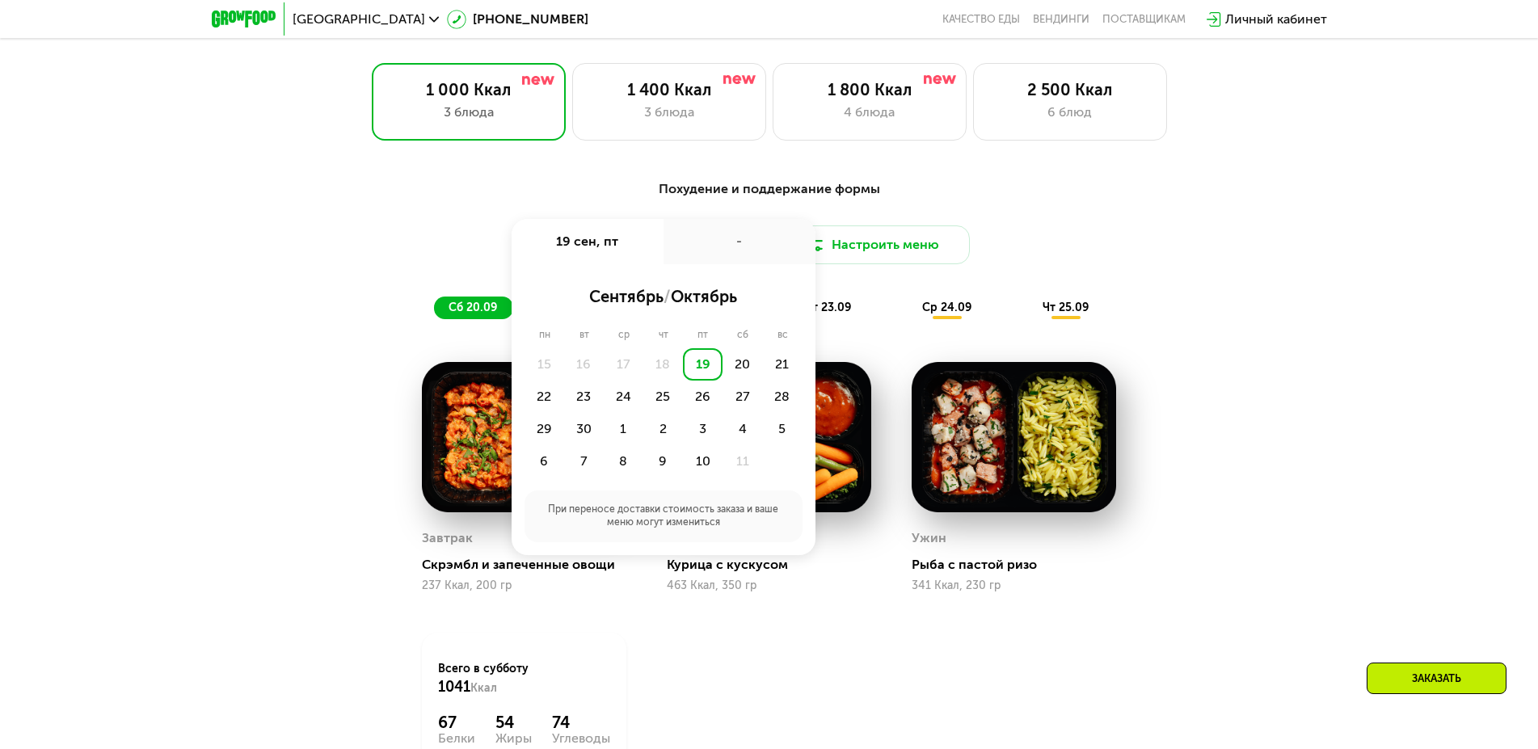
drag, startPoint x: 1276, startPoint y: 293, endPoint x: 1323, endPoint y: 320, distance: 54.3
click at [1293, 301] on div "Похудение и поддержание формы Доставка: [DATE] сен, пт - сентябрь / октябрь пн …" at bounding box center [769, 519] width 1538 height 724
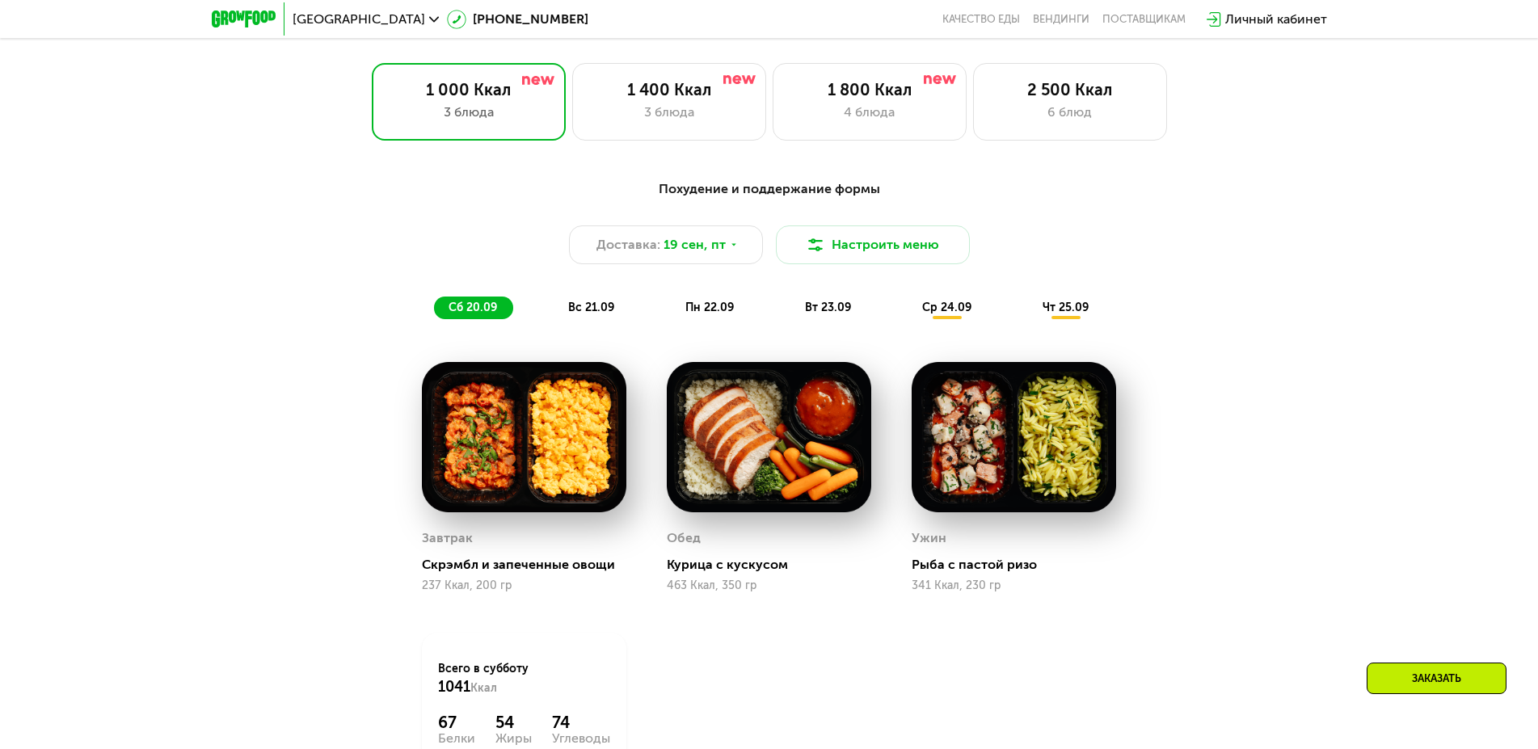
scroll to position [1200, 0]
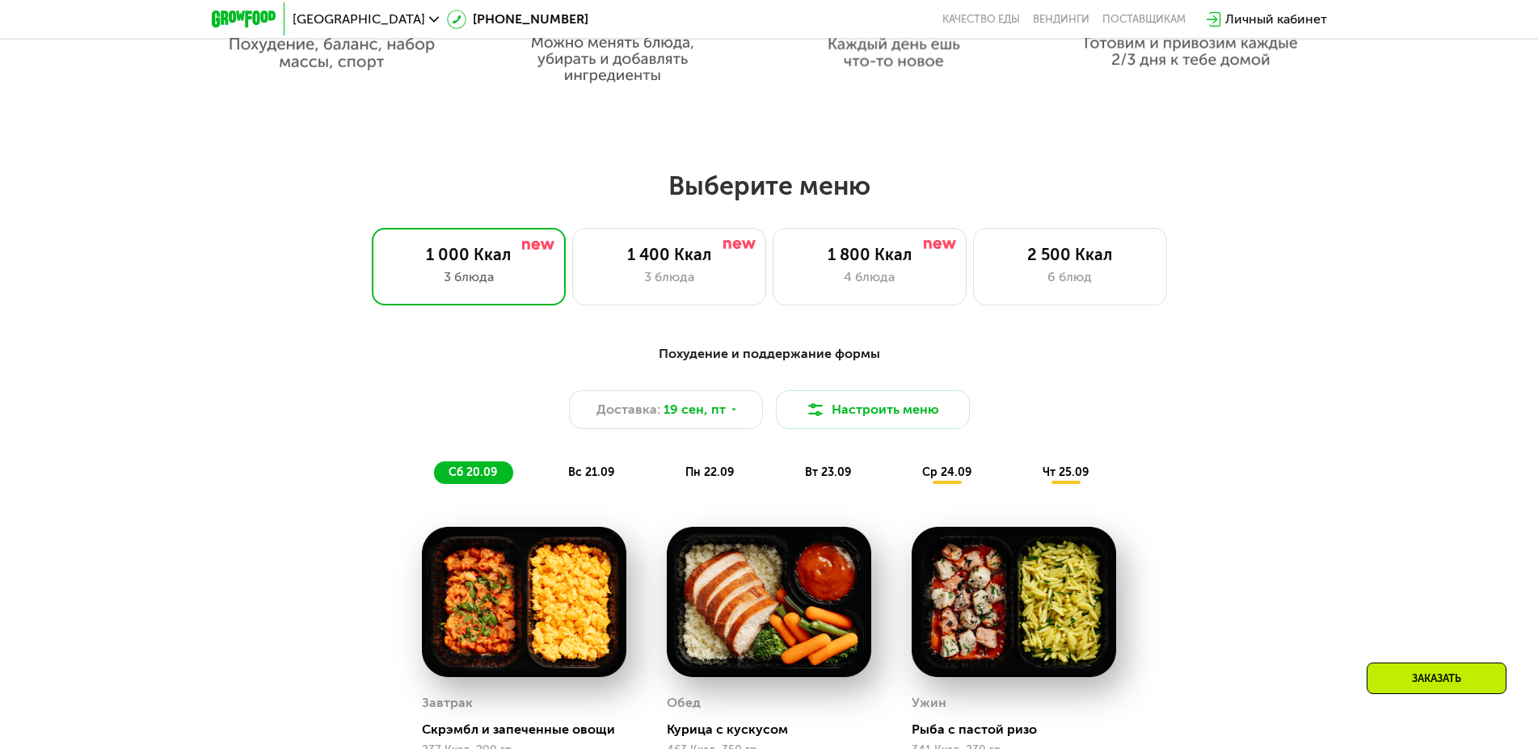
click at [602, 476] on span "вс 21.09" at bounding box center [591, 473] width 46 height 14
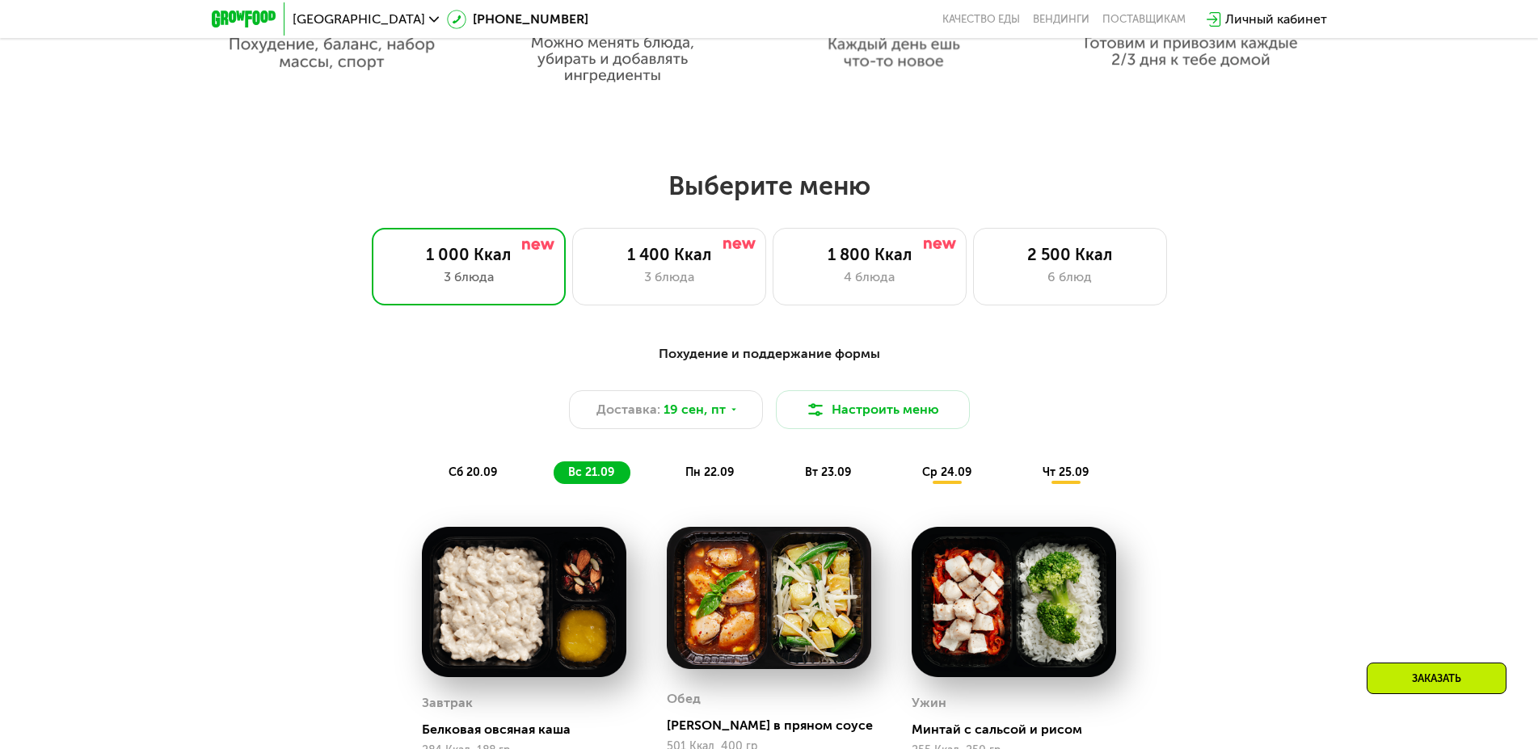
scroll to position [1118, 0]
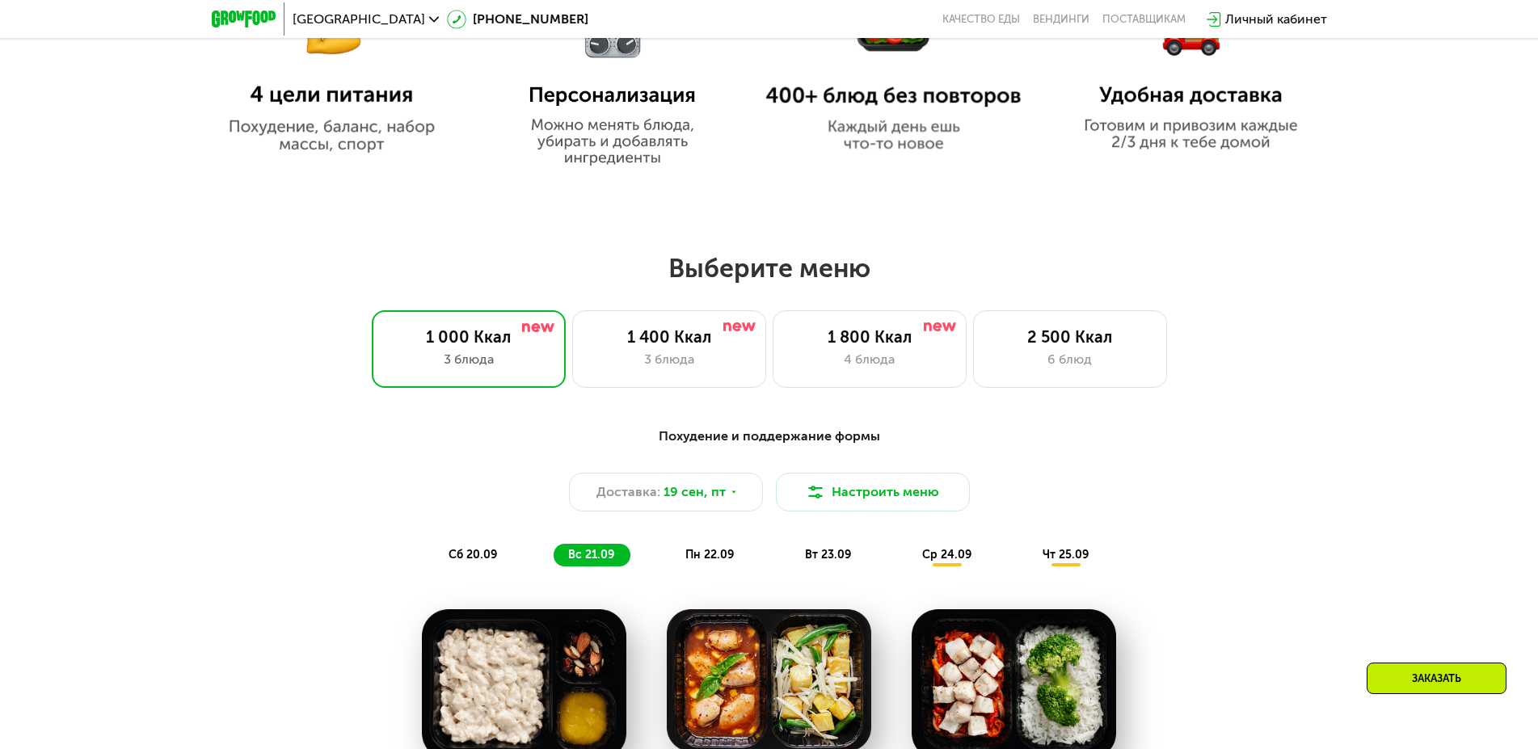
click at [478, 562] on span "сб 20.09" at bounding box center [473, 555] width 48 height 14
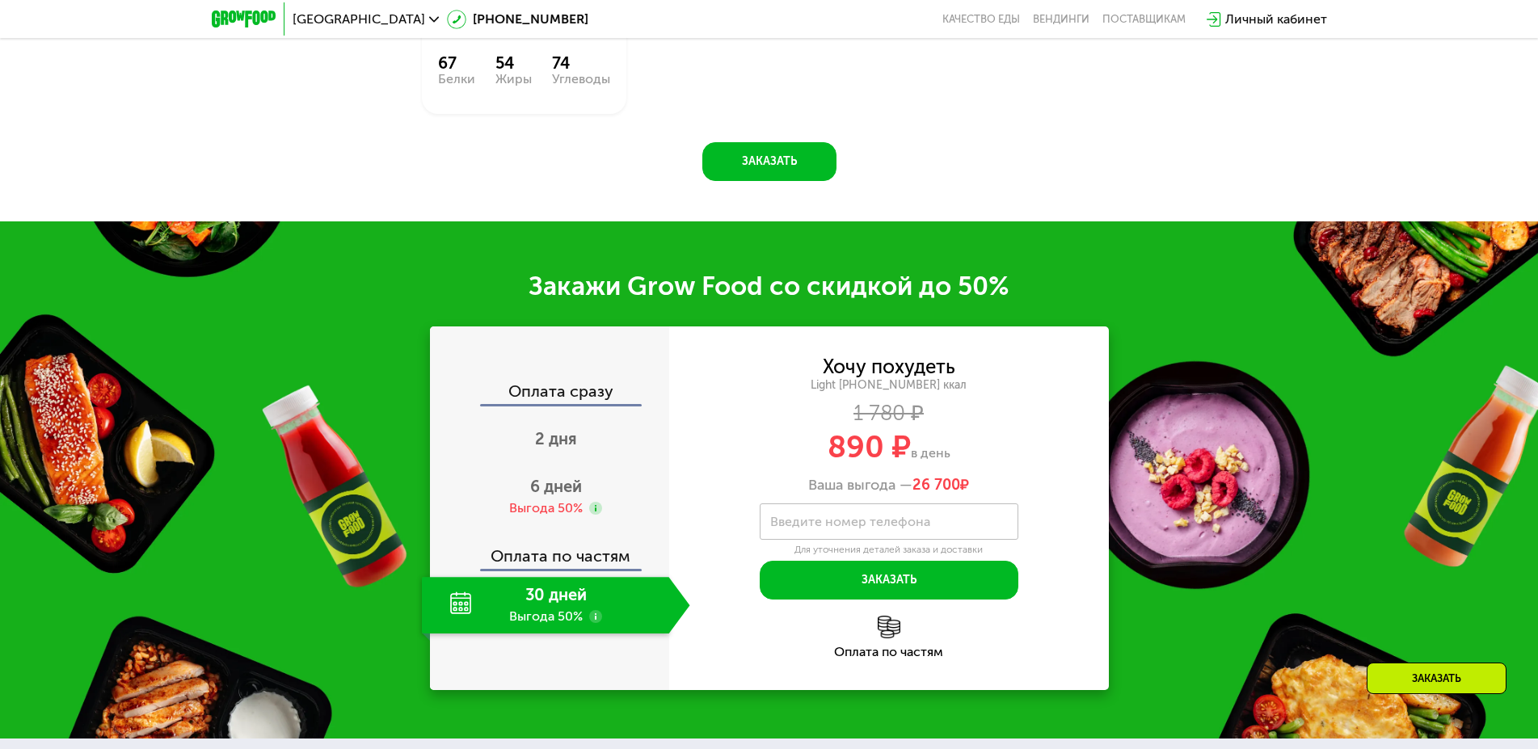
scroll to position [2107, 0]
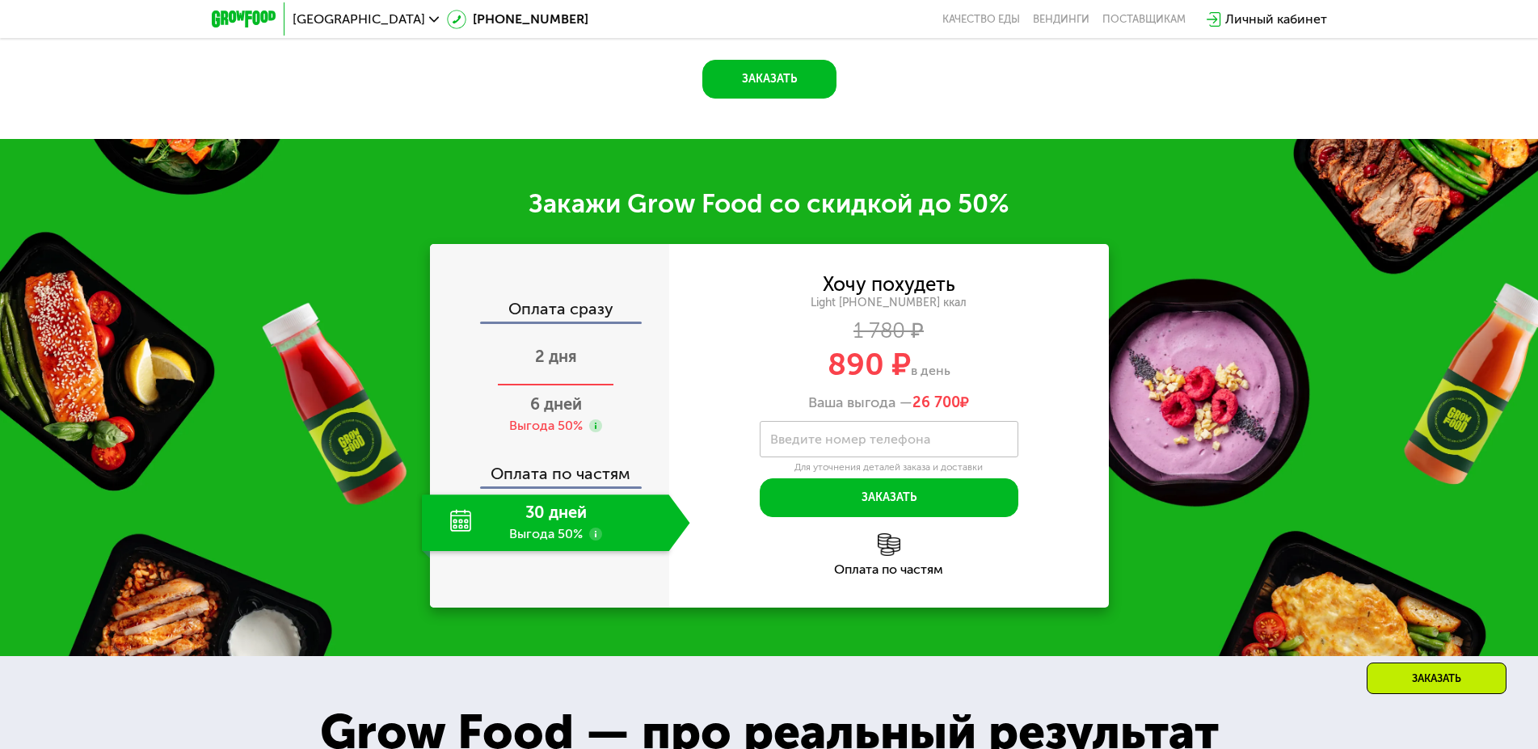
click at [563, 380] on div "2 дня" at bounding box center [556, 358] width 268 height 57
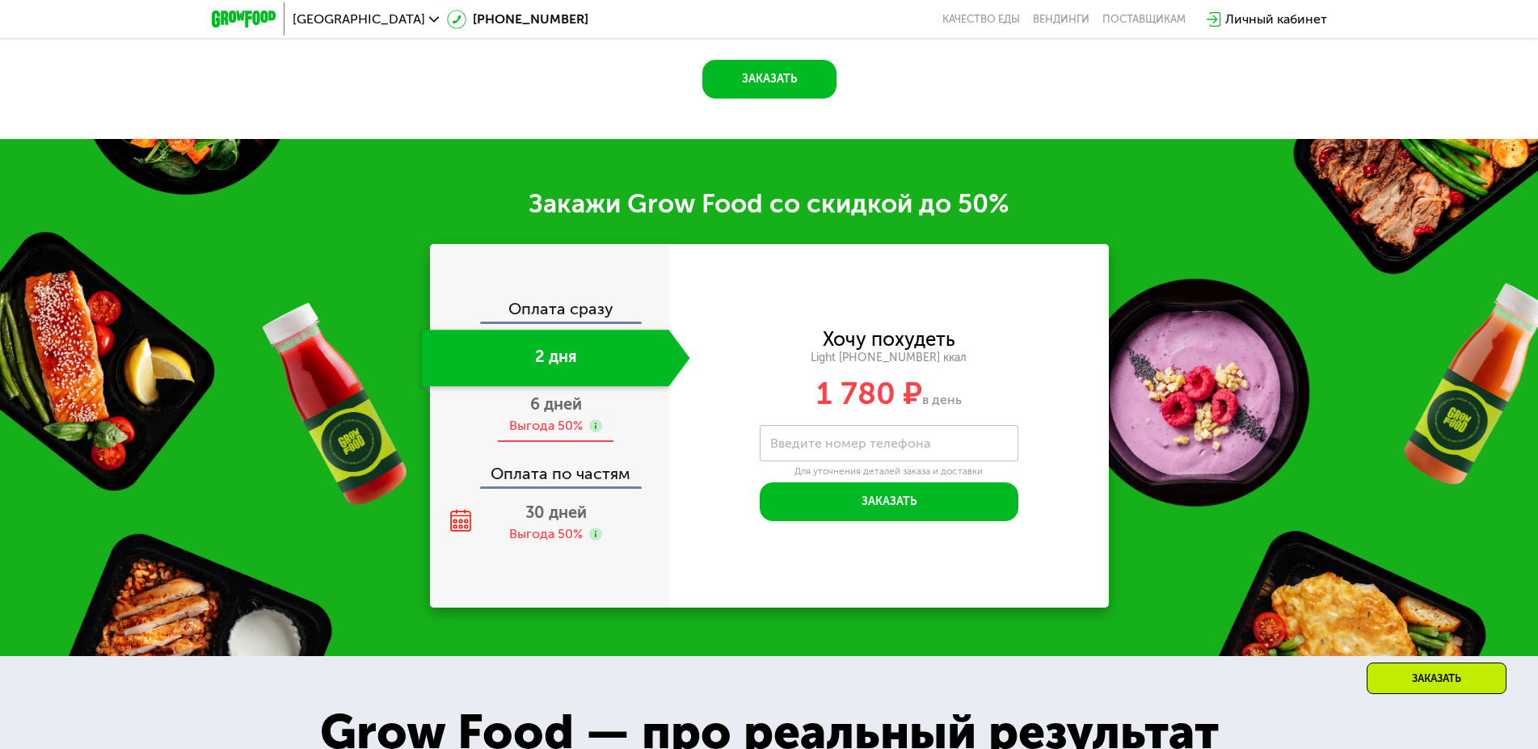
click at [556, 432] on div "Выгода 50%" at bounding box center [546, 426] width 74 height 18
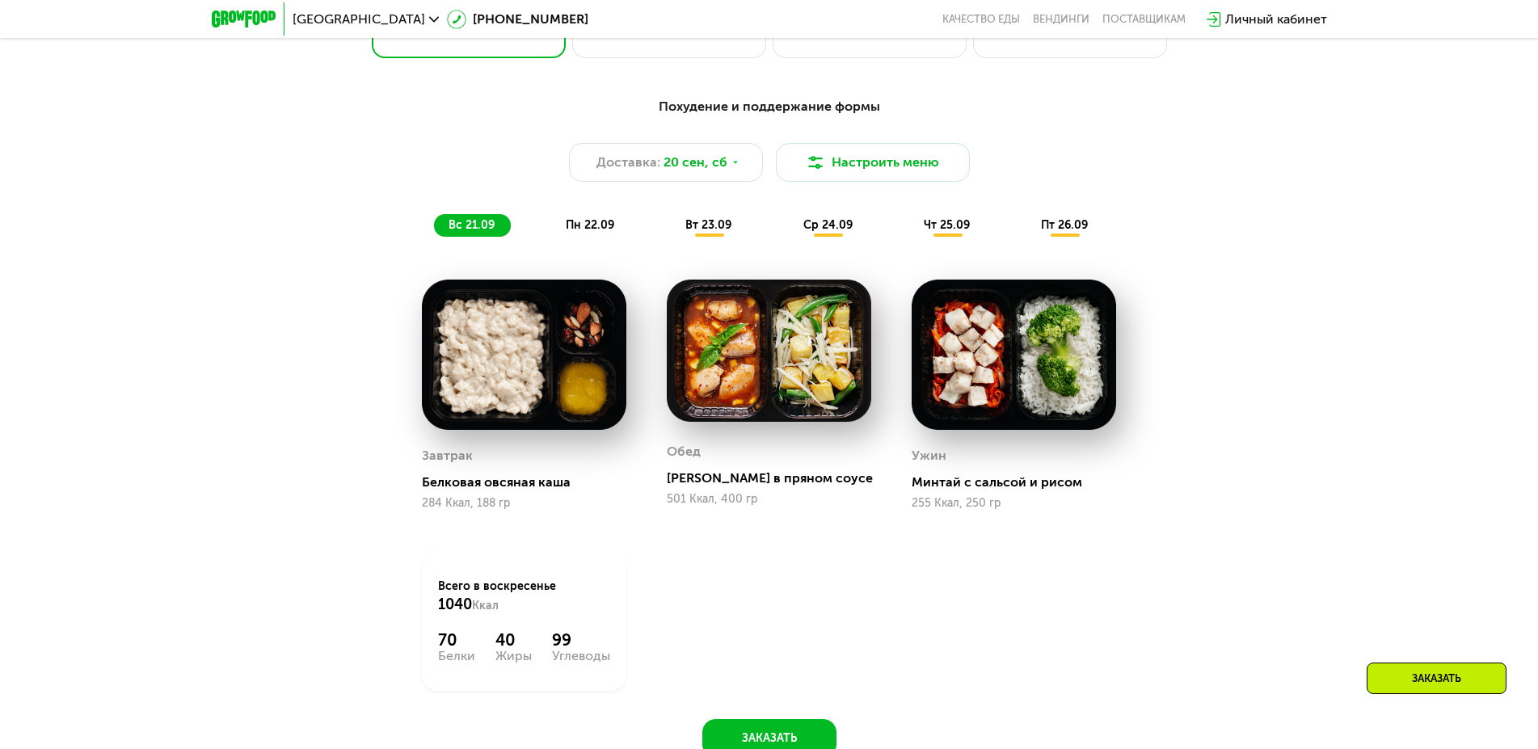
scroll to position [1283, 0]
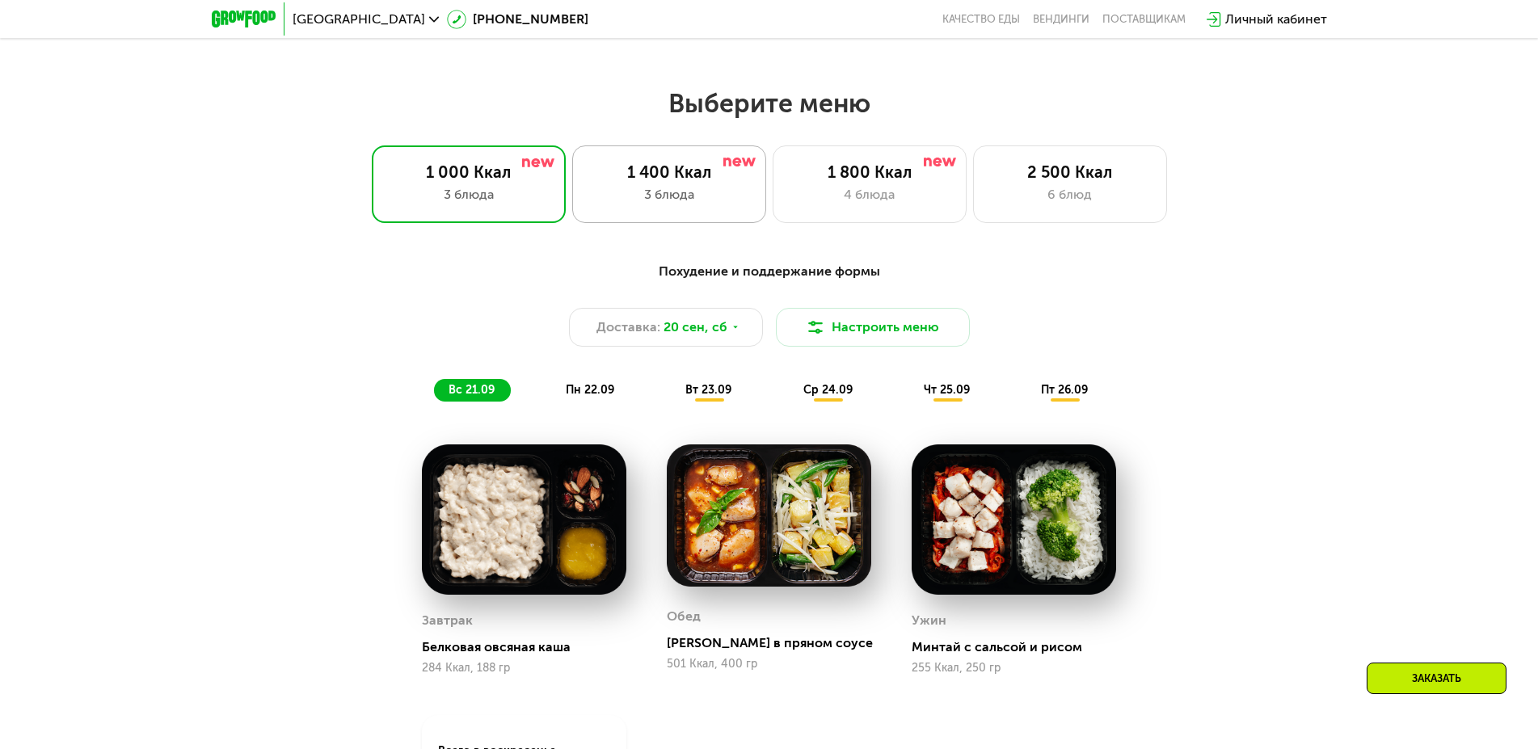
click at [627, 195] on div "3 блюда" at bounding box center [669, 194] width 160 height 19
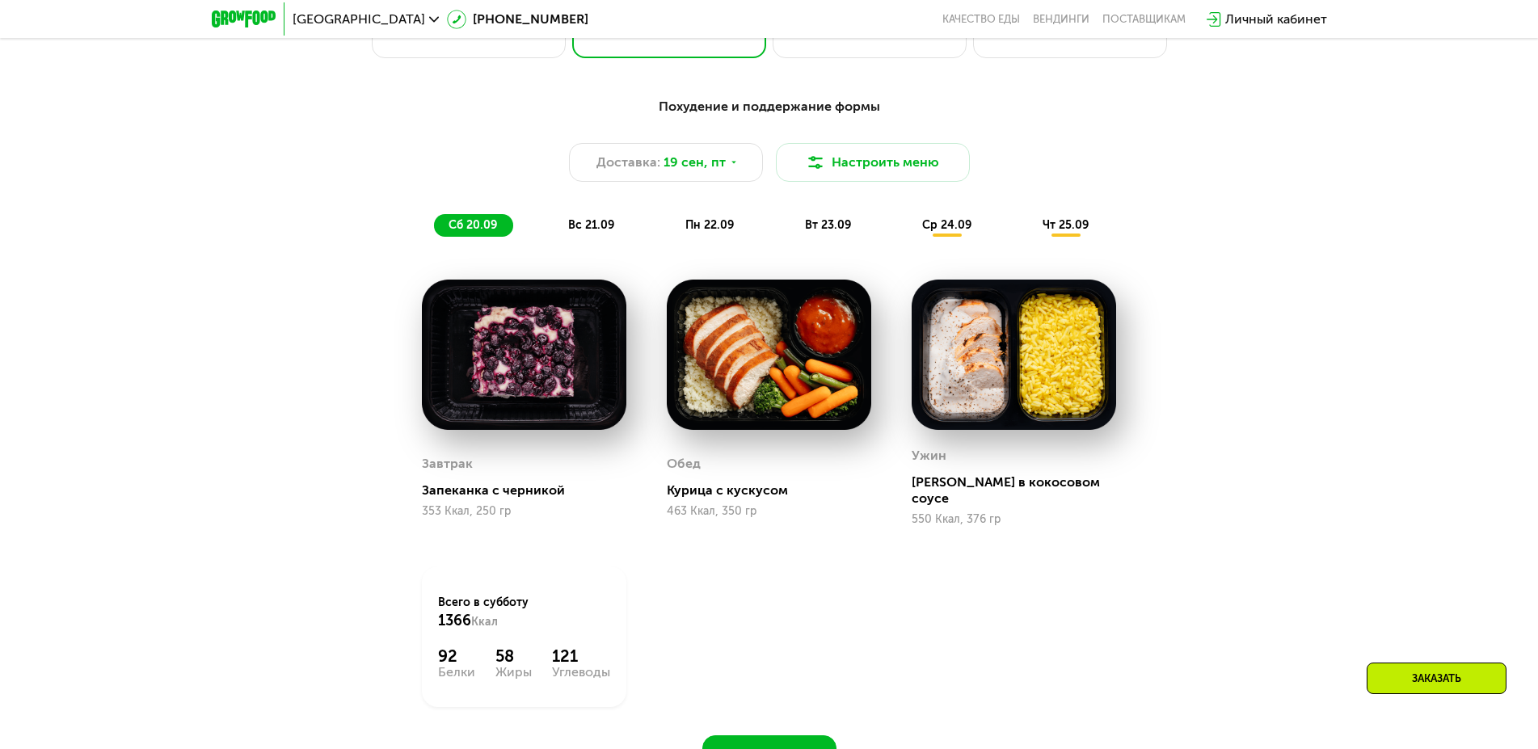
scroll to position [1530, 0]
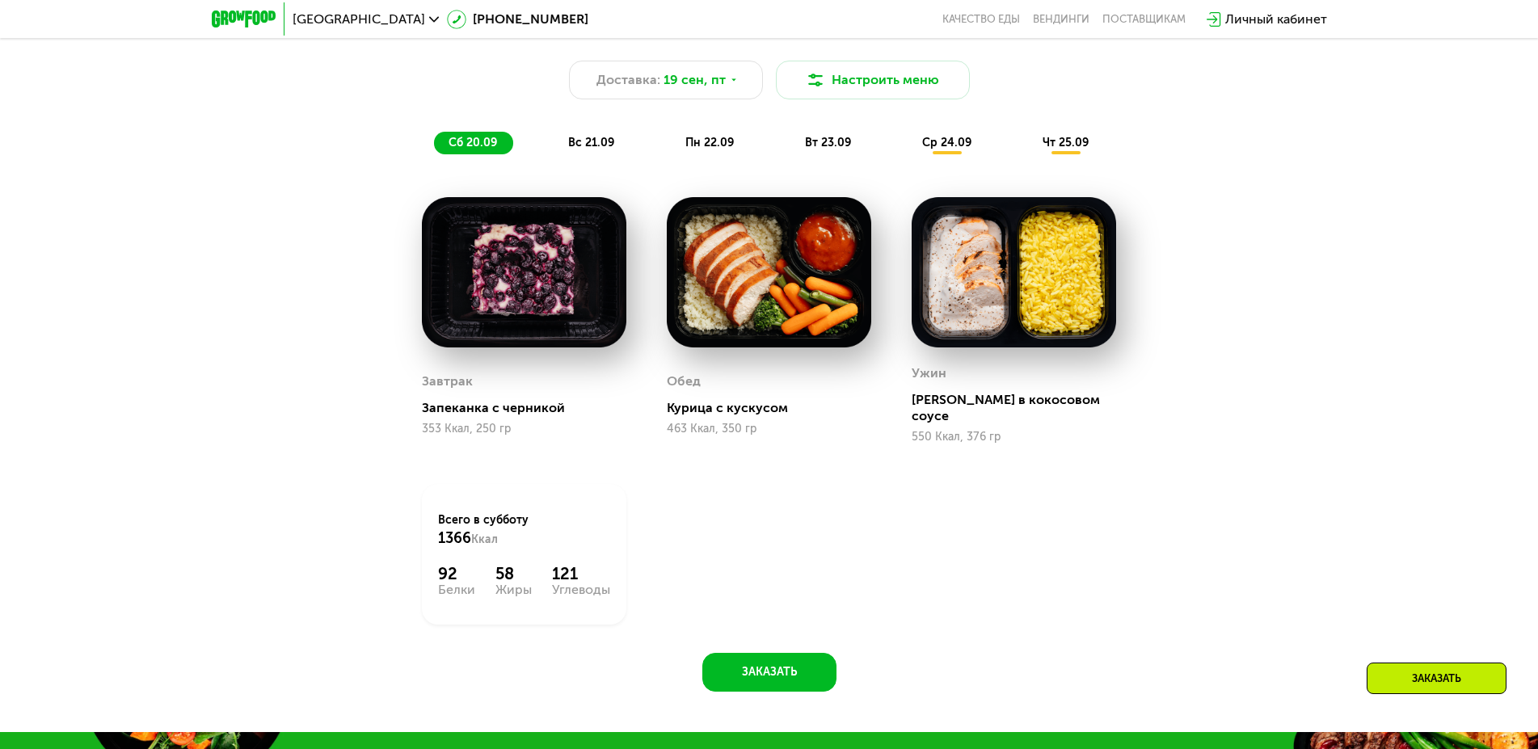
click at [722, 145] on span "пн 22.09" at bounding box center [709, 143] width 48 height 14
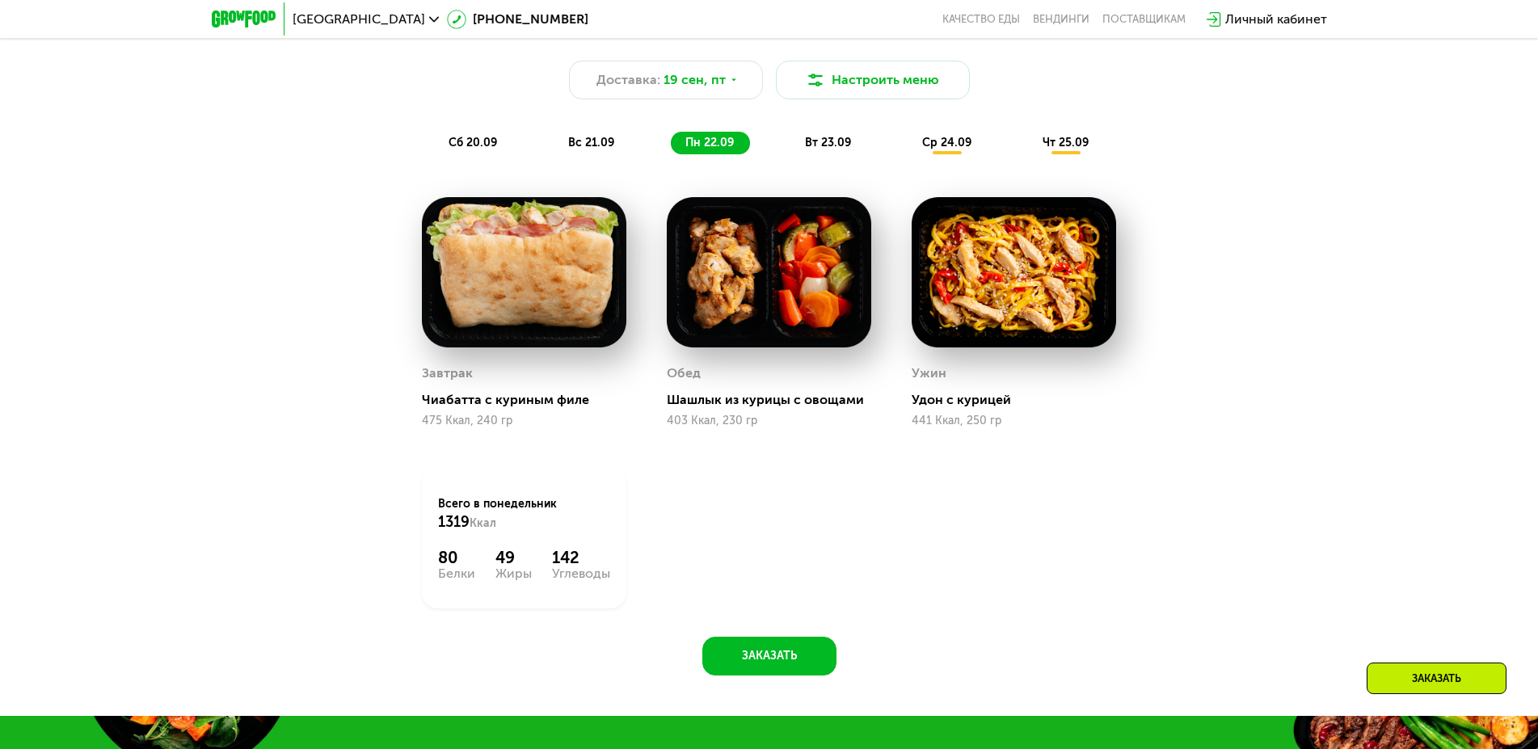
click at [805, 151] on div "вт 23.09" at bounding box center [828, 143] width 77 height 23
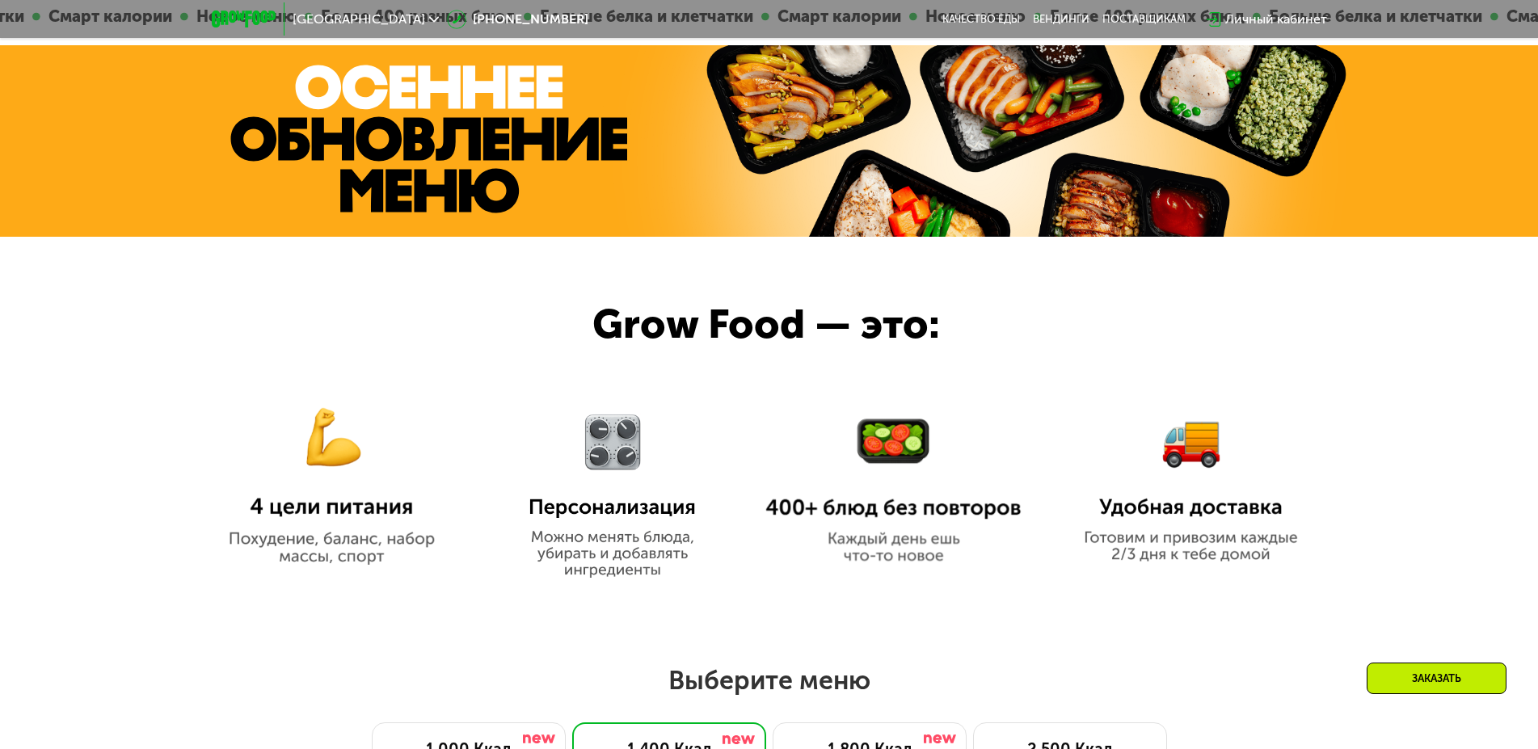
scroll to position [0, 0]
